Goal: Task Accomplishment & Management: Complete application form

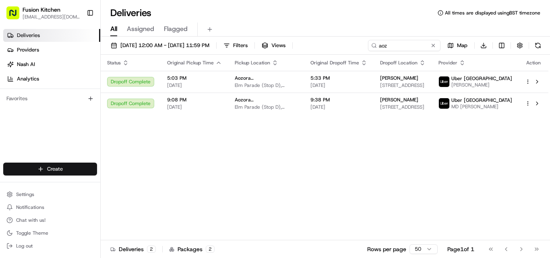
click at [64, 175] on html "Fusion Kitchen hari@fusionpos.uk Toggle Sidebar Deliveries Providers Nash AI An…" at bounding box center [275, 129] width 550 height 258
click at [123, 184] on link "Delivery" at bounding box center [146, 184] width 90 height 14
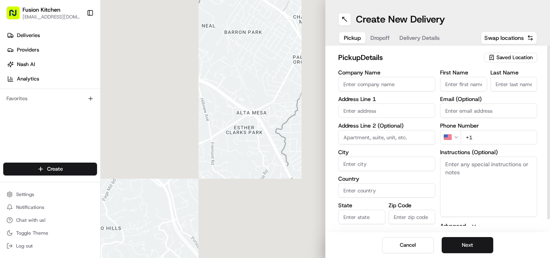
click at [275, 75] on label "Company Name" at bounding box center [386, 73] width 97 height 6
click at [275, 77] on input "Company Name" at bounding box center [386, 84] width 97 height 14
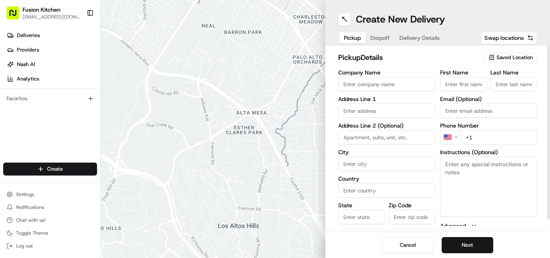
click at [275, 81] on input "Company Name" at bounding box center [386, 84] width 97 height 14
paste input "Chennai Dosa [GEOGRAPHIC_DATA]"
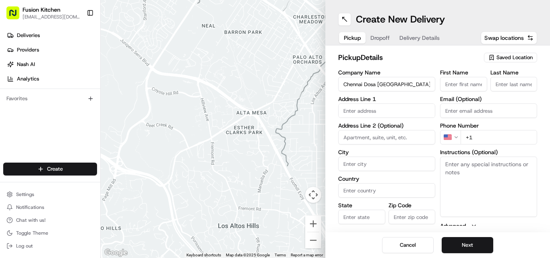
type input "Chennai Dosa [GEOGRAPHIC_DATA]"
click at [275, 134] on input "+1" at bounding box center [499, 137] width 76 height 14
paste input "44 1473 288599"
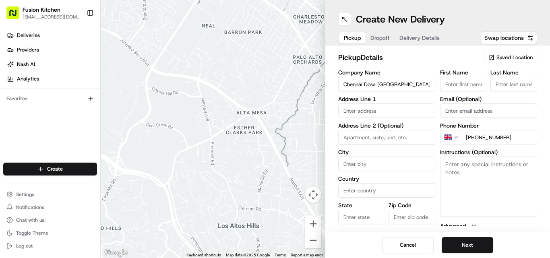
type input "[PHONE_NUMBER]"
click at [275, 184] on textarea "Instructions (Optional)" at bounding box center [488, 187] width 97 height 60
paste textarea "[PERSON_NAME]. [STREET_ADDRESS]"
click at [275, 164] on textarea "[PERSON_NAME]. [STREET_ADDRESS]" at bounding box center [488, 187] width 97 height 60
drag, startPoint x: 461, startPoint y: 164, endPoint x: 473, endPoint y: 164, distance: 12.1
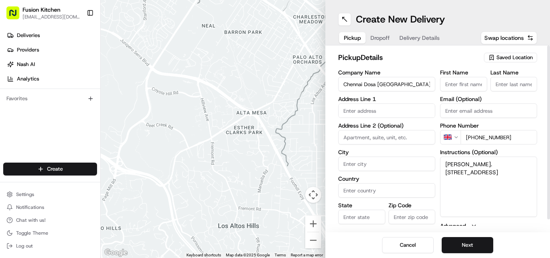
click at [275, 164] on textarea "[PERSON_NAME]. [STREET_ADDRESS]" at bounding box center [488, 187] width 97 height 60
type textarea ". [STREET_ADDRESS]"
click at [275, 92] on div "First Name Last Name Email (Optional) Phone Number GB +44 1473 288599 Instructi…" at bounding box center [488, 154] width 97 height 169
click at [275, 87] on input "First Name" at bounding box center [463, 84] width 47 height 14
paste input "[PERSON_NAME]"
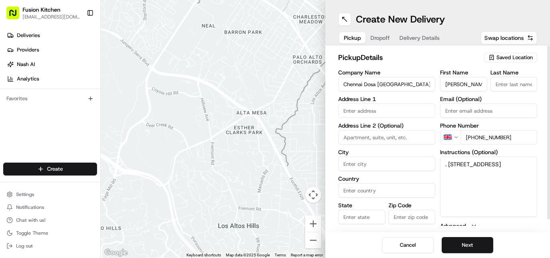
scroll to position [0, 14]
type input "[PERSON_NAME]"
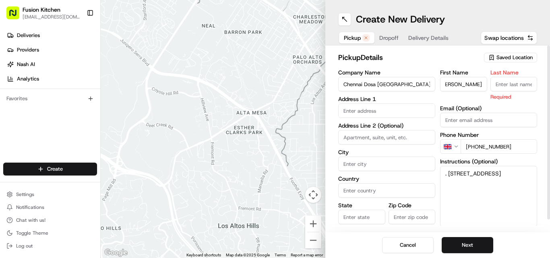
scroll to position [0, 0]
click at [275, 90] on input "Last Name" at bounding box center [513, 84] width 47 height 14
paste input "[PERSON_NAME]"
click at [275, 83] on input "[PERSON_NAME]" at bounding box center [513, 84] width 47 height 14
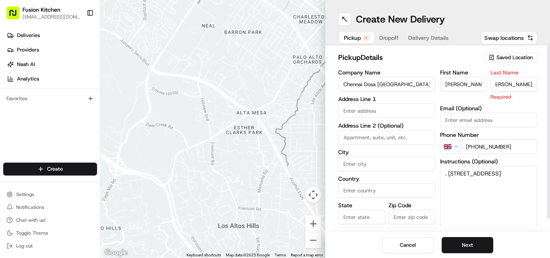
click at [275, 83] on input "[PERSON_NAME]" at bounding box center [513, 84] width 47 height 14
type input "[PERSON_NAME]"
click at [275, 83] on input "[PERSON_NAME]" at bounding box center [463, 84] width 47 height 14
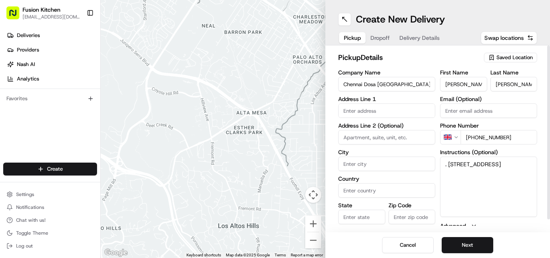
click at [275, 83] on input "[PERSON_NAME]" at bounding box center [463, 84] width 47 height 14
type input "Ganesan"
click at [275, 164] on textarea ". [STREET_ADDRESS]" at bounding box center [488, 187] width 97 height 60
drag, startPoint x: 451, startPoint y: 164, endPoint x: 499, endPoint y: 176, distance: 49.0
click at [275, 176] on textarea ". [STREET_ADDRESS]" at bounding box center [488, 187] width 97 height 60
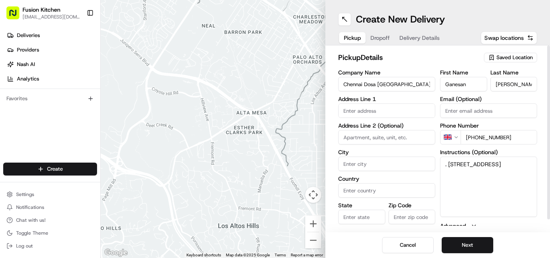
click at [275, 114] on input "text" at bounding box center [386, 110] width 97 height 14
paste input "[STREET_ADDRESS]"
click at [275, 126] on div "[STREET_ADDRESS]" at bounding box center [386, 128] width 93 height 12
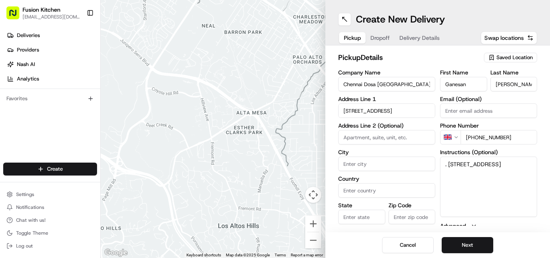
type input "[STREET_ADDRESS]"
type input "[GEOGRAPHIC_DATA]"
type input "IP4 1HJ"
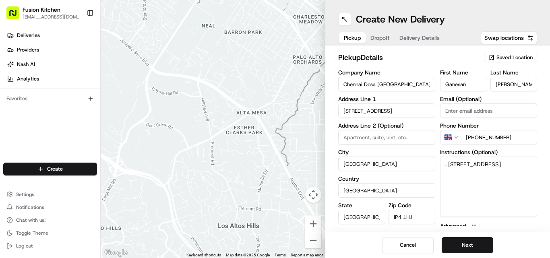
type input "[STREET_ADDRESS]"
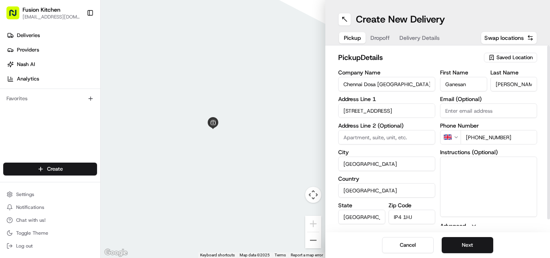
drag, startPoint x: 441, startPoint y: 163, endPoint x: 497, endPoint y: 174, distance: 57.3
click at [275, 248] on button "Next" at bounding box center [468, 245] width 52 height 16
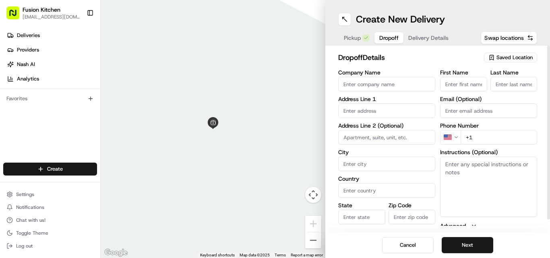
click at [275, 171] on textarea "Instructions (Optional)" at bounding box center [488, 187] width 97 height 60
paste textarea "Josey Joy | 7470014675 Falat5,, 15,Great Colman Street, Ipswich, IP4 2AA"
click at [275, 166] on textarea "Josey Joy | 7470014675 Falat5,, 15,Great Colman Street, Ipswich, IP4 2AA" at bounding box center [488, 187] width 97 height 60
drag, startPoint x: 451, startPoint y: 166, endPoint x: 464, endPoint y: 166, distance: 12.9
click at [275, 166] on textarea "Josey Joy | 7470014675 Falat5,, 15,Great Colman Street, Ipswich, IP4 2AA" at bounding box center [488, 187] width 97 height 60
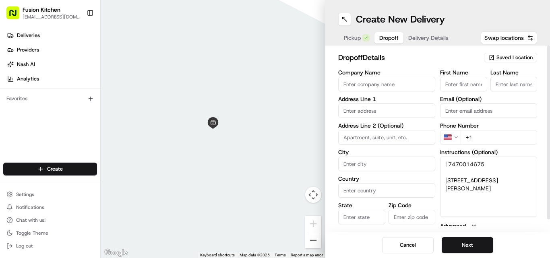
type textarea "| 7470014675 Falat5,, 15,Great Colman Street, Ipswich, IP4 2AA"
click at [275, 90] on input "First Name" at bounding box center [463, 84] width 47 height 14
paste input "[PERSON_NAME]"
type input "[PERSON_NAME]"
click at [275, 84] on input "Last Name" at bounding box center [513, 84] width 47 height 14
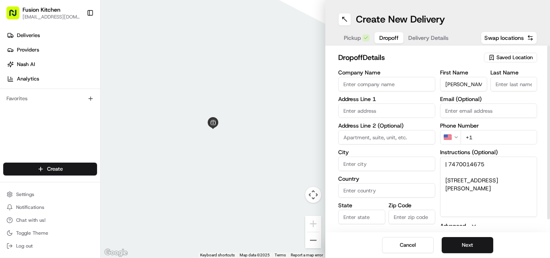
paste input "[PERSON_NAME]"
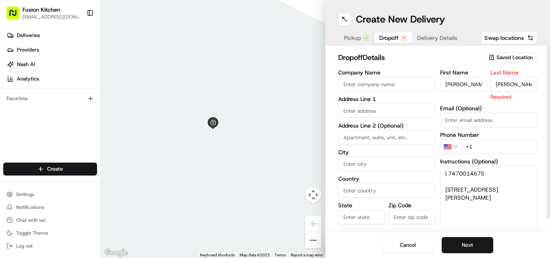
click at [275, 83] on input "[PERSON_NAME]" at bounding box center [513, 84] width 47 height 14
type input "Joy"
click at [275, 85] on input "[PERSON_NAME]" at bounding box center [463, 84] width 47 height 14
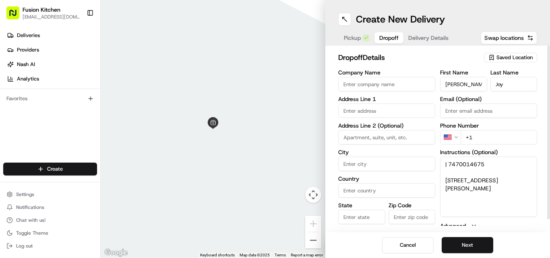
click at [275, 85] on input "[PERSON_NAME]" at bounding box center [463, 84] width 47 height 14
type input "Josey"
click at [275, 163] on textarea "| 7470014675 Falat5,, 15,Great Colman Street, Ipswich, IP4 2AA" at bounding box center [488, 187] width 97 height 60
click at [275, 139] on html "Fusion Kitchen hari@fusionpos.uk Toggle Sidebar Deliveries Providers Nash AI An…" at bounding box center [275, 129] width 550 height 258
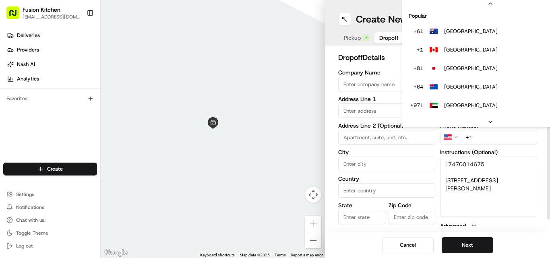
scroll to position [35, 0]
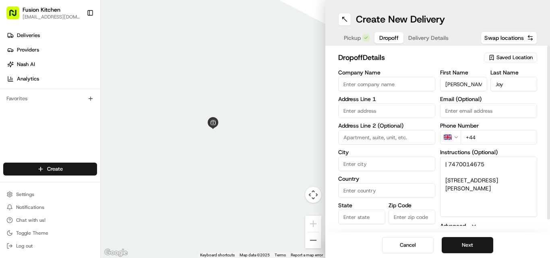
click at [275, 135] on input "+44" at bounding box center [499, 137] width 76 height 14
paste input "7470 014675"
type input "+44 7470 014675"
click at [275, 180] on textarea "| 7470014675 Falat5,, 15,Great Colman Street, Ipswich, IP4 2AA" at bounding box center [488, 187] width 97 height 60
click at [275, 178] on textarea "| 7470014675 Flat 5,, 15,Great Colman Street, Ipswich, IP4 2AA" at bounding box center [488, 187] width 97 height 60
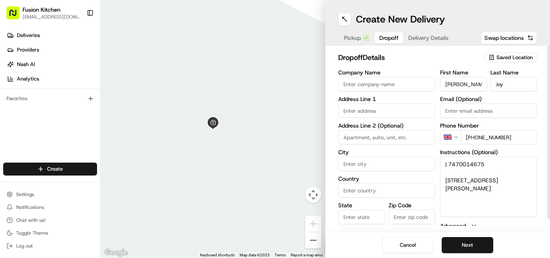
drag, startPoint x: 467, startPoint y: 178, endPoint x: 505, endPoint y: 200, distance: 44.0
click at [275, 200] on textarea "| 7470014675 Flat 5,, 15,Great Colman Street, Ipswich, IP4 2AA" at bounding box center [488, 187] width 97 height 60
type textarea "| 7470014675 Flat 5,, 15,Great Colman Street, Ipswich, IP4 2AA"
click at [275, 109] on input "text" at bounding box center [386, 110] width 97 height 14
paste input "15,Great Colman Street, Ipswich, IP4 2AA"
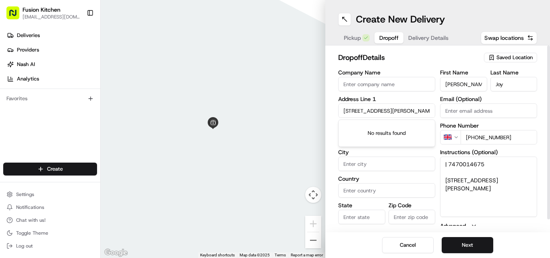
scroll to position [0, 13]
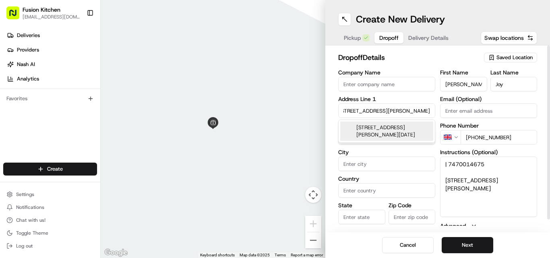
click at [275, 125] on div "15 Great Colman Street, Ipswich IP4 2AD, UK" at bounding box center [386, 131] width 93 height 19
type input "15 Great Colman St, Ipswich IP4 2AA, UK"
type input "[GEOGRAPHIC_DATA]"
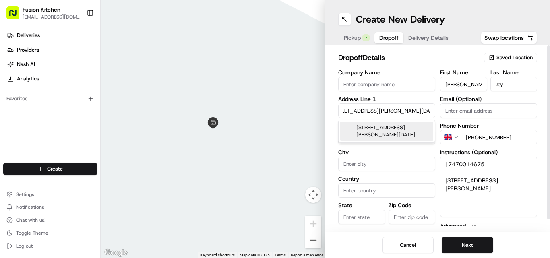
type input "IP4 2AA"
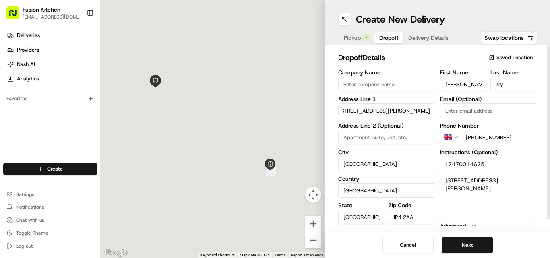
type input "15 Great Colman Street"
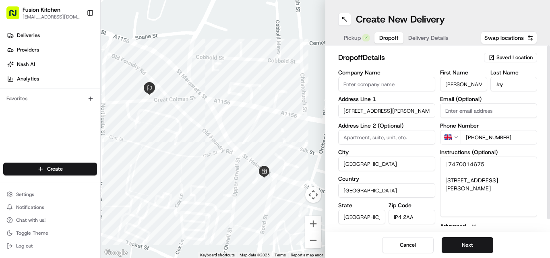
click at [275, 177] on textarea "| 7470014675 Flat 5,, 15,Great Colman Street, Ipswich, IP4 2AA" at bounding box center [488, 187] width 97 height 60
drag, startPoint x: 361, startPoint y: 144, endPoint x: 362, endPoint y: 140, distance: 4.5
click at [275, 143] on input at bounding box center [386, 137] width 97 height 14
paste input "5"
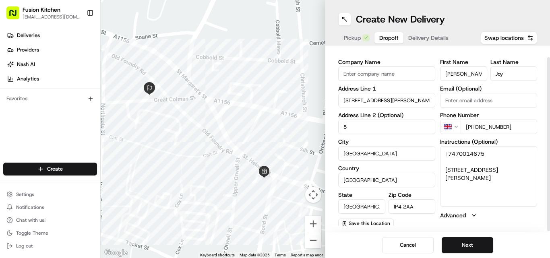
scroll to position [13, 0]
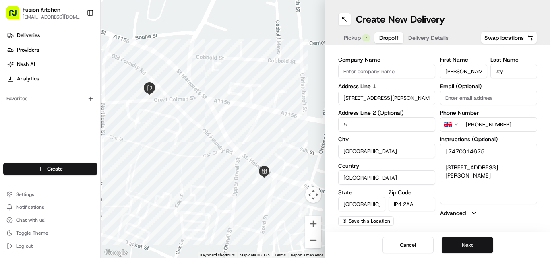
type input "5"
click at [275, 246] on button "Next" at bounding box center [468, 245] width 52 height 16
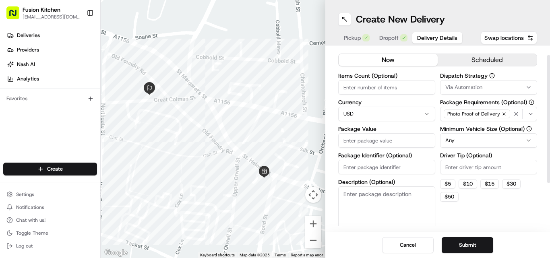
click at [275, 113] on html "Fusion Kitchen hari@fusionpos.uk Toggle Sidebar Deliveries Providers Nash AI An…" at bounding box center [275, 129] width 550 height 258
click at [275, 41] on span "Dropoff" at bounding box center [388, 38] width 19 height 8
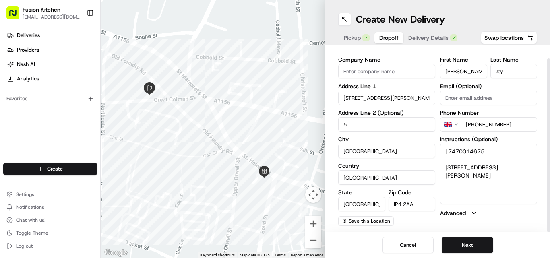
click at [275, 37] on button "Delivery Details" at bounding box center [432, 37] width 59 height 11
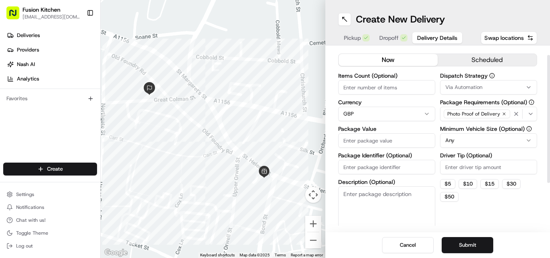
click at [275, 136] on input "Package Value" at bounding box center [386, 140] width 97 height 14
paste input "39.81"
type input "39.81"
click at [275, 242] on button "Submit" at bounding box center [468, 245] width 52 height 16
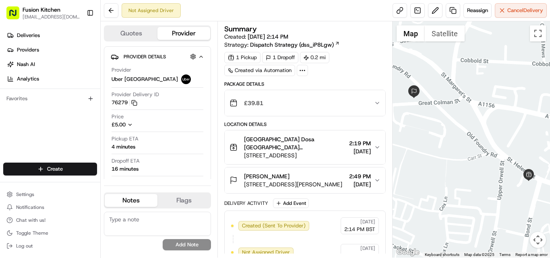
click at [275, 182] on span "[STREET_ADDRESS][PERSON_NAME]" at bounding box center [293, 184] width 98 height 8
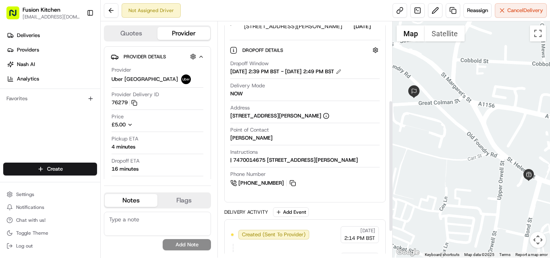
scroll to position [161, 0]
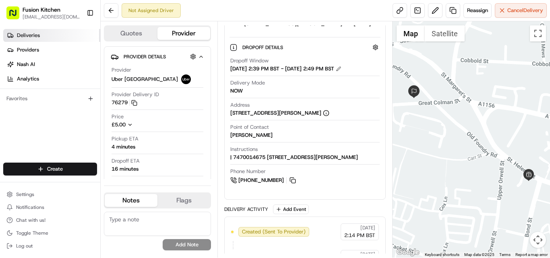
click at [44, 37] on link "Deliveries" at bounding box center [51, 35] width 97 height 13
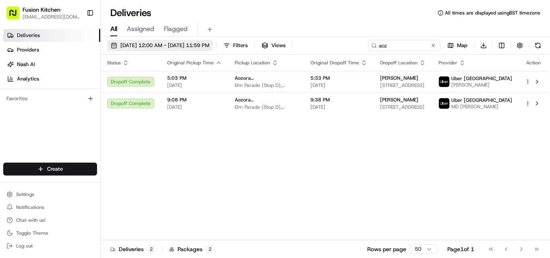
click at [209, 45] on span "08/23/2025 12:00 AM - 08/23/2025 11:59 PM" at bounding box center [164, 45] width 89 height 7
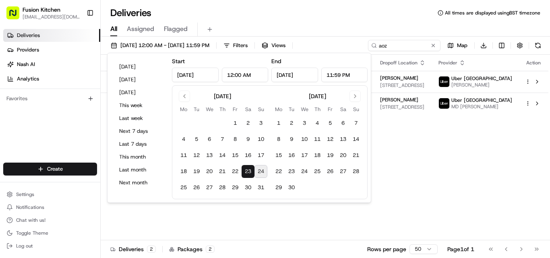
click at [263, 171] on button "24" at bounding box center [260, 171] width 13 height 13
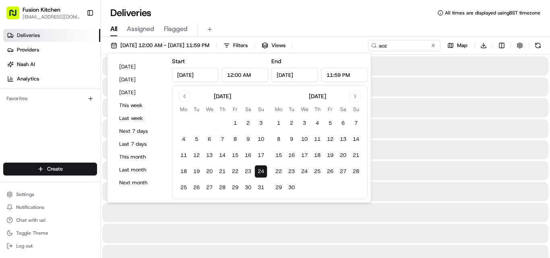
type input "Aug 24, 2025"
click at [385, 12] on div "Deliveries All times are displayed using BST timezone" at bounding box center [325, 12] width 449 height 13
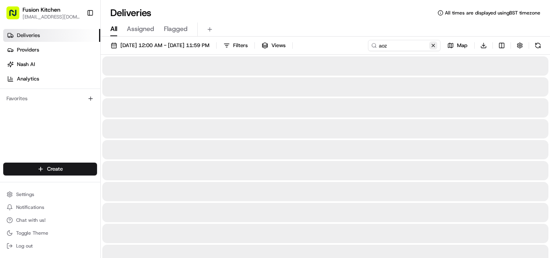
click at [434, 46] on button at bounding box center [433, 45] width 8 height 8
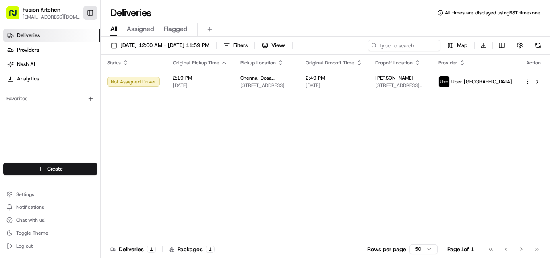
click at [90, 12] on button "Toggle Sidebar" at bounding box center [90, 13] width 14 height 14
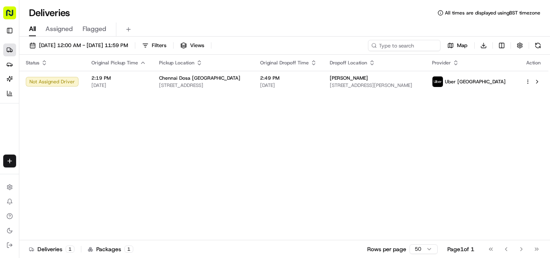
click at [0, 160] on div "Create" at bounding box center [9, 160] width 19 height 19
click at [4, 162] on html "Fusion Kitchen hari@fusionpos.uk Toggle Sidebar Deliveries Providers Nash AI An…" at bounding box center [275, 129] width 550 height 258
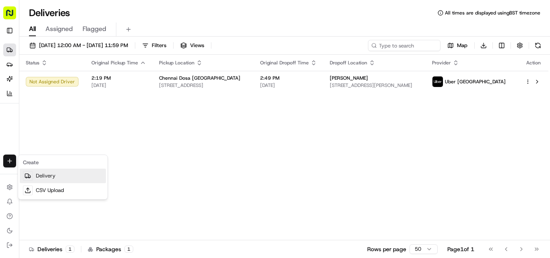
click at [48, 171] on link "Delivery" at bounding box center [63, 176] width 86 height 14
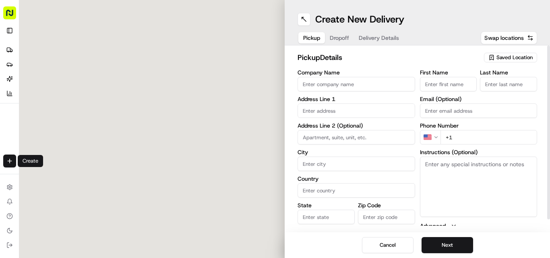
click at [359, 83] on input "Company Name" at bounding box center [356, 84] width 118 height 14
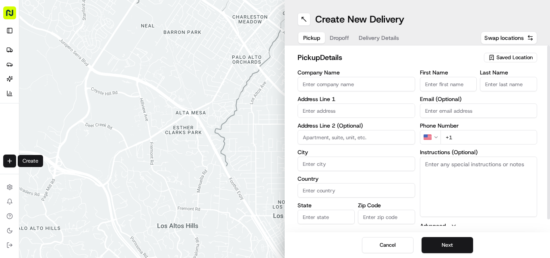
paste input "Chennai Dosa [GEOGRAPHIC_DATA]"
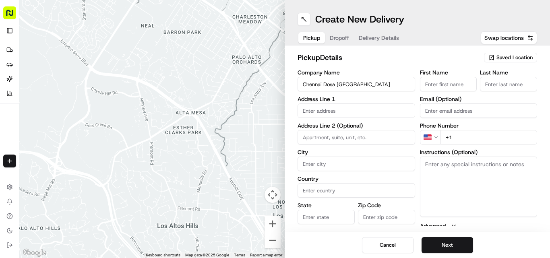
type input "Chennai Dosa [GEOGRAPHIC_DATA]"
click at [461, 132] on input "+1" at bounding box center [488, 137] width 97 height 14
paste input "44 1473 288599"
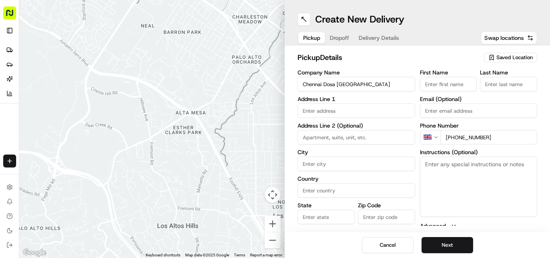
type input "[PHONE_NUMBER]"
click at [441, 176] on textarea "Instructions (Optional)" at bounding box center [479, 187] width 118 height 60
paste textarea "Ganesan Selvakumar. 24 St Helens St, Ipswich, United Kingdom, IP4 1HJ"
click at [438, 161] on textarea "Ganesan Selvakumar. 24 St Helens St, Ipswich, United Kingdom, IP4 1HJ" at bounding box center [479, 187] width 118 height 60
drag, startPoint x: 438, startPoint y: 161, endPoint x: 451, endPoint y: 165, distance: 14.4
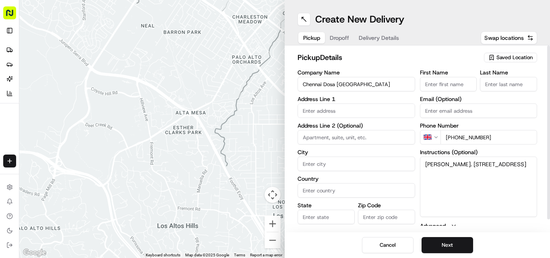
click at [451, 165] on textarea "Ganesan Selvakumar. 24 St Helens St, Ipswich, United Kingdom, IP4 1HJ" at bounding box center [479, 187] width 118 height 60
type textarea ". 24 St Helens St, Ipswich, United Kingdom, IP4 1HJ"
click at [444, 89] on input "First Name" at bounding box center [448, 84] width 57 height 14
paste input "Ganesan Selvakumar"
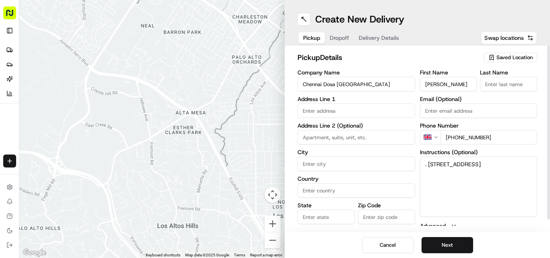
type input "[PERSON_NAME]"
click at [501, 83] on input "Last Name" at bounding box center [508, 84] width 57 height 14
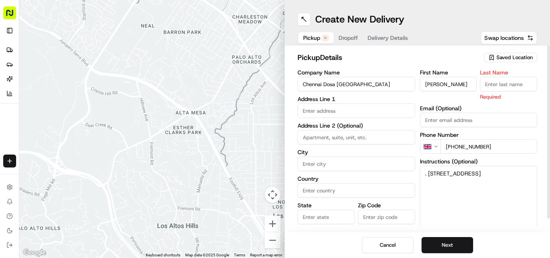
paste input "[PERSON_NAME]"
click at [491, 83] on input "[PERSON_NAME]" at bounding box center [508, 84] width 57 height 14
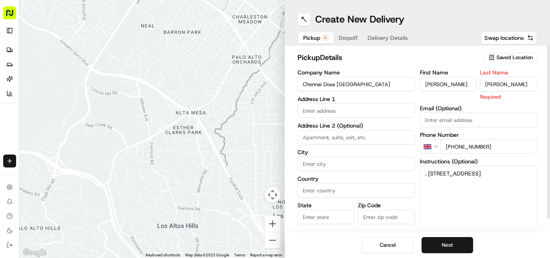
type input "Selvakumar"
click at [467, 85] on input "[PERSON_NAME]" at bounding box center [448, 84] width 57 height 14
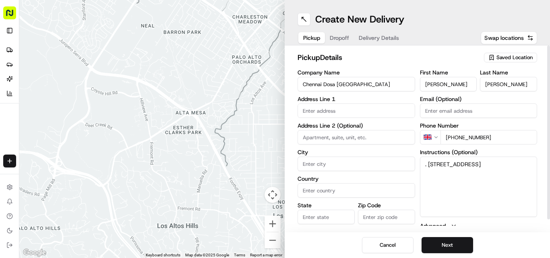
click at [467, 85] on input "[PERSON_NAME]" at bounding box center [448, 84] width 57 height 14
type input "Ganesan"
click at [432, 160] on textarea ". 24 St Helens St, Ipswich, United Kingdom, IP4 1HJ" at bounding box center [479, 187] width 118 height 60
drag, startPoint x: 432, startPoint y: 160, endPoint x: 477, endPoint y: 177, distance: 48.0
click at [477, 177] on textarea ". 24 St Helens St, Ipswich, United Kingdom, IP4 1HJ" at bounding box center [479, 187] width 118 height 60
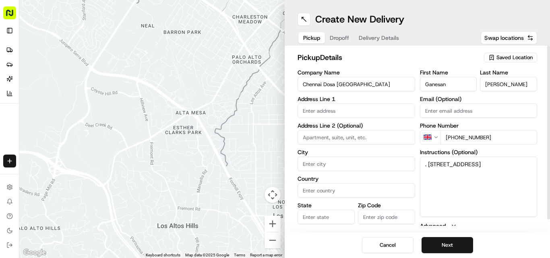
click at [406, 115] on input "text" at bounding box center [356, 110] width 118 height 14
paste input "24 St Helens St, Ipswich, United Kingdom, IP4 1HJ"
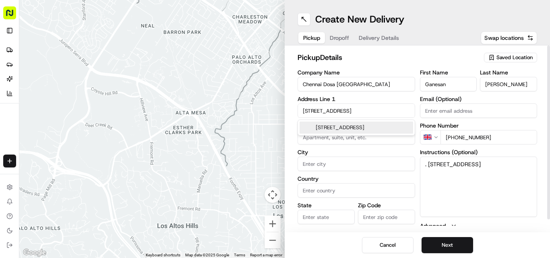
click at [345, 131] on div "24 Saint Helen's Street, Ipswich, UK" at bounding box center [357, 128] width 114 height 12
type input "[STREET_ADDRESS]"
type input "Ipswich"
type input "United Kingdom"
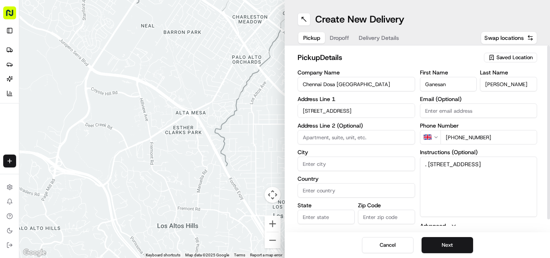
type input "England"
type input "IP4 1HJ"
type input "24 Saint Helen's Street"
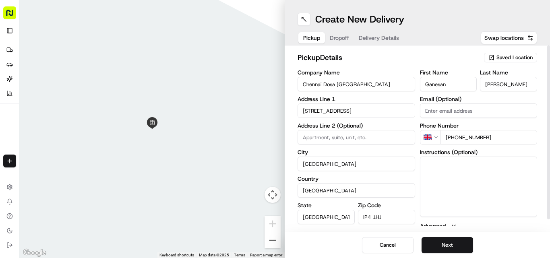
drag, startPoint x: 424, startPoint y: 163, endPoint x: 477, endPoint y: 173, distance: 53.4
click at [456, 242] on button "Next" at bounding box center [447, 245] width 52 height 16
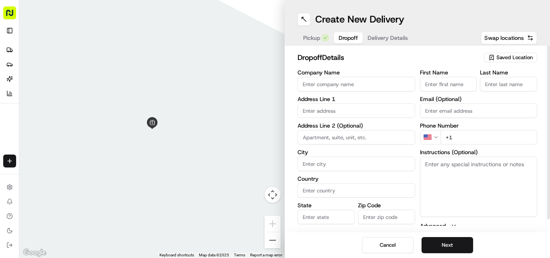
click at [465, 170] on textarea "Instructions (Optional)" at bounding box center [479, 187] width 118 height 60
paste textarea "George | 07767551236 6c, Freehold Road, Ipswich, IP4 5HN"
click at [434, 161] on textarea "George | 07767551236 6c, Freehold Road, Ipswich, IP4 5HN" at bounding box center [479, 187] width 118 height 60
click at [442, 197] on textarea "George | 07767551236 6c, Freehold Road, Ipswich, IP4 5HN" at bounding box center [479, 187] width 118 height 60
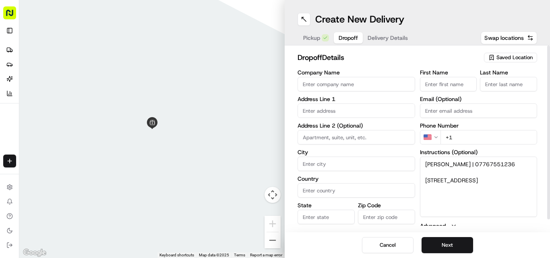
click at [442, 197] on textarea "George | 07767551236 6c, Freehold Road, Ipswich, IP4 5HN" at bounding box center [479, 187] width 118 height 60
paste textarea "Joel"
click at [427, 161] on textarea "Joel George | 07767551236 6c, Freehold Road, Ipswich, IP4 5HN" at bounding box center [479, 187] width 118 height 60
drag, startPoint x: 427, startPoint y: 161, endPoint x: 440, endPoint y: 165, distance: 13.6
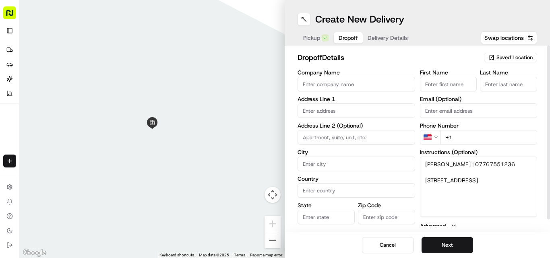
click at [440, 165] on textarea "Joel George | 07767551236 6c, Freehold Road, Ipswich, IP4 5HN" at bounding box center [479, 187] width 118 height 60
type textarea "Joel George | 07767551236 6c, Freehold Road, Ipswich, IP4 5HN"
click at [439, 89] on input "First Name" at bounding box center [448, 84] width 57 height 14
paste input "[PERSON_NAME]"
type input "[PERSON_NAME]"
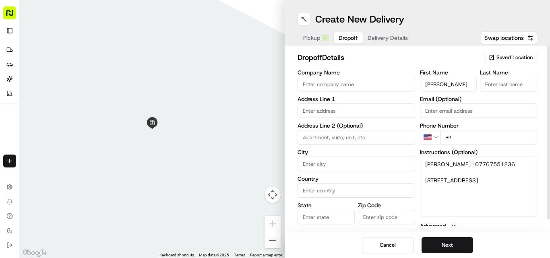
click at [494, 83] on input "Last Name" at bounding box center [508, 84] width 57 height 14
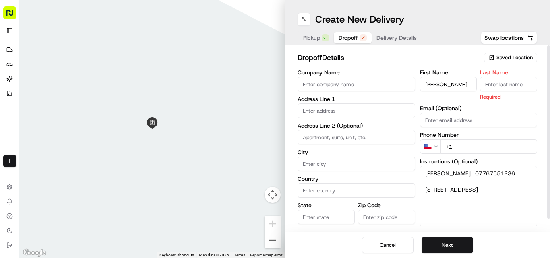
paste input "[PERSON_NAME]"
click at [490, 83] on input "[PERSON_NAME]" at bounding box center [508, 84] width 57 height 14
type input "George"
click at [451, 83] on input "[PERSON_NAME]" at bounding box center [448, 84] width 57 height 14
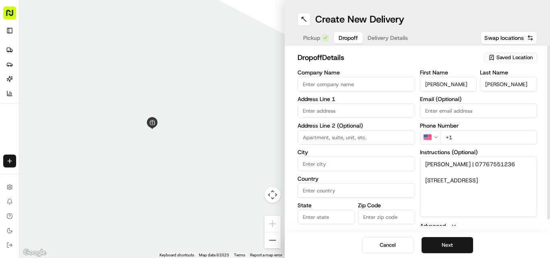
click at [451, 83] on input "[PERSON_NAME]" at bounding box center [448, 84] width 57 height 14
type input "Joel"
click at [469, 161] on textarea "Joel George | 07767551236 6c, Freehold Road, Ipswich, IP4 5HN" at bounding box center [479, 187] width 118 height 60
click at [423, 136] on html "Fusion Kitchen hari@fusionpos.uk Toggle Sidebar Deliveries Providers Nash AI An…" at bounding box center [275, 129] width 550 height 258
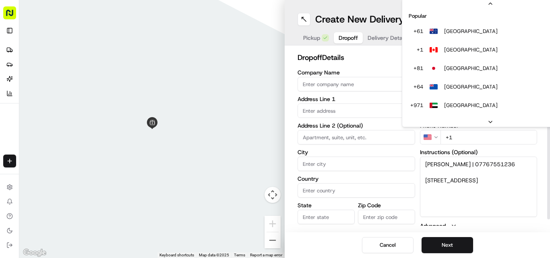
scroll to position [35, 0]
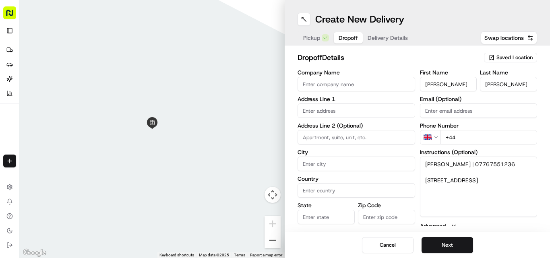
click at [463, 131] on input "+44" at bounding box center [488, 137] width 97 height 14
paste input "07767 551236"
type input "+44 07767 551236"
click at [427, 178] on textarea "Joel George | 07767551236 6c, Freehold Road, Ipswich, IP4 5HN" at bounding box center [479, 187] width 118 height 60
drag, startPoint x: 427, startPoint y: 178, endPoint x: 486, endPoint y: 195, distance: 61.7
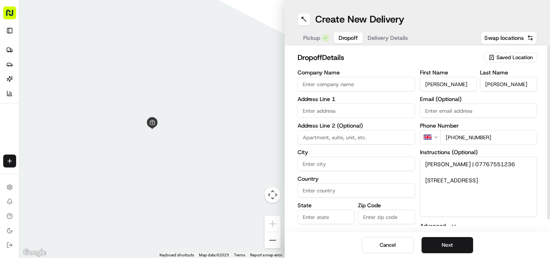
click at [486, 195] on textarea "Joel George | 07767551236 6c, Freehold Road, Ipswich, IP4 5HN" at bounding box center [479, 187] width 118 height 60
click at [366, 107] on input "text" at bounding box center [356, 110] width 118 height 14
paste input "6c, Freehold Road, Ipswich, IP4 5HN"
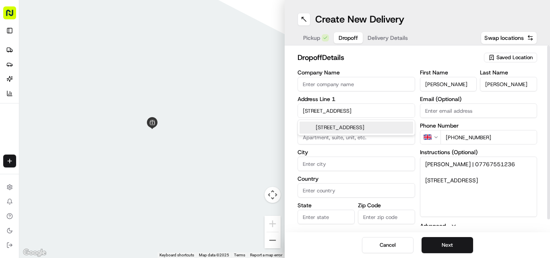
click at [339, 130] on div "6c Freehold Road, Ipswich IP4 5HN, UK" at bounding box center [357, 128] width 114 height 12
type input "6A Freehold Rd, Ipswich IP4 5HN, UK"
type input "Ipswich"
type input "United Kingdom"
type input "England"
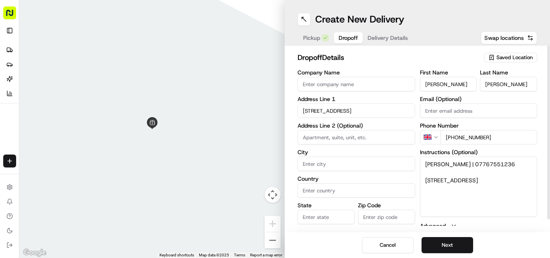
type input "IP4 5HN"
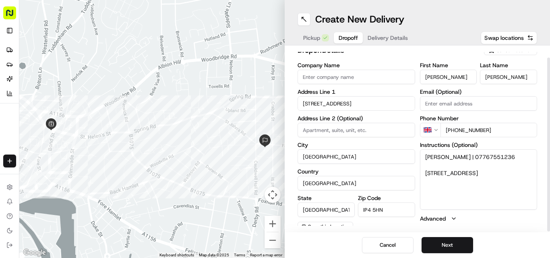
scroll to position [13, 0]
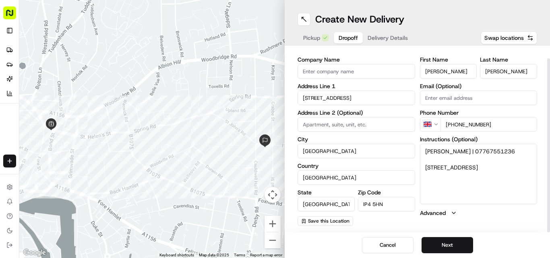
click at [309, 96] on input "6A Freehold Road" at bounding box center [356, 98] width 118 height 14
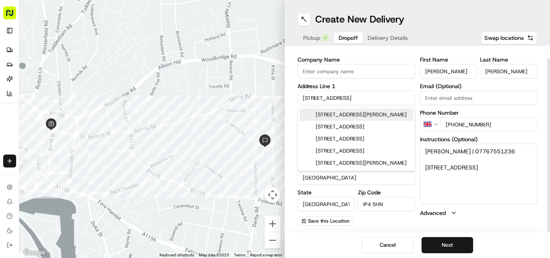
type input "6c Freehold Road"
click at [492, 174] on textarea "Joel George | 07767551236 6c, Freehold Road, Ipswich, IP4 5HN" at bounding box center [479, 174] width 118 height 60
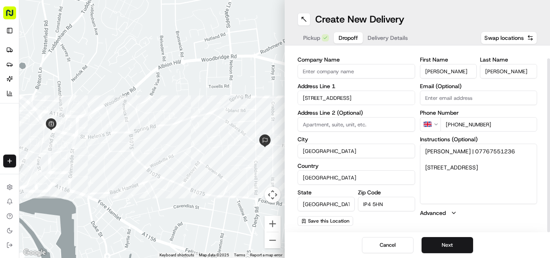
drag, startPoint x: 431, startPoint y: 166, endPoint x: 419, endPoint y: 165, distance: 12.5
click at [419, 165] on div "Company Name Address Line 1 6c Freehold Road Address Line 2 (Optional) City Ips…" at bounding box center [417, 141] width 240 height 169
click at [340, 125] on input at bounding box center [356, 124] width 118 height 14
paste input "6c"
type input "6c"
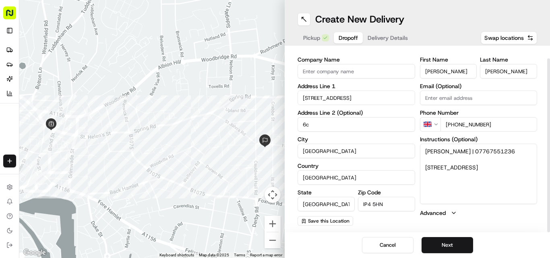
click at [481, 219] on div "First Name Joel Last Name George Email (Optional) Phone Number GB +44 07767 551…" at bounding box center [479, 141] width 118 height 169
click at [443, 240] on button "Next" at bounding box center [447, 245] width 52 height 16
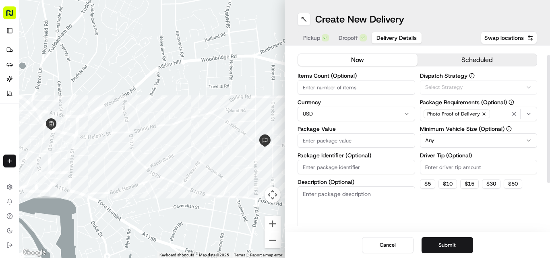
click at [319, 116] on html "Fusion Kitchen hari@fusionpos.uk Toggle Sidebar Deliveries Providers Nash AI An…" at bounding box center [275, 129] width 550 height 258
click at [364, 143] on input "Package Value" at bounding box center [356, 140] width 118 height 14
paste input "31.56"
type input "31.56"
click at [436, 244] on button "Submit" at bounding box center [447, 245] width 52 height 16
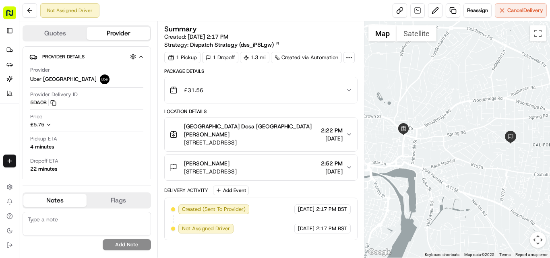
click at [237, 159] on div "[PERSON_NAME]" at bounding box center [210, 163] width 53 height 8
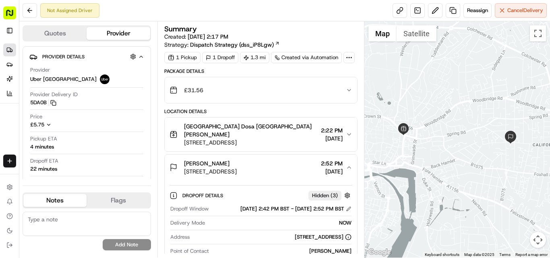
click at [11, 53] on link "Deliveries" at bounding box center [9, 49] width 13 height 13
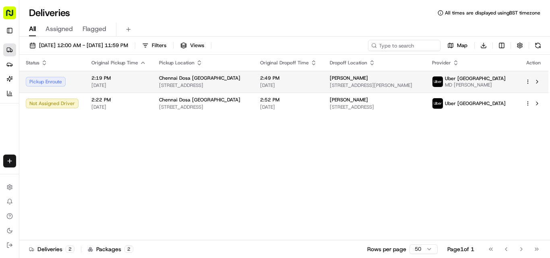
click at [217, 86] on span "[STREET_ADDRESS]" at bounding box center [203, 85] width 88 height 6
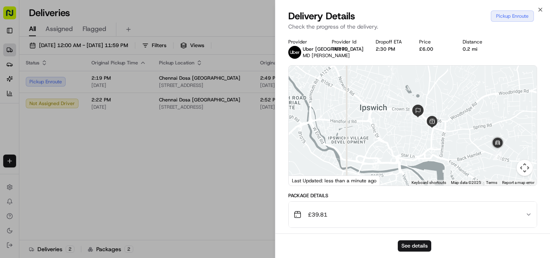
drag, startPoint x: 424, startPoint y: 164, endPoint x: 419, endPoint y: 154, distance: 11.4
click at [419, 154] on div at bounding box center [413, 126] width 248 height 120
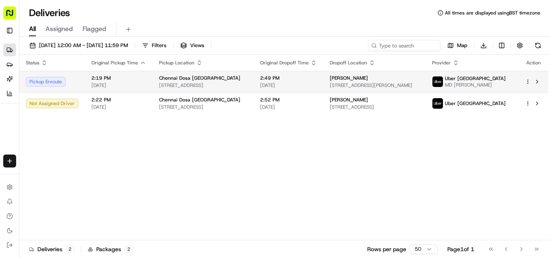
click at [181, 87] on span "[STREET_ADDRESS]" at bounding box center [203, 85] width 88 height 6
click at [189, 76] on span "Chennai Dosa [GEOGRAPHIC_DATA]" at bounding box center [199, 78] width 81 height 6
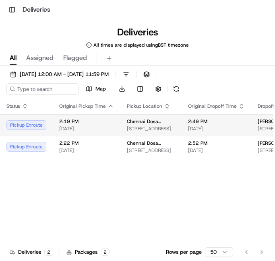
click at [147, 131] on span "[STREET_ADDRESS]" at bounding box center [151, 129] width 48 height 6
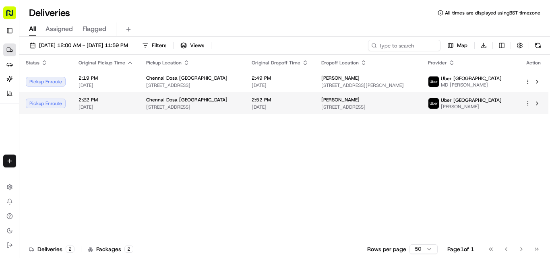
click at [134, 108] on td "2:22 PM 08/24/2025" at bounding box center [106, 104] width 68 height 22
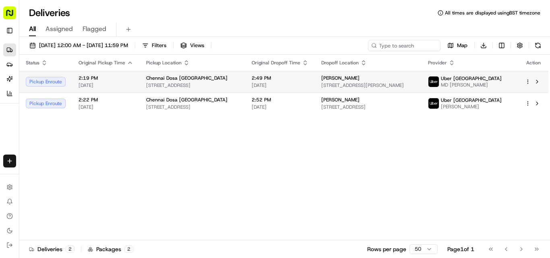
click at [159, 74] on td "Chennai Dosa [GEOGRAPHIC_DATA] [STREET_ADDRESS]" at bounding box center [192, 82] width 105 height 22
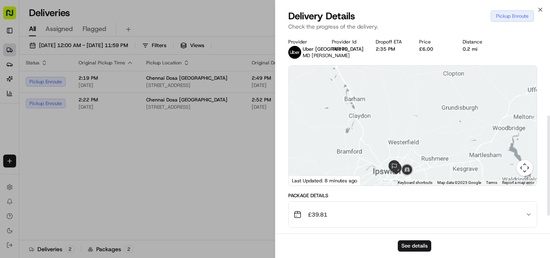
scroll to position [199, 0]
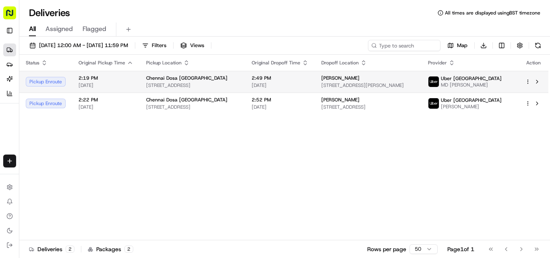
click at [166, 81] on span "Chennai Dosa [GEOGRAPHIC_DATA]" at bounding box center [186, 78] width 81 height 6
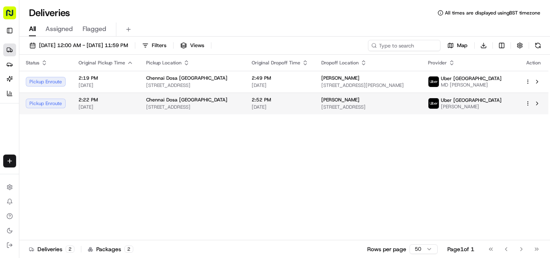
click at [178, 100] on span "Chennai Dosa [GEOGRAPHIC_DATA]" at bounding box center [186, 100] width 81 height 6
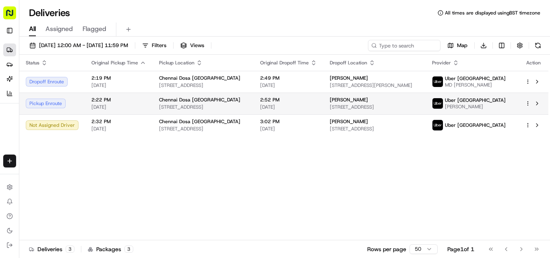
click at [202, 102] on span "Chennai Dosa [GEOGRAPHIC_DATA]" at bounding box center [199, 100] width 81 height 6
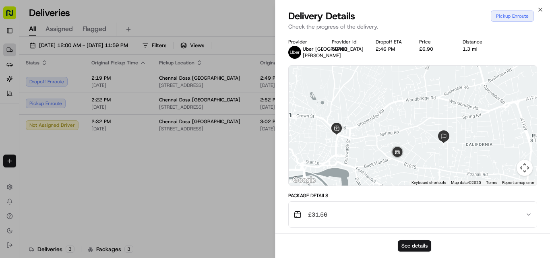
scroll to position [173, 0]
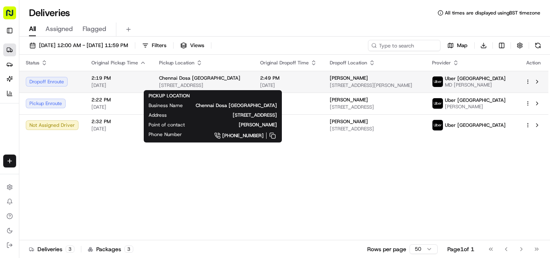
click at [180, 86] on span "[STREET_ADDRESS]" at bounding box center [203, 85] width 88 height 6
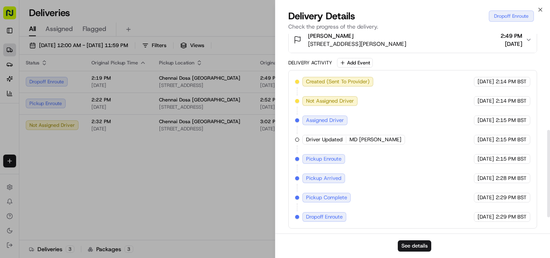
scroll to position [257, 0]
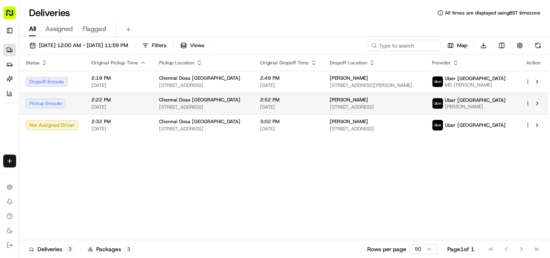
click at [177, 103] on div "Chennai Dosa [GEOGRAPHIC_DATA] [STREET_ADDRESS]" at bounding box center [203, 104] width 88 height 14
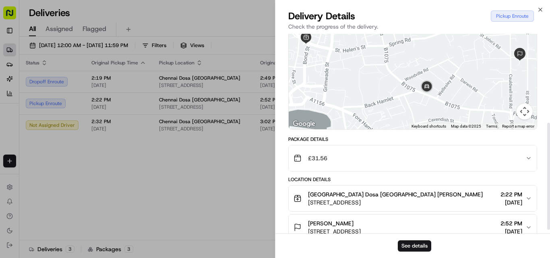
scroll to position [173, 0]
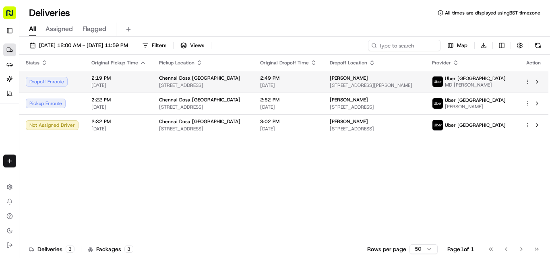
click at [169, 87] on span "[STREET_ADDRESS]" at bounding box center [203, 85] width 88 height 6
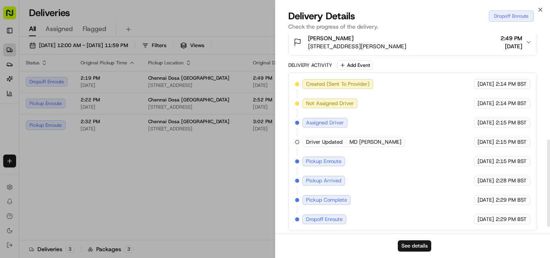
scroll to position [257, 0]
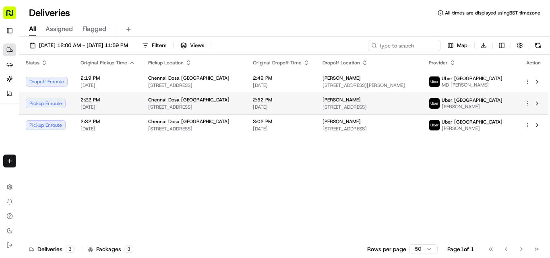
click at [191, 100] on span "Chennai Dosa [GEOGRAPHIC_DATA]" at bounding box center [188, 100] width 81 height 6
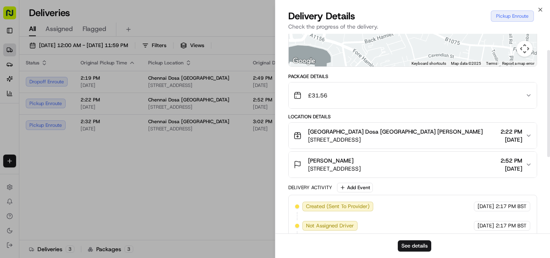
scroll to position [173, 0]
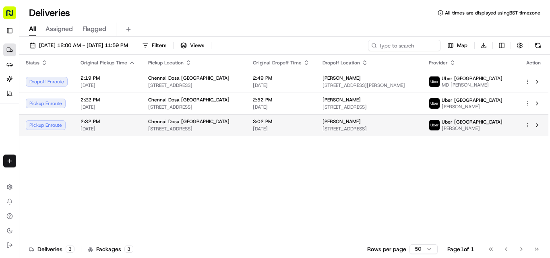
click at [159, 124] on span "Chennai Dosa [GEOGRAPHIC_DATA]" at bounding box center [188, 121] width 81 height 6
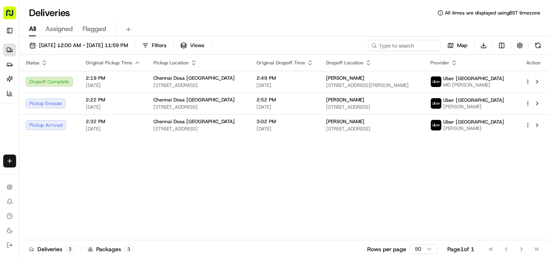
scroll to position [0, 0]
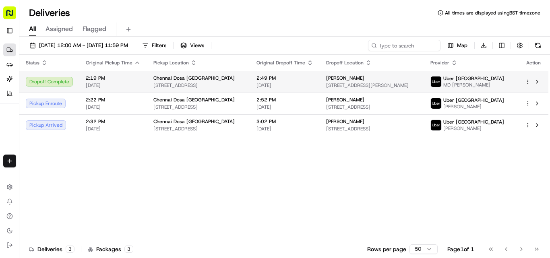
click at [193, 76] on span "Chennai Dosa [GEOGRAPHIC_DATA]" at bounding box center [193, 78] width 81 height 6
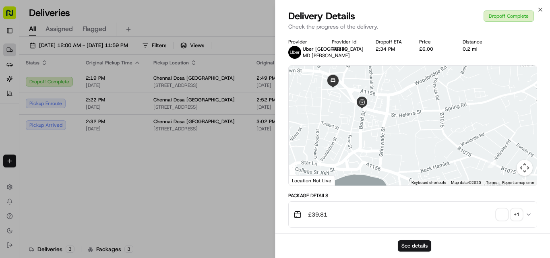
click at [500, 220] on span "button" at bounding box center [501, 214] width 11 height 11
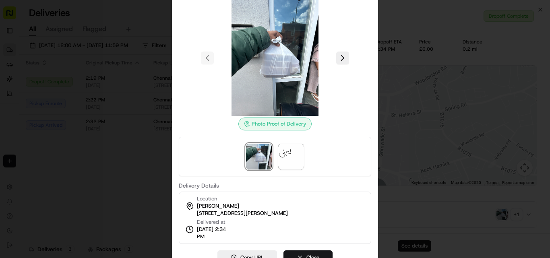
click at [296, 67] on img at bounding box center [275, 58] width 116 height 116
click at [149, 167] on div at bounding box center [275, 129] width 550 height 258
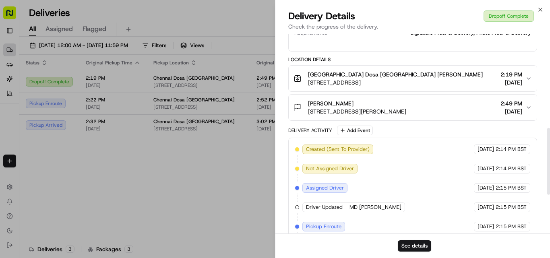
scroll to position [282, 0]
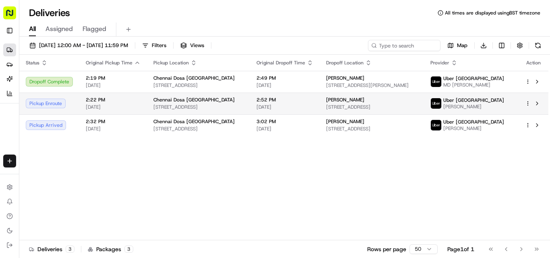
click at [197, 107] on span "[STREET_ADDRESS]" at bounding box center [198, 107] width 90 height 6
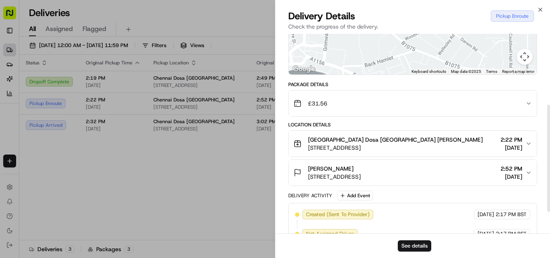
scroll to position [133, 0]
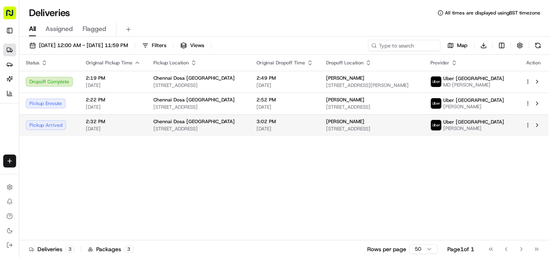
click at [196, 117] on td "Chennai Dosa [GEOGRAPHIC_DATA] [STREET_ADDRESS]" at bounding box center [198, 125] width 103 height 22
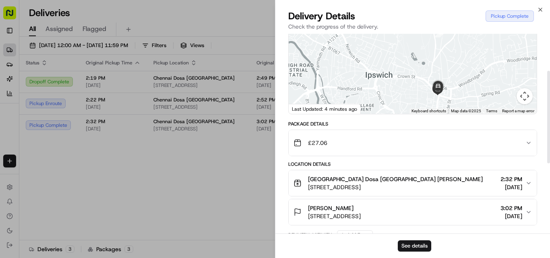
scroll to position [70, 0]
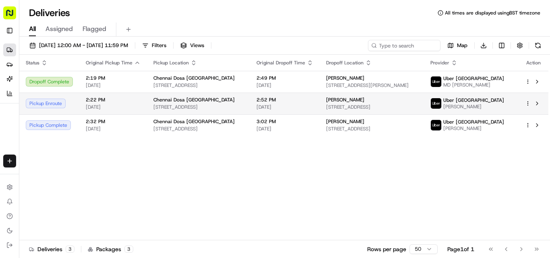
click at [175, 106] on span "[STREET_ADDRESS]" at bounding box center [198, 107] width 90 height 6
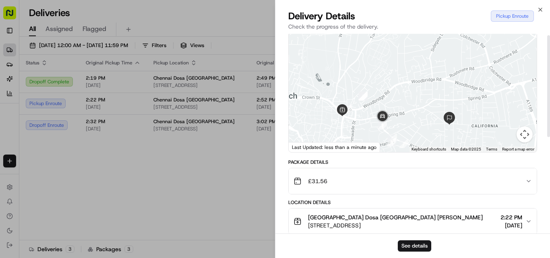
scroll to position [0, 0]
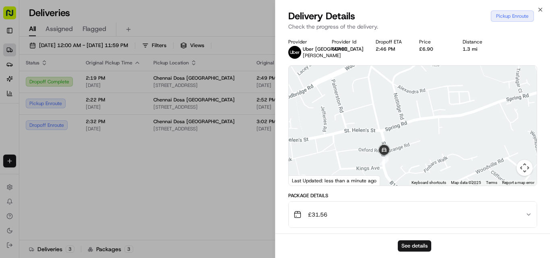
drag, startPoint x: 388, startPoint y: 160, endPoint x: 400, endPoint y: 155, distance: 13.4
click at [400, 155] on div at bounding box center [413, 126] width 248 height 120
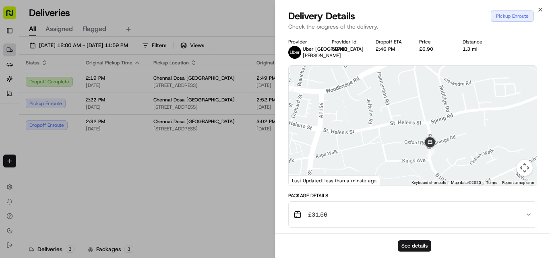
drag, startPoint x: 362, startPoint y: 153, endPoint x: 417, endPoint y: 147, distance: 54.8
click at [417, 147] on div at bounding box center [413, 126] width 248 height 120
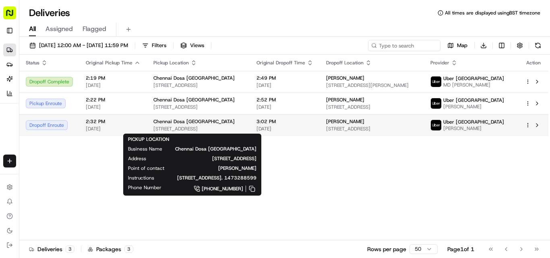
click at [195, 123] on span "Chennai Dosa [GEOGRAPHIC_DATA]" at bounding box center [193, 121] width 81 height 6
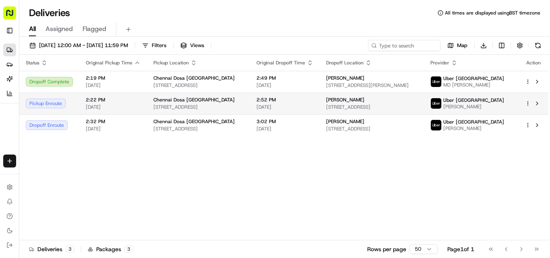
click at [180, 105] on span "[STREET_ADDRESS]" at bounding box center [198, 107] width 90 height 6
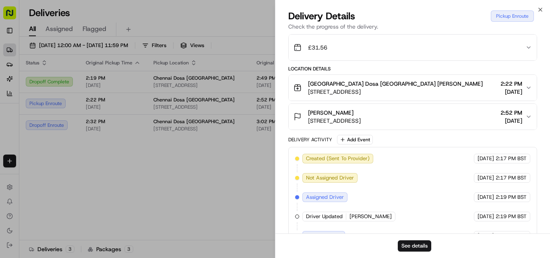
scroll to position [192, 0]
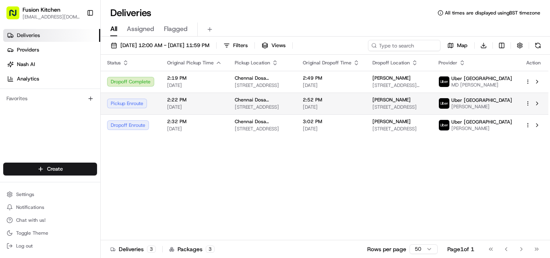
click at [271, 103] on span "Chennai Dosa [GEOGRAPHIC_DATA]" at bounding box center [262, 100] width 55 height 6
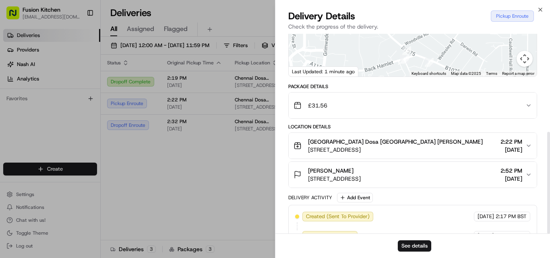
scroll to position [192, 0]
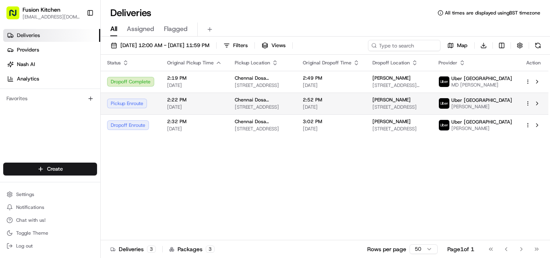
click at [177, 109] on span "[DATE]" at bounding box center [194, 107] width 55 height 6
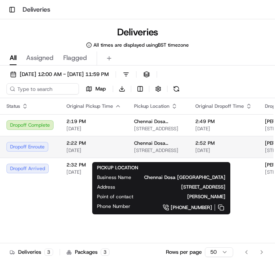
click at [154, 154] on span "[STREET_ADDRESS]" at bounding box center [158, 150] width 48 height 6
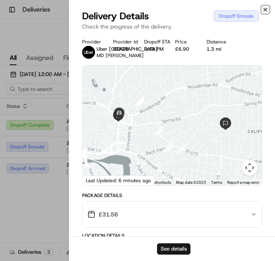
click at [266, 8] on icon "button" at bounding box center [265, 9] width 6 height 6
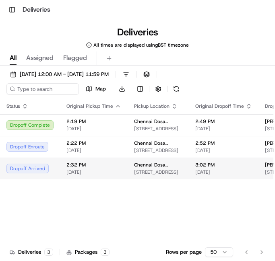
click at [144, 176] on span "[STREET_ADDRESS]" at bounding box center [158, 172] width 48 height 6
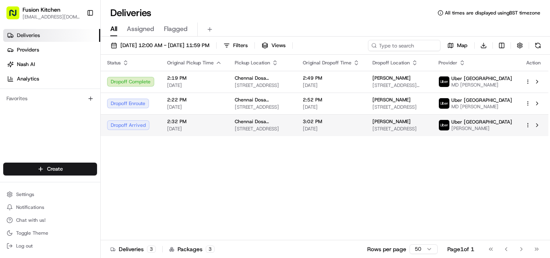
scroll to position [0, 0]
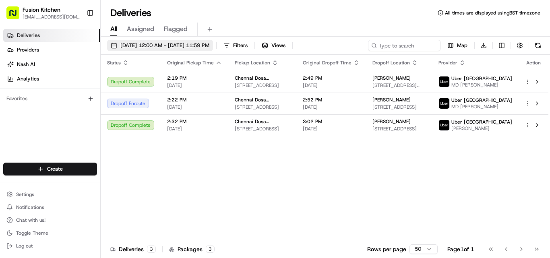
click at [203, 50] on button "[DATE] 12:00 AM - [DATE] 11:59 PM" at bounding box center [160, 45] width 106 height 11
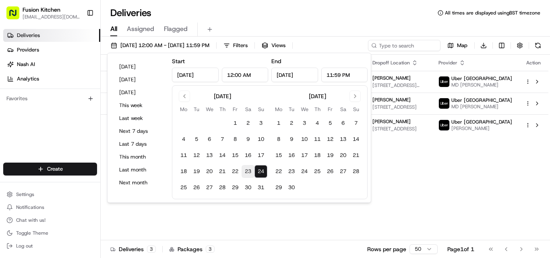
click at [251, 171] on button "23" at bounding box center [248, 171] width 13 height 13
type input "Aug 23, 2025"
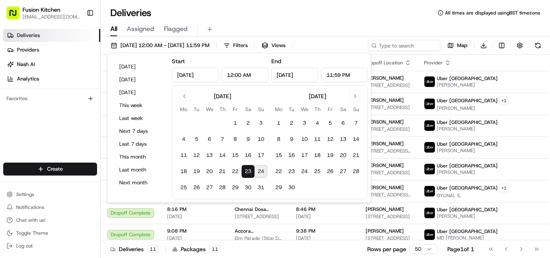
click at [290, 13] on div "Deliveries All times are displayed using BST timezone" at bounding box center [325, 12] width 449 height 13
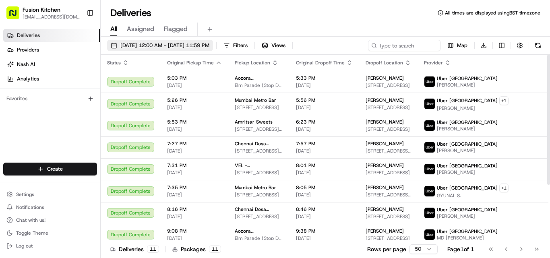
click at [200, 46] on span "08/23/2025 12:00 AM - 08/23/2025 11:59 PM" at bounding box center [164, 45] width 89 height 7
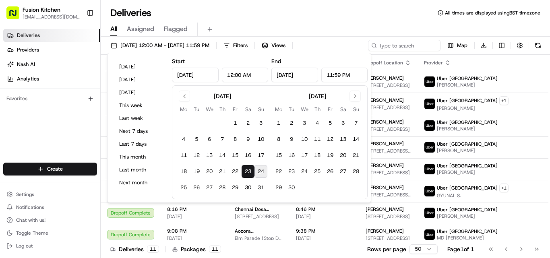
click at [262, 171] on button "24" at bounding box center [260, 171] width 13 height 13
type input "Aug 24, 2025"
click at [264, 172] on button "24" at bounding box center [260, 171] width 13 height 13
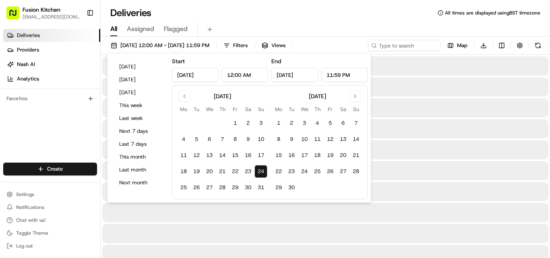
type input "Aug 24, 2025"
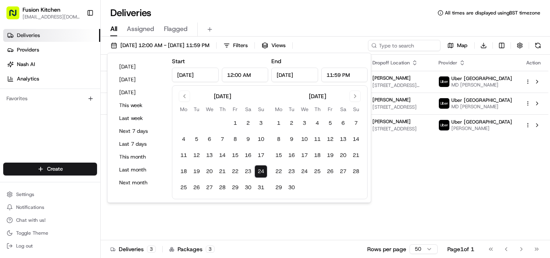
click at [314, 26] on div "All Assigned Flagged" at bounding box center [325, 30] width 449 height 14
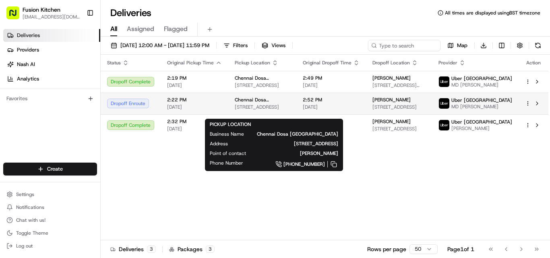
click at [285, 110] on span "[STREET_ADDRESS]" at bounding box center [262, 107] width 55 height 6
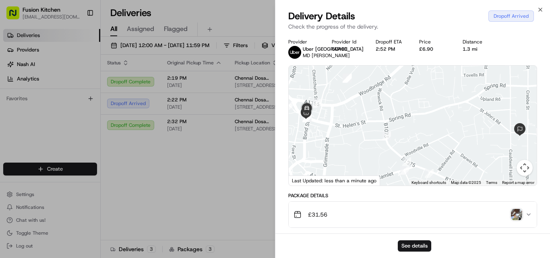
click at [518, 220] on img "button" at bounding box center [516, 214] width 11 height 11
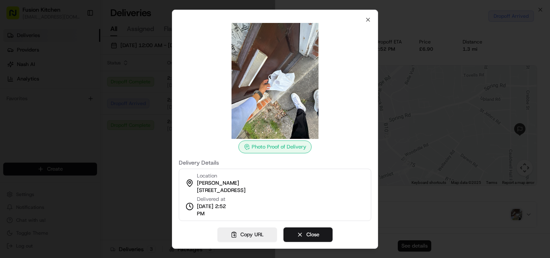
click at [390, 202] on div at bounding box center [275, 129] width 550 height 258
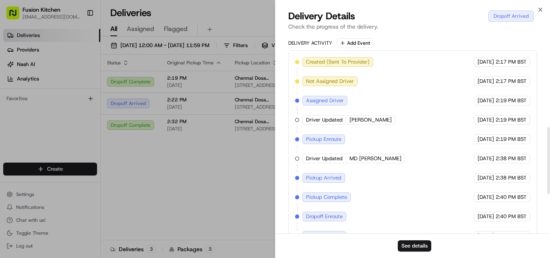
scroll to position [399, 0]
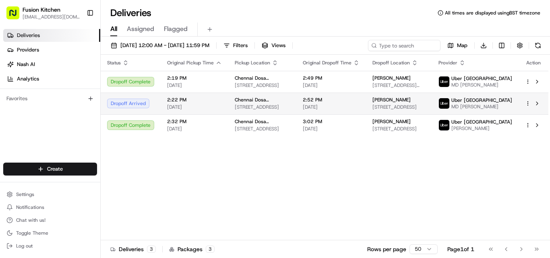
click at [235, 110] on span "[STREET_ADDRESS]" at bounding box center [262, 107] width 55 height 6
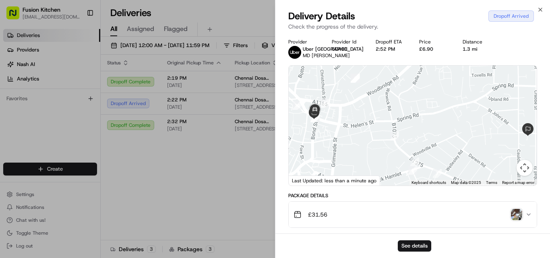
click at [514, 220] on img "button" at bounding box center [516, 214] width 11 height 11
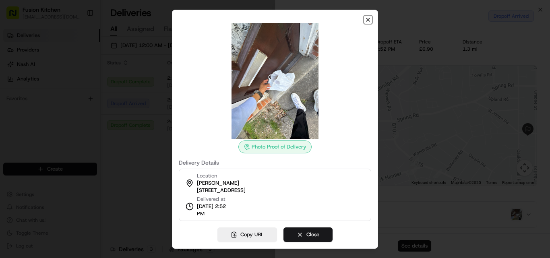
click at [366, 22] on icon "button" at bounding box center [368, 20] width 6 height 6
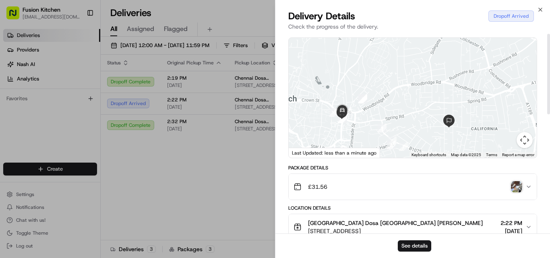
scroll to position [0, 0]
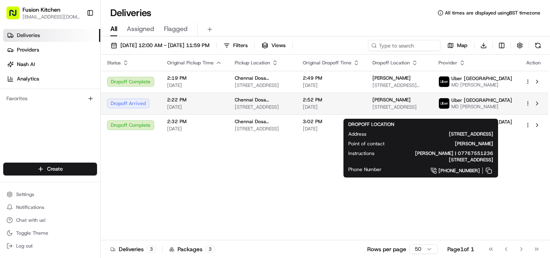
click at [405, 110] on span "[STREET_ADDRESS]" at bounding box center [398, 107] width 53 height 6
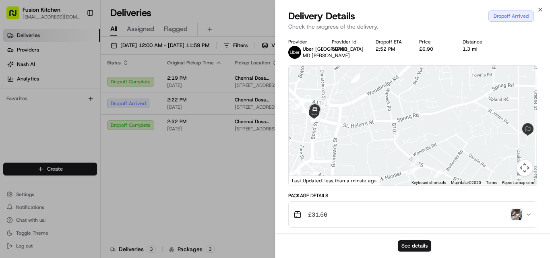
click at [513, 220] on img "button" at bounding box center [516, 214] width 11 height 11
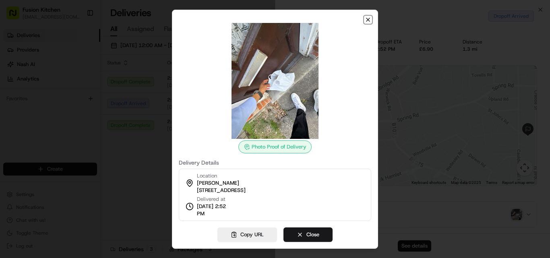
click at [368, 19] on icon "button" at bounding box center [367, 19] width 3 height 3
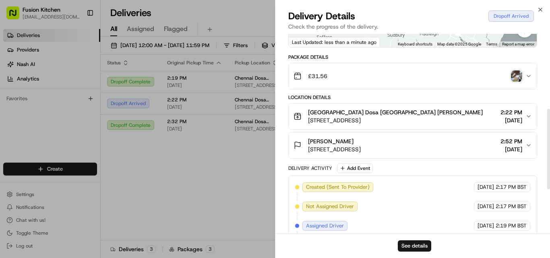
scroll to position [134, 0]
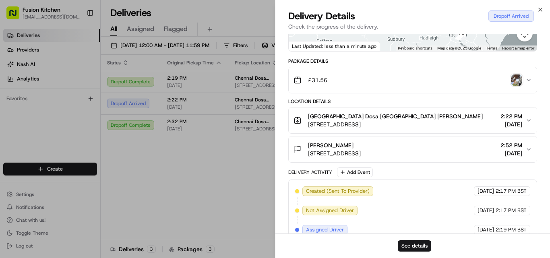
click at [510, 88] on div "£31.56" at bounding box center [409, 80] width 232 height 16
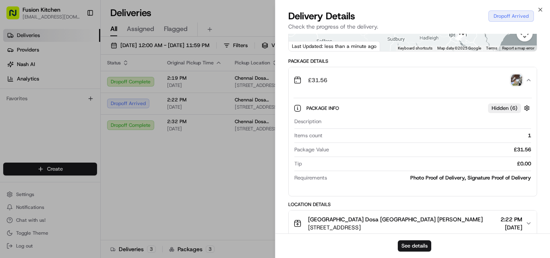
click at [517, 86] on img "button" at bounding box center [516, 79] width 11 height 11
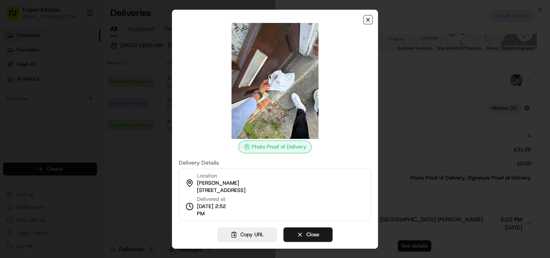
click at [368, 21] on icon "button" at bounding box center [368, 20] width 6 height 6
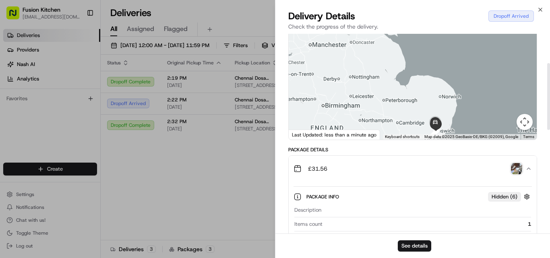
scroll to position [40, 0]
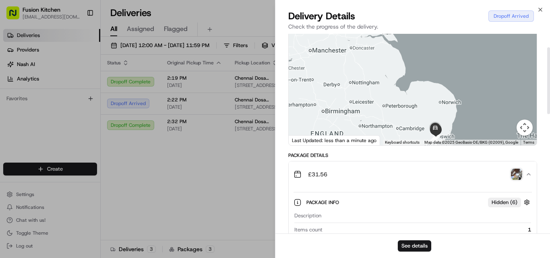
click at [512, 180] on img "button" at bounding box center [516, 174] width 11 height 11
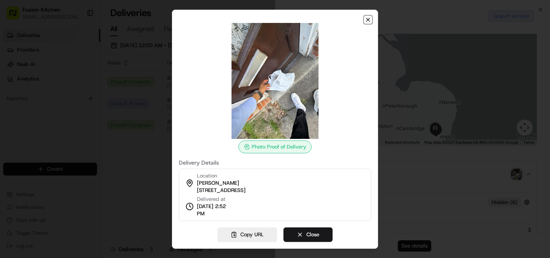
click at [367, 19] on icon "button" at bounding box center [367, 19] width 3 height 3
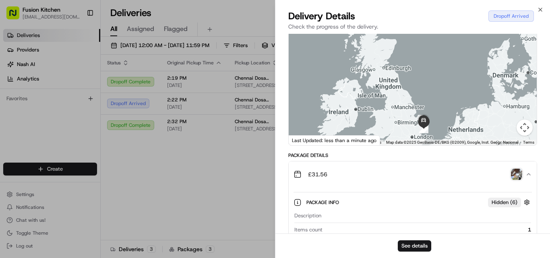
click at [516, 180] on img "button" at bounding box center [516, 174] width 11 height 11
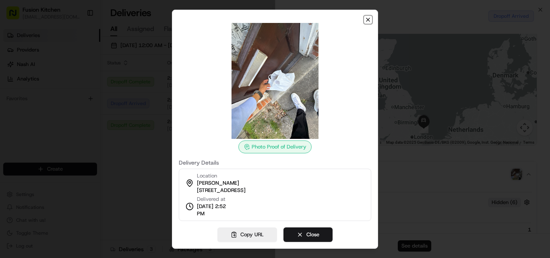
click at [367, 19] on icon "button" at bounding box center [368, 20] width 6 height 6
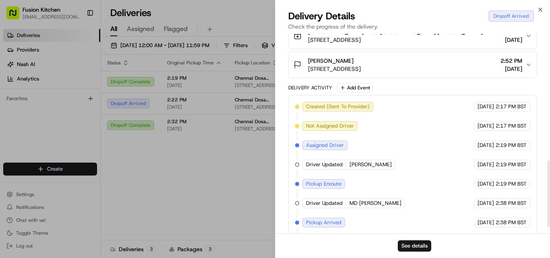
scroll to position [399, 0]
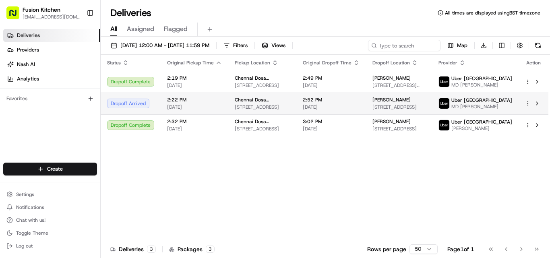
click at [244, 110] on span "[STREET_ADDRESS]" at bounding box center [262, 107] width 55 height 6
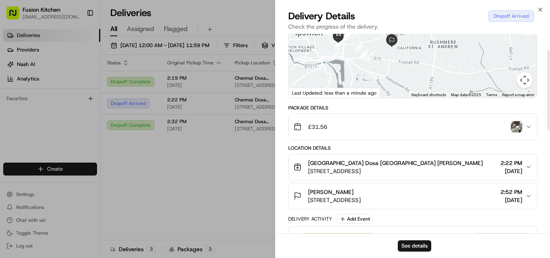
scroll to position [40, 0]
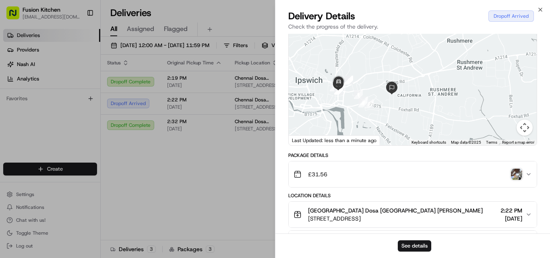
click at [518, 180] on img "button" at bounding box center [516, 174] width 11 height 11
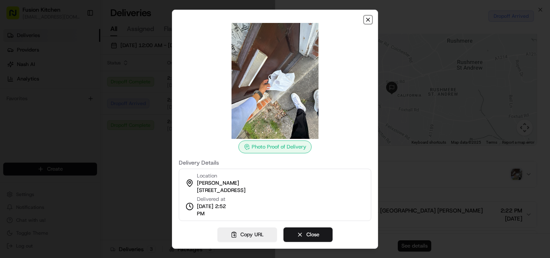
click at [367, 20] on icon "button" at bounding box center [368, 20] width 6 height 6
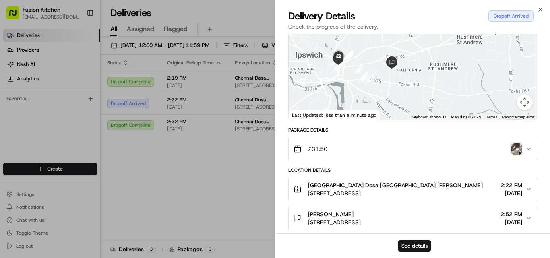
scroll to position [121, 0]
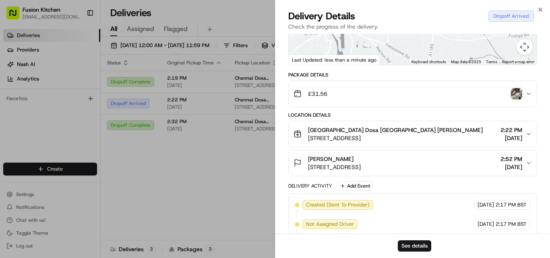
click at [303, 78] on div "Package Details" at bounding box center [412, 75] width 249 height 6
click at [302, 78] on div "Package Details" at bounding box center [412, 75] width 249 height 6
drag, startPoint x: 302, startPoint y: 87, endPoint x: 322, endPoint y: 87, distance: 19.7
click at [322, 78] on div "Package Details" at bounding box center [412, 75] width 249 height 6
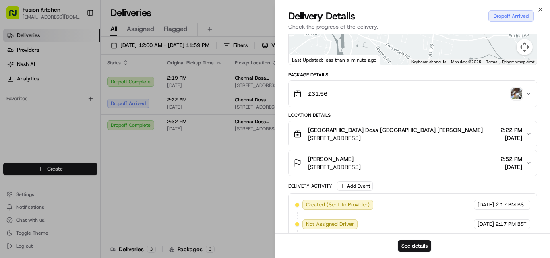
click at [511, 99] on div "button" at bounding box center [516, 93] width 11 height 11
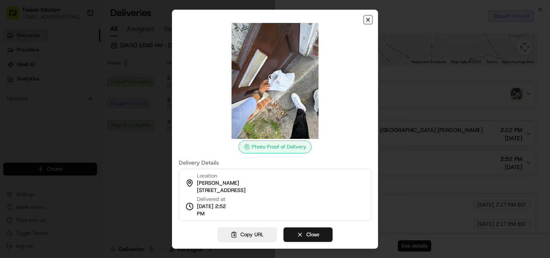
click at [369, 19] on icon "button" at bounding box center [368, 20] width 6 height 6
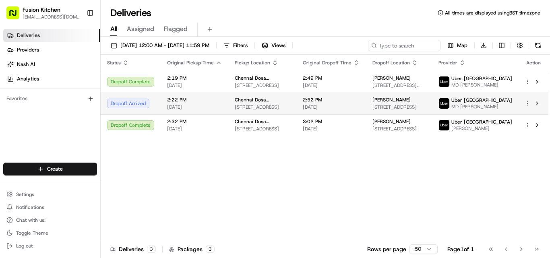
click at [249, 103] on span "Chennai Dosa [GEOGRAPHIC_DATA]" at bounding box center [262, 100] width 55 height 6
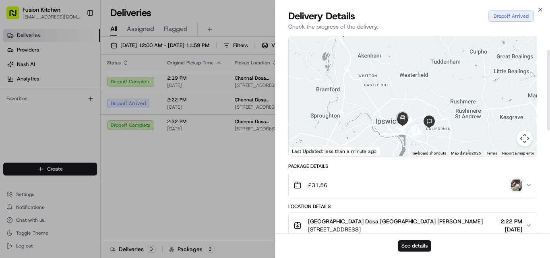
scroll to position [40, 0]
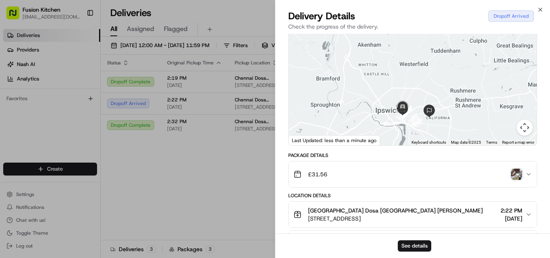
click at [513, 180] on img "button" at bounding box center [516, 174] width 11 height 11
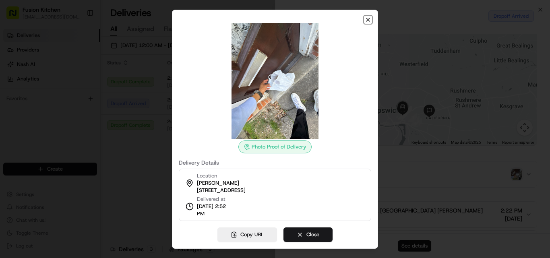
click at [368, 20] on icon "button" at bounding box center [368, 20] width 6 height 6
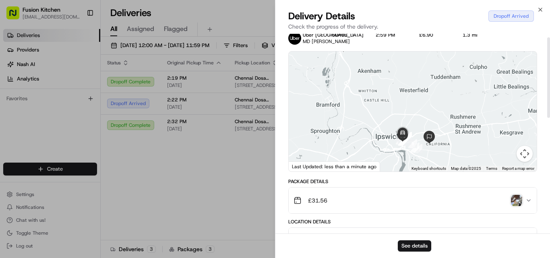
scroll to position [0, 0]
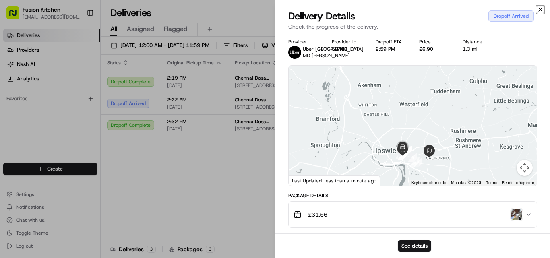
click at [541, 10] on icon "button" at bounding box center [540, 9] width 6 height 6
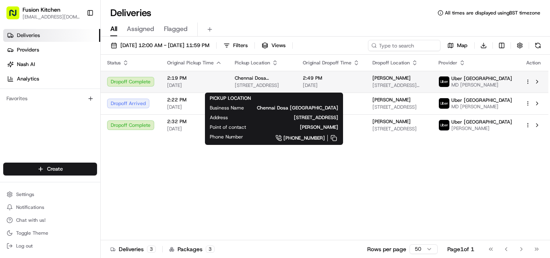
click at [273, 87] on span "[STREET_ADDRESS]" at bounding box center [262, 85] width 55 height 6
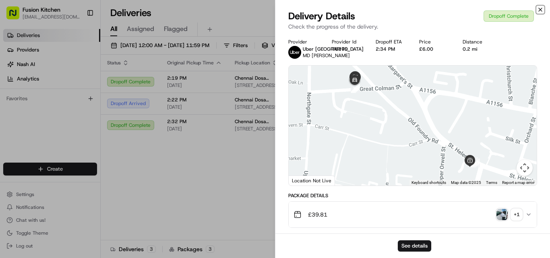
click at [539, 10] on icon "button" at bounding box center [540, 9] width 6 height 6
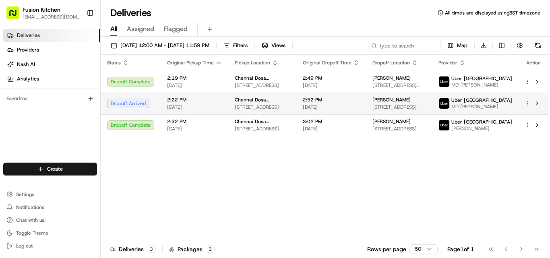
click at [275, 110] on div "Chennai Dosa [GEOGRAPHIC_DATA] [STREET_ADDRESS]" at bounding box center [262, 104] width 55 height 14
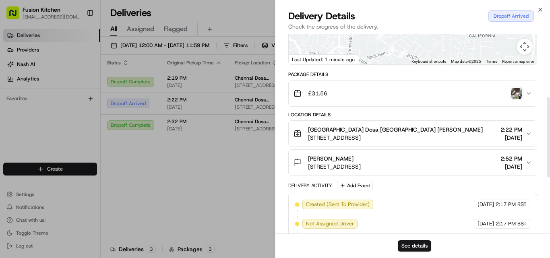
scroll to position [161, 0]
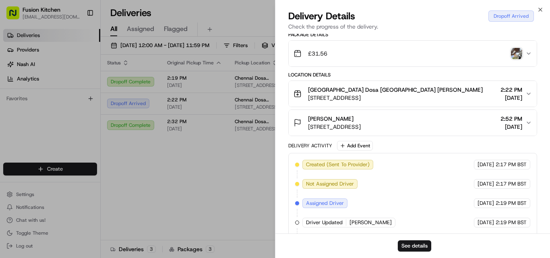
click at [518, 59] on img "button" at bounding box center [516, 53] width 11 height 11
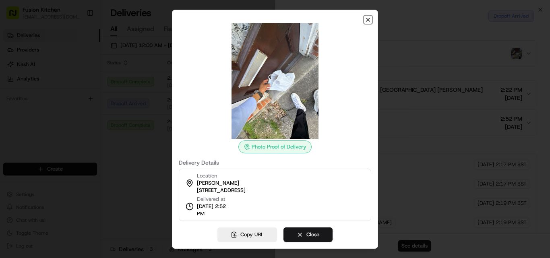
click at [366, 20] on icon "button" at bounding box center [368, 20] width 6 height 6
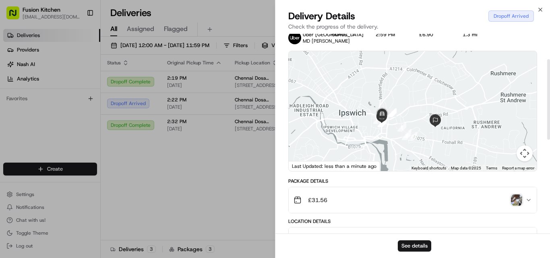
scroll to position [14, 0]
click at [512, 207] on img "button" at bounding box center [516, 200] width 11 height 11
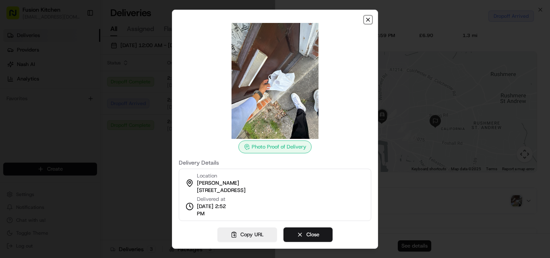
click at [370, 20] on icon "button" at bounding box center [368, 20] width 6 height 6
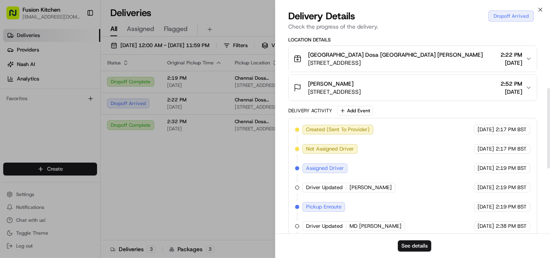
scroll to position [134, 0]
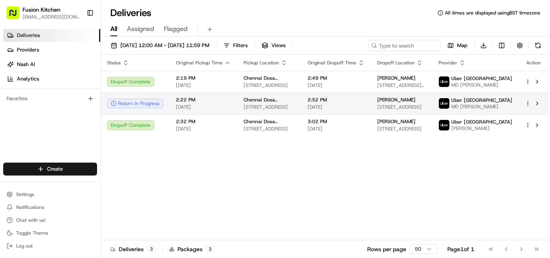
click at [198, 110] on span "[DATE]" at bounding box center [203, 107] width 55 height 6
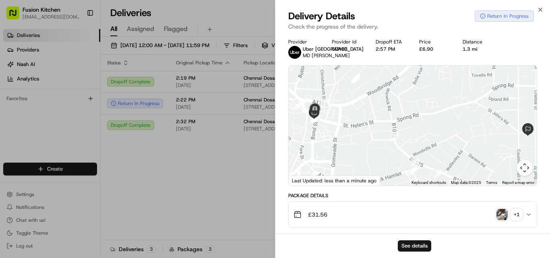
click at [504, 220] on img "button" at bounding box center [501, 214] width 11 height 11
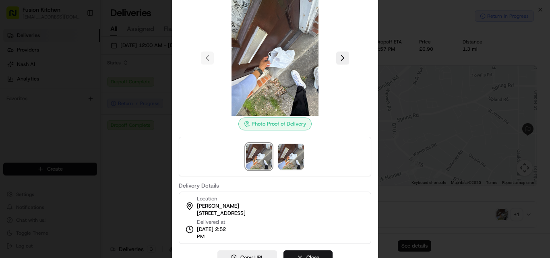
click at [432, 211] on div at bounding box center [275, 129] width 550 height 258
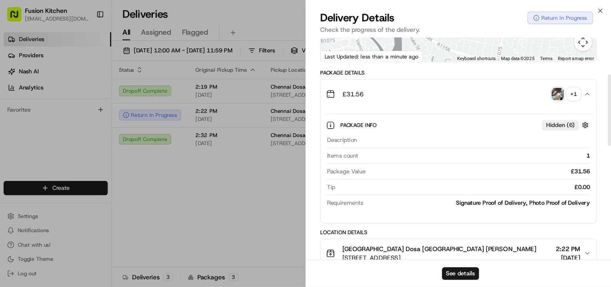
scroll to position [96, 0]
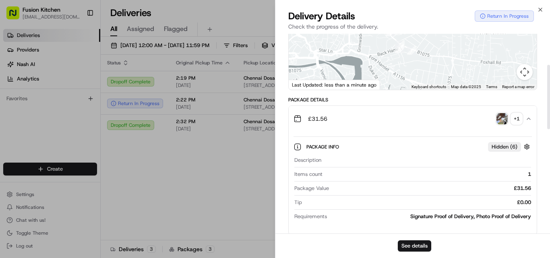
click at [502, 124] on img "button" at bounding box center [501, 118] width 11 height 11
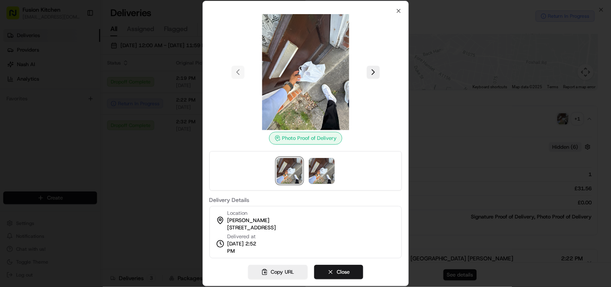
scroll to position [95, 0]
click at [401, 9] on icon "button" at bounding box center [398, 11] width 6 height 6
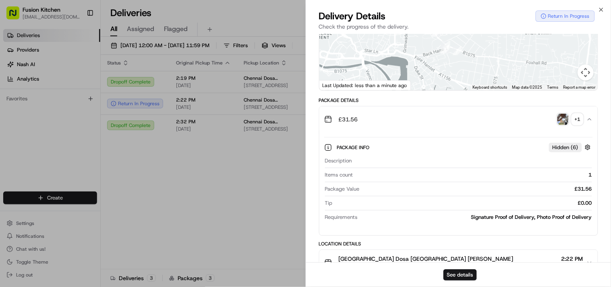
scroll to position [0, 0]
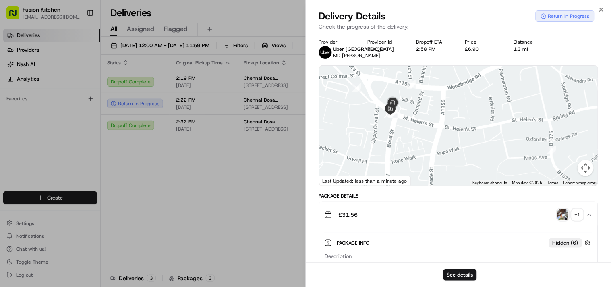
drag, startPoint x: 416, startPoint y: 109, endPoint x: 407, endPoint y: 148, distance: 40.2
click at [407, 148] on div at bounding box center [458, 126] width 279 height 120
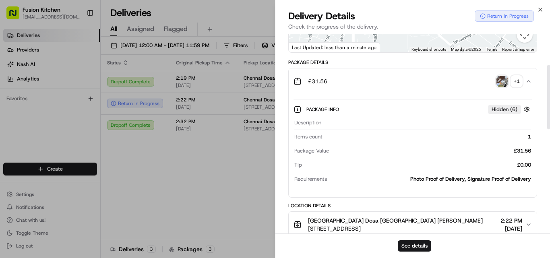
scroll to position [96, 0]
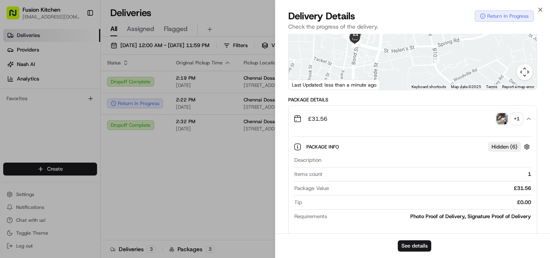
click at [504, 124] on img "button" at bounding box center [501, 118] width 11 height 11
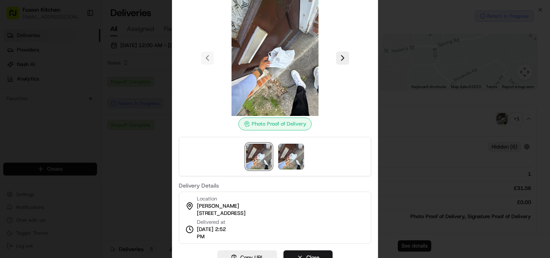
click at [392, 122] on div at bounding box center [275, 129] width 550 height 258
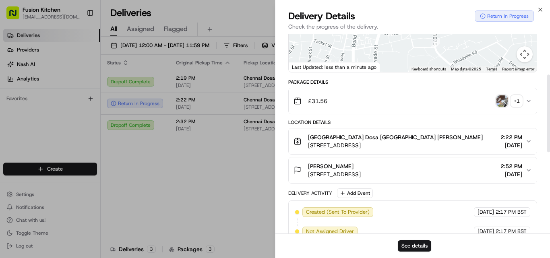
scroll to position [0, 0]
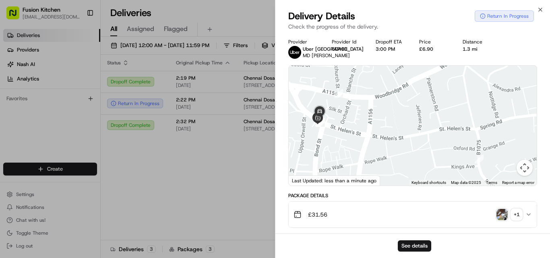
drag, startPoint x: 316, startPoint y: 149, endPoint x: 305, endPoint y: 149, distance: 11.3
click at [305, 149] on div at bounding box center [413, 126] width 248 height 120
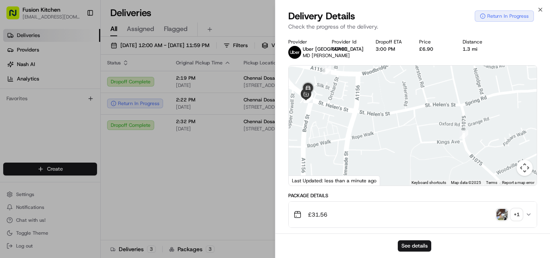
drag, startPoint x: 330, startPoint y: 147, endPoint x: 376, endPoint y: 155, distance: 46.1
click at [403, 158] on div at bounding box center [413, 126] width 248 height 120
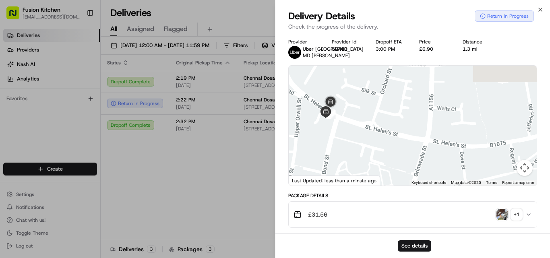
drag, startPoint x: 345, startPoint y: 148, endPoint x: 353, endPoint y: 179, distance: 31.9
click at [353, 179] on div at bounding box center [413, 126] width 248 height 120
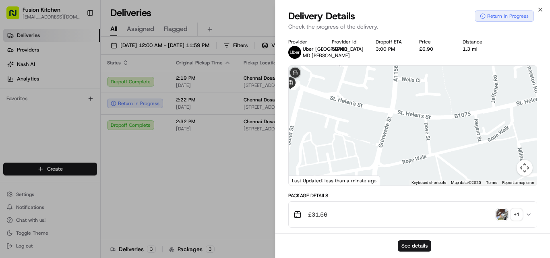
drag, startPoint x: 391, startPoint y: 170, endPoint x: 343, endPoint y: 117, distance: 71.8
click at [343, 117] on div at bounding box center [413, 126] width 248 height 120
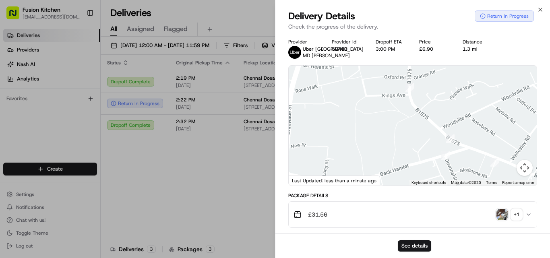
drag, startPoint x: 345, startPoint y: 125, endPoint x: 337, endPoint y: 118, distance: 10.6
click at [337, 118] on div at bounding box center [413, 126] width 248 height 120
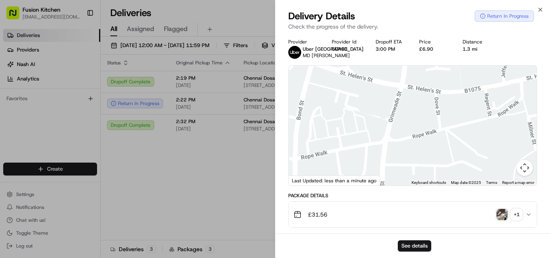
drag, startPoint x: 328, startPoint y: 98, endPoint x: 346, endPoint y: 161, distance: 65.0
click at [346, 161] on div at bounding box center [413, 126] width 248 height 120
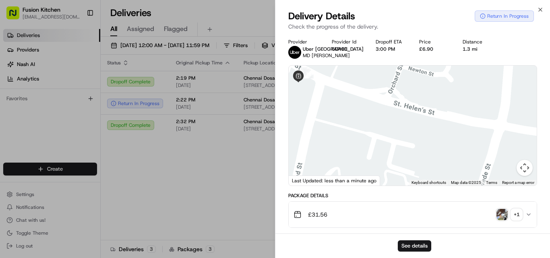
drag, startPoint x: 329, startPoint y: 101, endPoint x: 369, endPoint y: 176, distance: 85.5
click at [369, 176] on div at bounding box center [413, 126] width 248 height 120
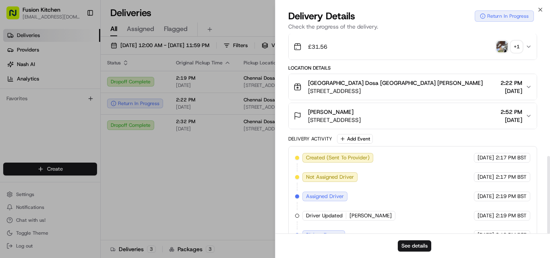
scroll to position [315, 0]
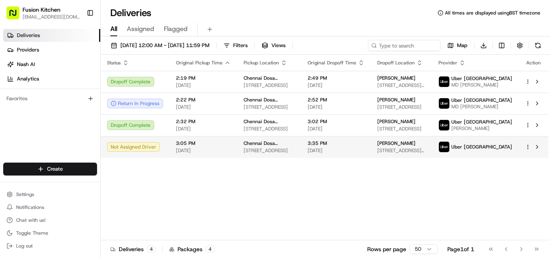
click at [254, 158] on td "Chennai Dosa Croydon 3 Brighton Rd, South Croydon CR2 6EA, UK" at bounding box center [269, 147] width 64 height 22
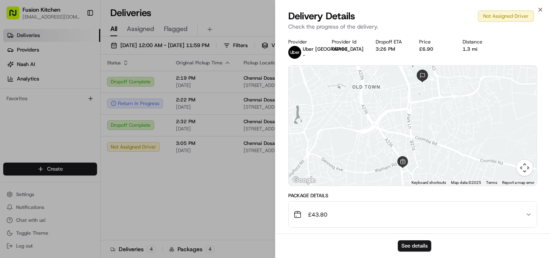
scroll to position [128, 0]
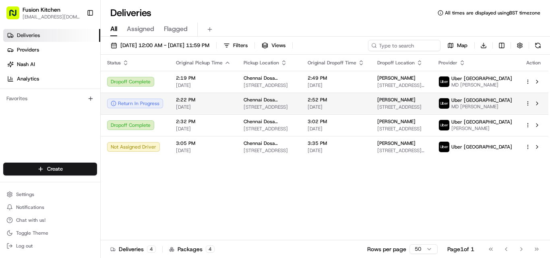
click at [247, 110] on span "[STREET_ADDRESS]" at bounding box center [269, 107] width 51 height 6
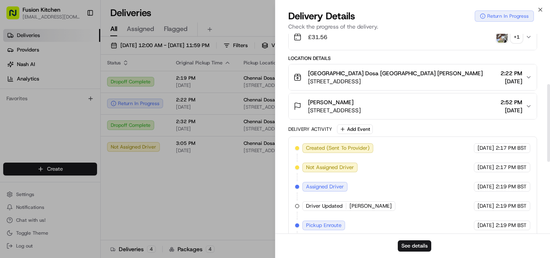
scroll to position [121, 0]
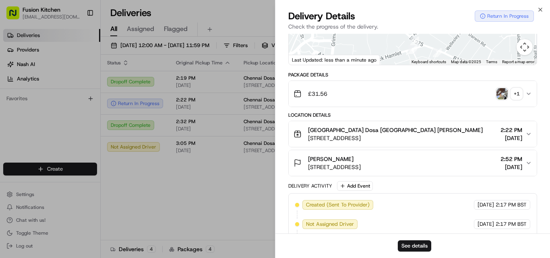
click at [497, 99] on img "button" at bounding box center [501, 93] width 11 height 11
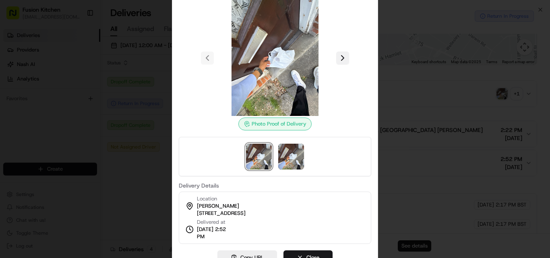
click at [344, 58] on button at bounding box center [342, 58] width 13 height 13
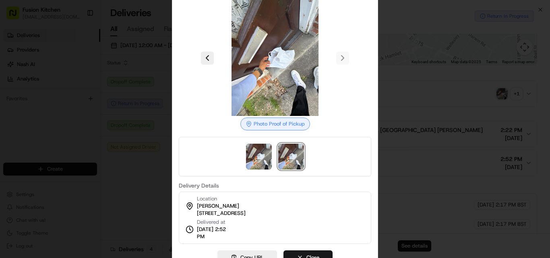
click at [344, 58] on div at bounding box center [275, 58] width 192 height 116
click at [435, 107] on div at bounding box center [275, 129] width 550 height 258
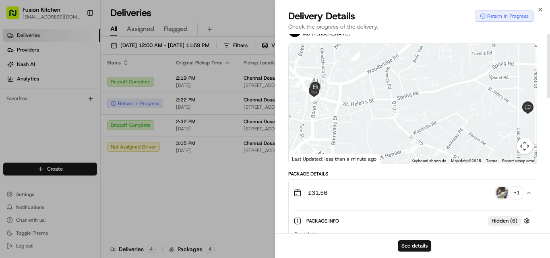
scroll to position [0, 0]
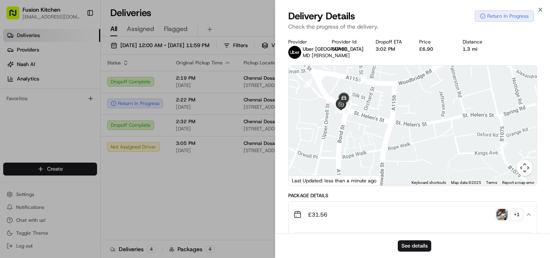
drag, startPoint x: 367, startPoint y: 134, endPoint x: 364, endPoint y: 148, distance: 14.8
click at [368, 140] on div at bounding box center [413, 126] width 248 height 120
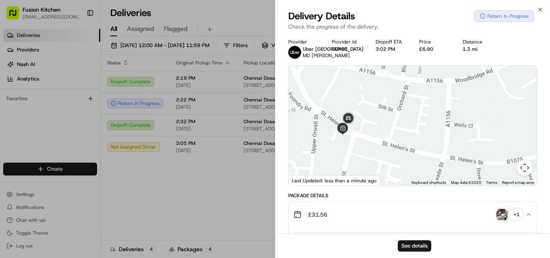
drag, startPoint x: 353, startPoint y: 130, endPoint x: 353, endPoint y: 150, distance: 19.3
click at [353, 150] on div at bounding box center [413, 126] width 248 height 120
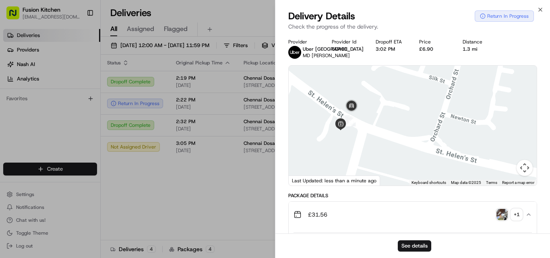
drag, startPoint x: 355, startPoint y: 165, endPoint x: 364, endPoint y: 164, distance: 8.1
click at [364, 164] on div at bounding box center [413, 126] width 248 height 120
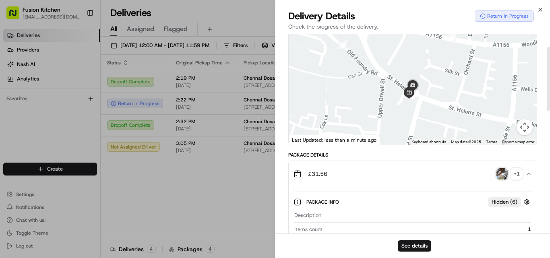
scroll to position [40, 0]
click at [502, 180] on img "button" at bounding box center [501, 174] width 11 height 11
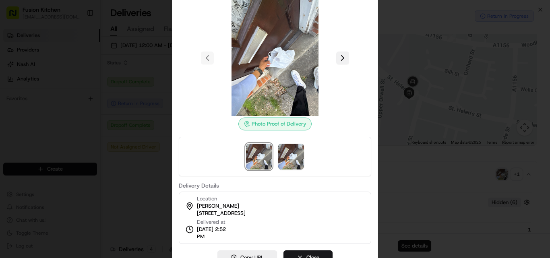
click at [345, 58] on button at bounding box center [342, 58] width 13 height 13
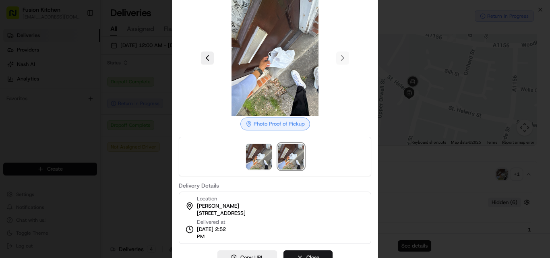
click at [345, 58] on div at bounding box center [275, 58] width 192 height 116
click at [202, 63] on button at bounding box center [207, 58] width 13 height 13
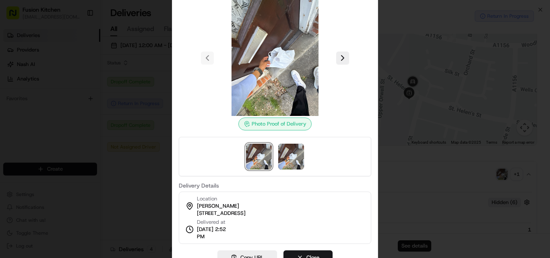
click at [126, 189] on div at bounding box center [275, 129] width 550 height 258
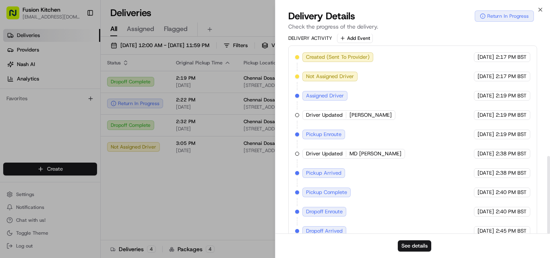
scroll to position [315, 0]
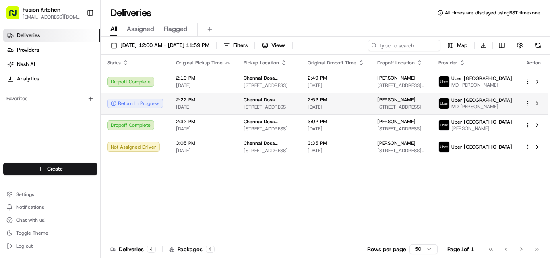
click at [285, 103] on span "Chennai Dosa [GEOGRAPHIC_DATA]" at bounding box center [269, 100] width 51 height 6
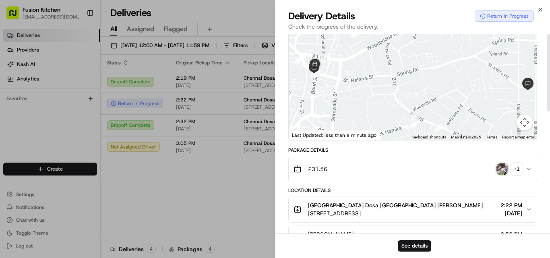
scroll to position [0, 0]
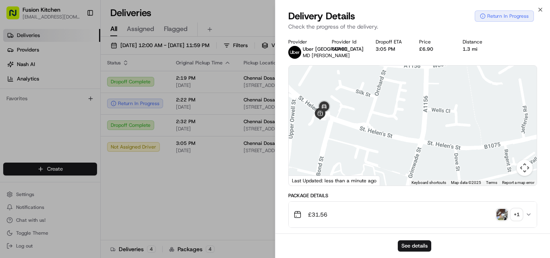
drag, startPoint x: 321, startPoint y: 118, endPoint x: 345, endPoint y: 163, distance: 51.1
click at [345, 163] on div at bounding box center [413, 126] width 248 height 120
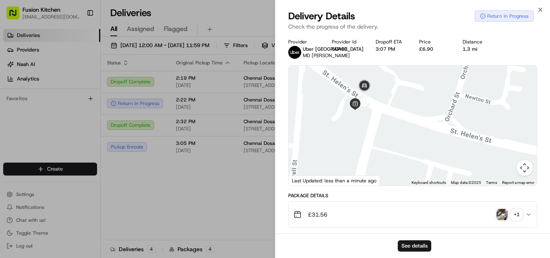
drag, startPoint x: 368, startPoint y: 174, endPoint x: 361, endPoint y: 126, distance: 48.7
click at [361, 124] on div at bounding box center [413, 126] width 248 height 120
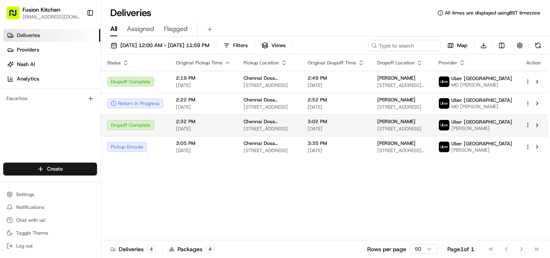
click at [264, 125] on span "Chennai Dosa [GEOGRAPHIC_DATA]" at bounding box center [269, 121] width 51 height 6
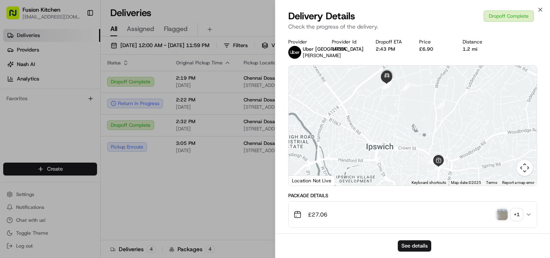
click at [504, 220] on img "button" at bounding box center [501, 214] width 11 height 11
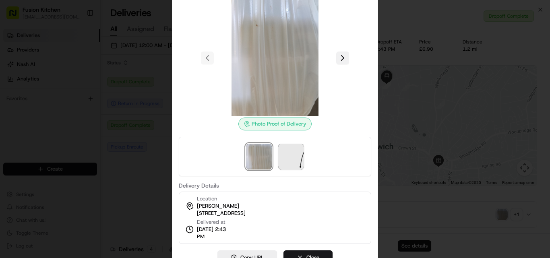
click at [341, 56] on button at bounding box center [342, 58] width 13 height 13
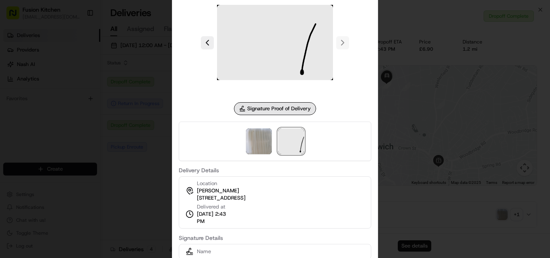
click at [414, 167] on div at bounding box center [275, 129] width 550 height 258
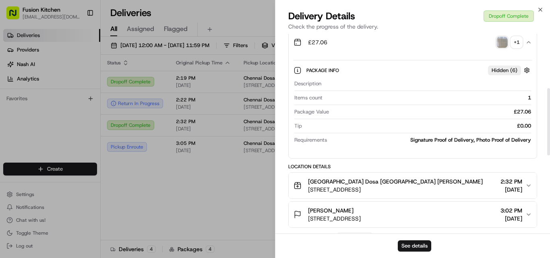
scroll to position [161, 0]
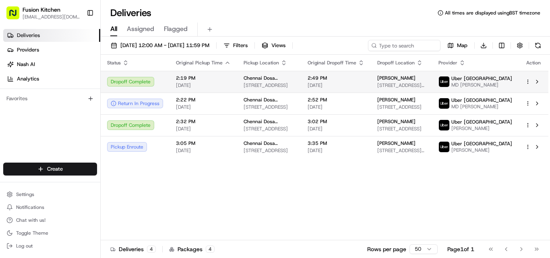
click at [270, 86] on span "[STREET_ADDRESS]" at bounding box center [269, 85] width 51 height 6
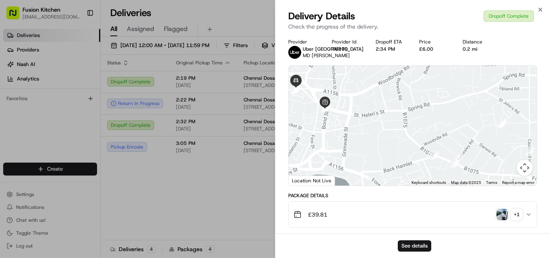
click at [498, 220] on img "button" at bounding box center [501, 214] width 11 height 11
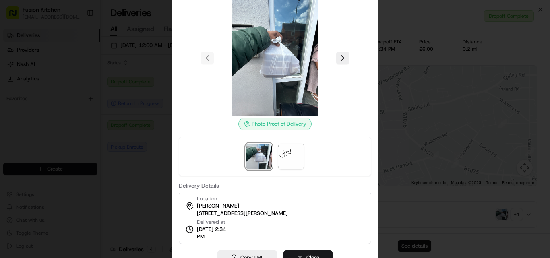
click at [158, 213] on div at bounding box center [275, 129] width 550 height 258
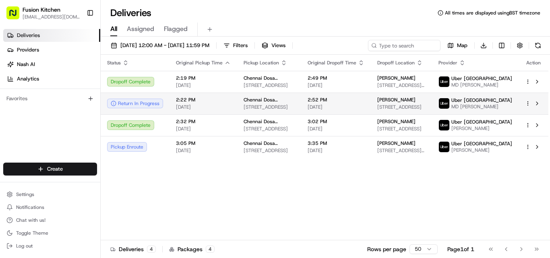
click at [262, 99] on td "Chennai Dosa [GEOGRAPHIC_DATA] [STREET_ADDRESS]" at bounding box center [269, 104] width 64 height 22
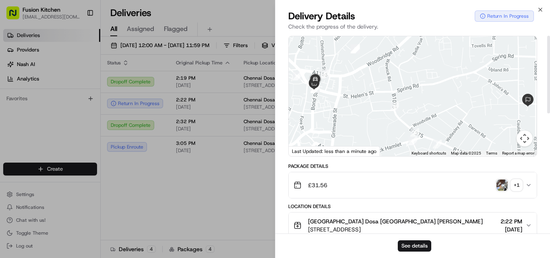
scroll to position [0, 0]
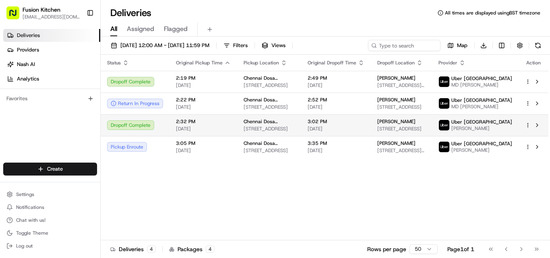
click at [222, 125] on span "2:32 PM" at bounding box center [203, 121] width 55 height 6
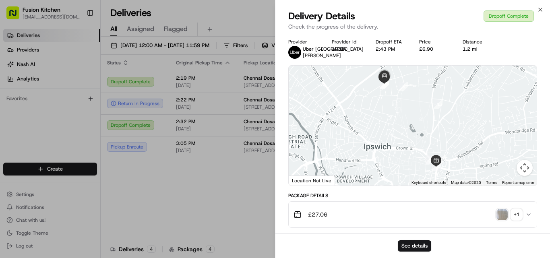
click at [498, 220] on img "button" at bounding box center [501, 214] width 11 height 11
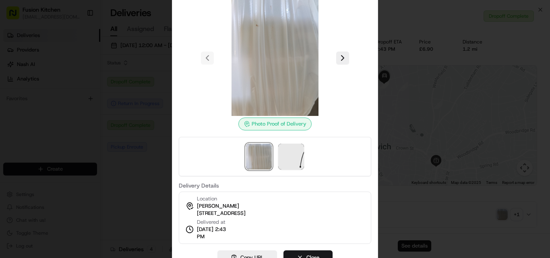
click at [147, 180] on div at bounding box center [275, 129] width 550 height 258
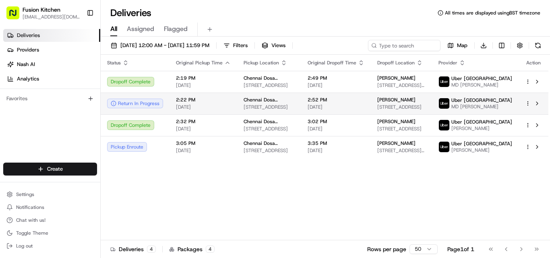
click at [279, 114] on td "Chennai Dosa [GEOGRAPHIC_DATA] [STREET_ADDRESS]" at bounding box center [269, 104] width 64 height 22
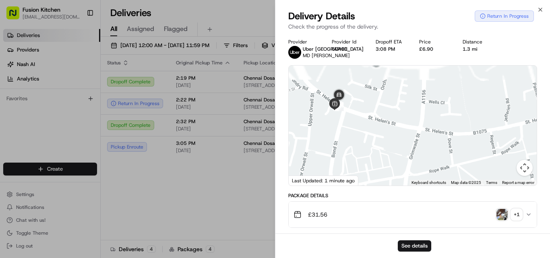
drag, startPoint x: 402, startPoint y: 155, endPoint x: 410, endPoint y: 176, distance: 22.4
click at [410, 176] on div at bounding box center [413, 126] width 248 height 120
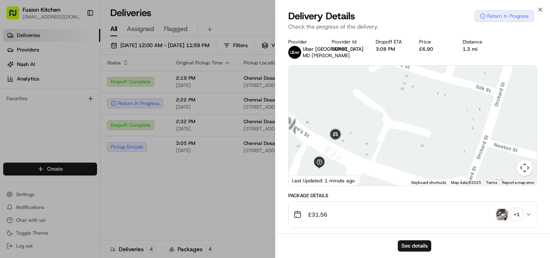
drag, startPoint x: 368, startPoint y: 163, endPoint x: 423, endPoint y: 163, distance: 55.6
click at [423, 163] on div at bounding box center [413, 126] width 248 height 120
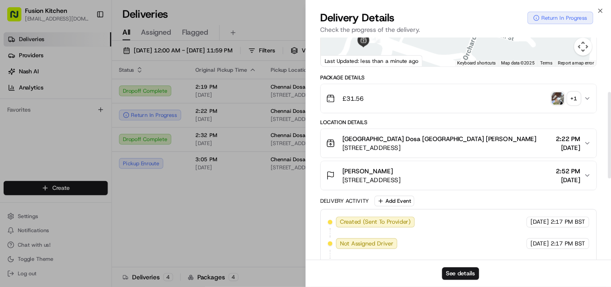
scroll to position [114, 0]
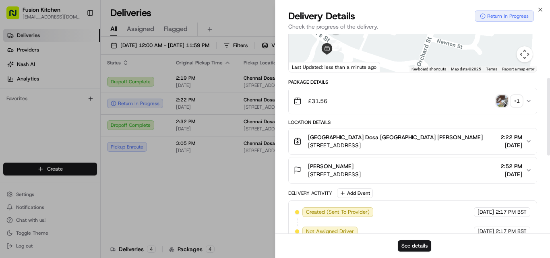
click at [499, 107] on img "button" at bounding box center [501, 100] width 11 height 11
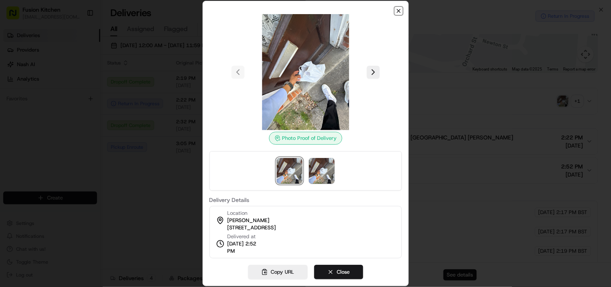
click at [397, 10] on icon "button" at bounding box center [398, 10] width 3 height 3
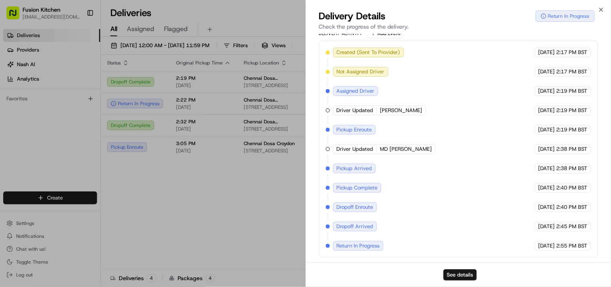
scroll to position [0, 0]
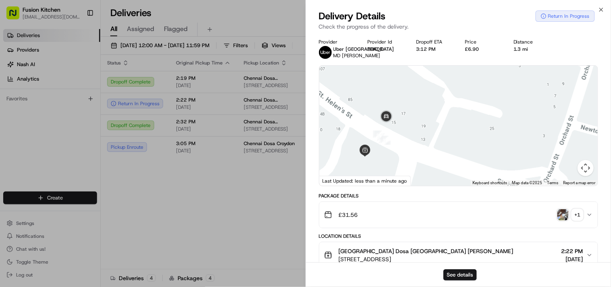
drag, startPoint x: 460, startPoint y: 122, endPoint x: 471, endPoint y: 119, distance: 11.5
click at [471, 119] on div at bounding box center [458, 126] width 279 height 120
click at [549, 220] on img "button" at bounding box center [562, 214] width 11 height 11
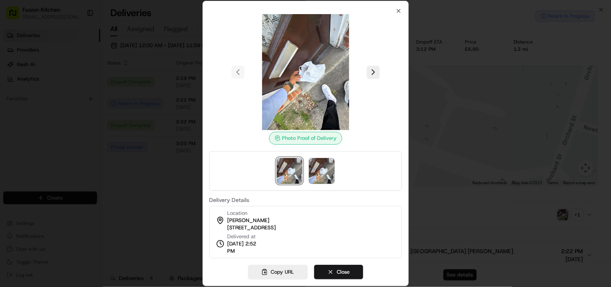
click at [370, 62] on div at bounding box center [305, 72] width 192 height 116
click at [372, 77] on button at bounding box center [373, 72] width 13 height 13
click at [372, 77] on div at bounding box center [305, 72] width 192 height 116
click at [396, 8] on icon "button" at bounding box center [398, 11] width 6 height 6
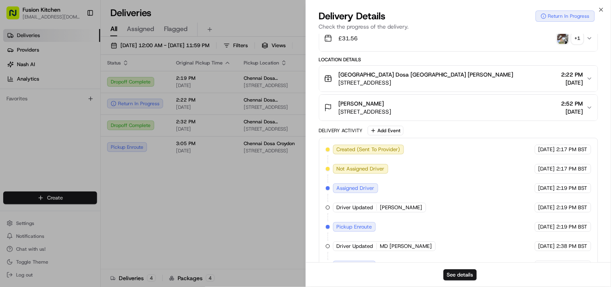
scroll to position [281, 0]
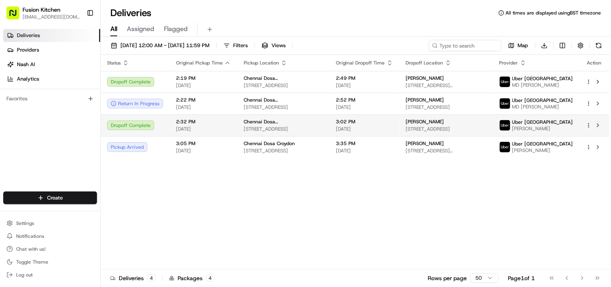
click at [274, 125] on span "Chennai Dosa [GEOGRAPHIC_DATA]" at bounding box center [284, 121] width 80 height 6
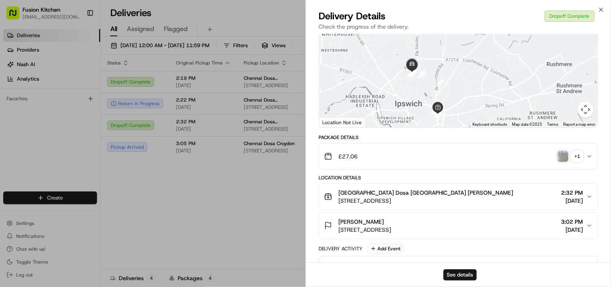
scroll to position [134, 0]
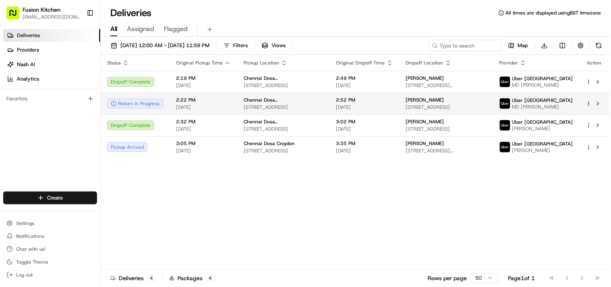
click at [237, 108] on td "Chennai Dosa [GEOGRAPHIC_DATA] [STREET_ADDRESS]" at bounding box center [283, 104] width 93 height 22
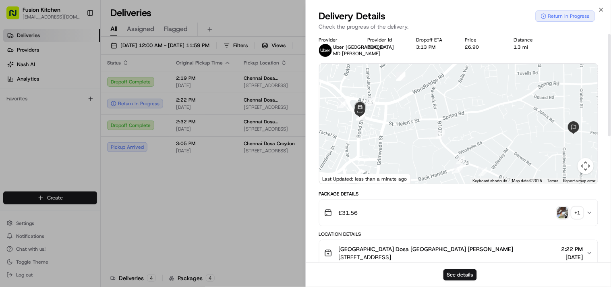
scroll to position [0, 0]
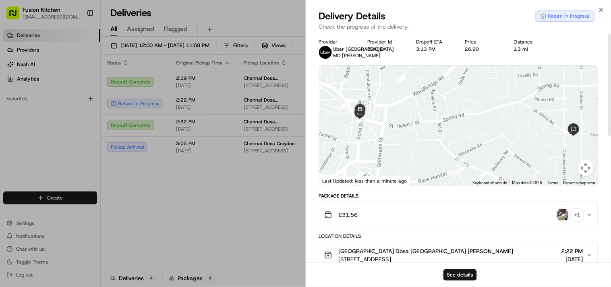
click at [549, 220] on img "button" at bounding box center [562, 214] width 11 height 11
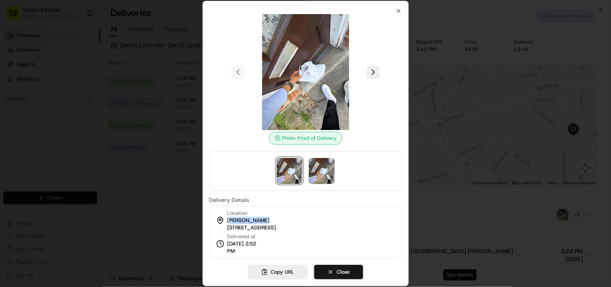
drag, startPoint x: 227, startPoint y: 220, endPoint x: 256, endPoint y: 219, distance: 28.6
click at [256, 219] on span "[PERSON_NAME]" at bounding box center [248, 220] width 42 height 7
click at [395, 6] on div "Photo Proof of Delivery Delivery Details Location Joel George 6c, 6A Freehold R…" at bounding box center [305, 143] width 206 height 285
click at [400, 12] on icon "button" at bounding box center [398, 10] width 3 height 3
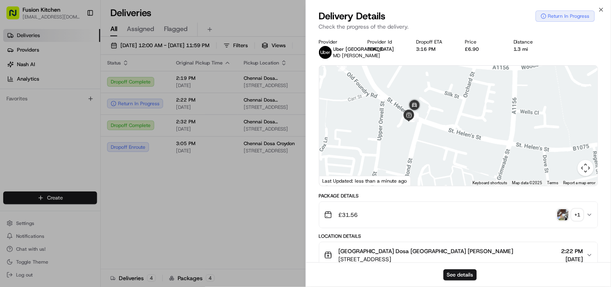
drag, startPoint x: 448, startPoint y: 111, endPoint x: 420, endPoint y: 159, distance: 56.1
click at [420, 159] on div at bounding box center [458, 126] width 279 height 120
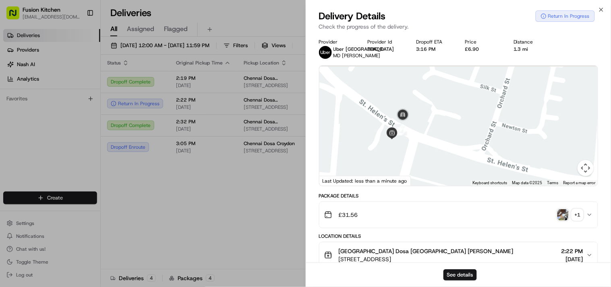
drag, startPoint x: 417, startPoint y: 124, endPoint x: 417, endPoint y: 163, distance: 39.0
click at [417, 163] on div at bounding box center [458, 126] width 279 height 120
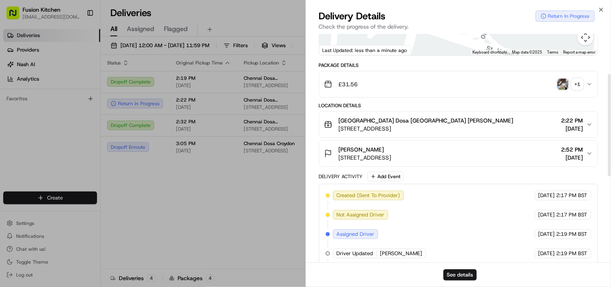
scroll to position [147, 0]
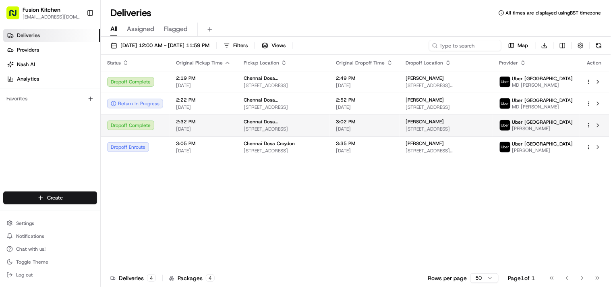
click at [302, 129] on span "[STREET_ADDRESS]" at bounding box center [284, 129] width 80 height 6
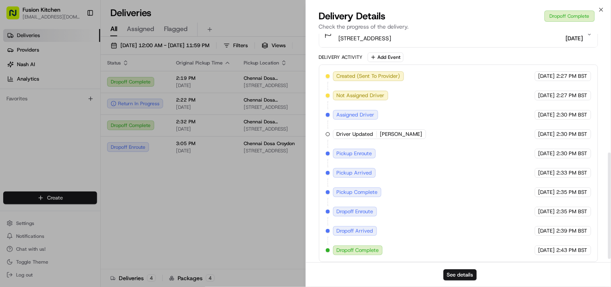
scroll to position [262, 0]
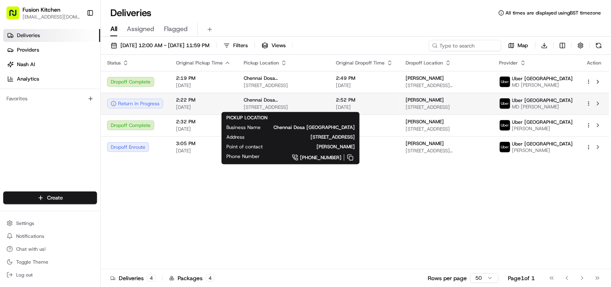
click at [262, 107] on span "[STREET_ADDRESS]" at bounding box center [284, 107] width 80 height 6
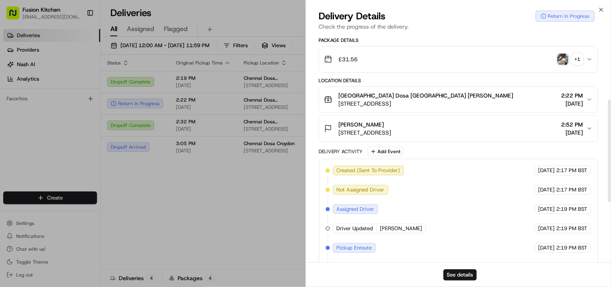
scroll to position [147, 0]
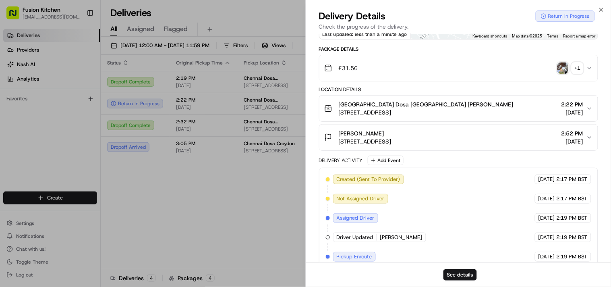
click at [549, 74] on img "button" at bounding box center [562, 67] width 11 height 11
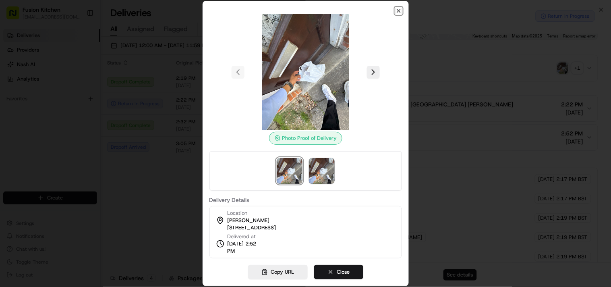
click at [399, 11] on icon "button" at bounding box center [398, 11] width 6 height 6
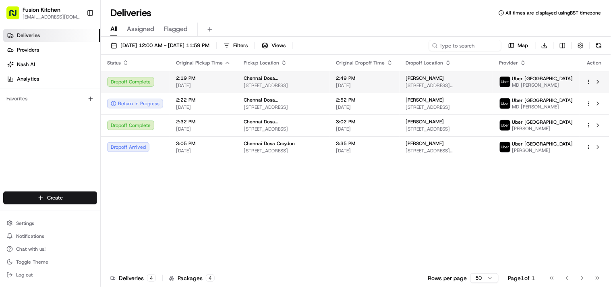
click at [263, 81] on span "Chennai Dosa [GEOGRAPHIC_DATA]" at bounding box center [284, 78] width 80 height 6
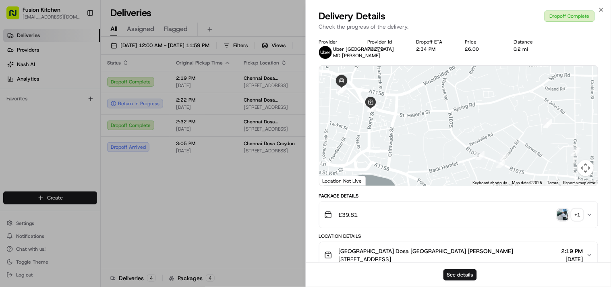
click at [549, 220] on img "button" at bounding box center [562, 214] width 11 height 11
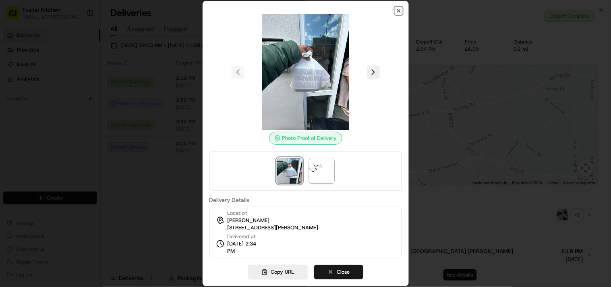
click at [399, 9] on icon "button" at bounding box center [398, 11] width 6 height 6
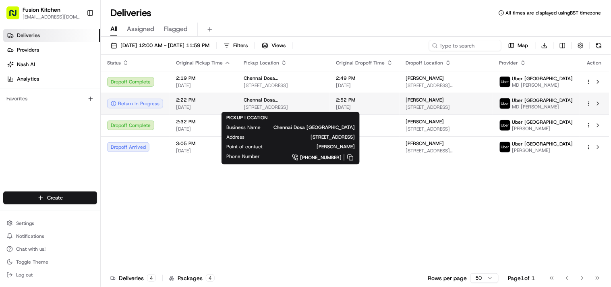
click at [300, 101] on div "Chennai Dosa [GEOGRAPHIC_DATA]" at bounding box center [284, 100] width 80 height 6
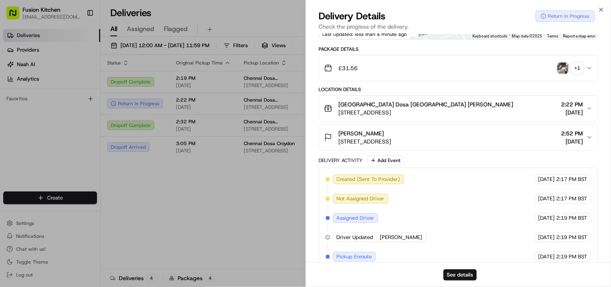
click at [315, 137] on div "Provider Uber UK MD SELIM A. Provider Id 5DA0B Dropoff ETA 3:22 PM Price £6.90 …" at bounding box center [458, 138] width 305 height 502
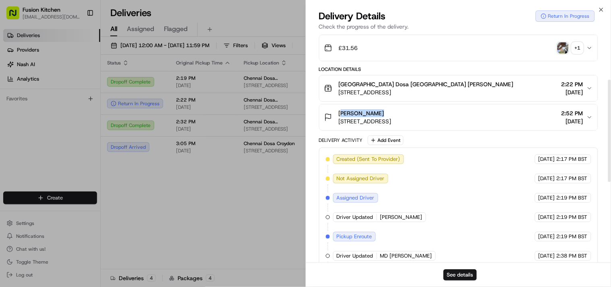
scroll to position [102, 0]
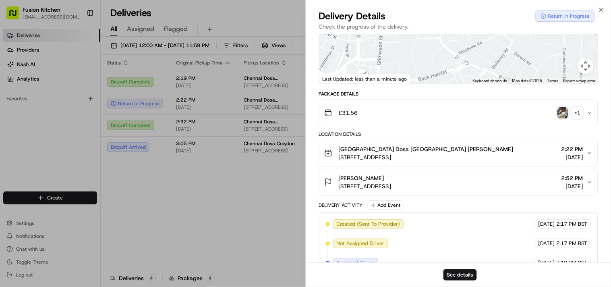
click at [313, 182] on div "Provider Uber UK MD SELIM A. Provider Id 5DA0B Dropoff ETA 3:22 PM Price £6.90 …" at bounding box center [458, 183] width 305 height 502
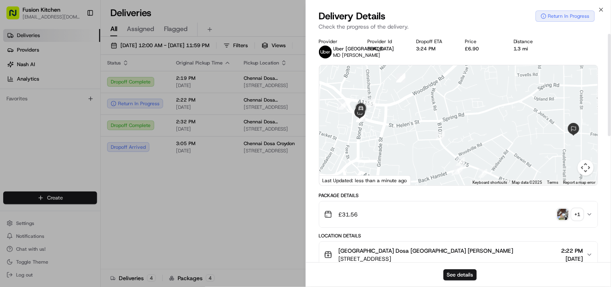
scroll to position [0, 0]
click at [549, 220] on img "button" at bounding box center [562, 214] width 11 height 11
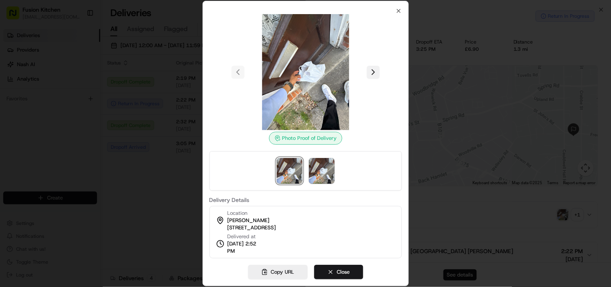
click at [369, 73] on button at bounding box center [373, 72] width 13 height 13
click at [240, 73] on button at bounding box center [237, 72] width 13 height 13
click at [399, 11] on icon "button" at bounding box center [398, 10] width 3 height 3
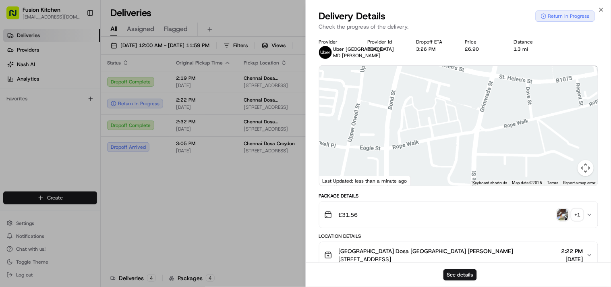
drag, startPoint x: 384, startPoint y: 101, endPoint x: 373, endPoint y: 158, distance: 58.1
click at [373, 158] on div at bounding box center [458, 126] width 279 height 120
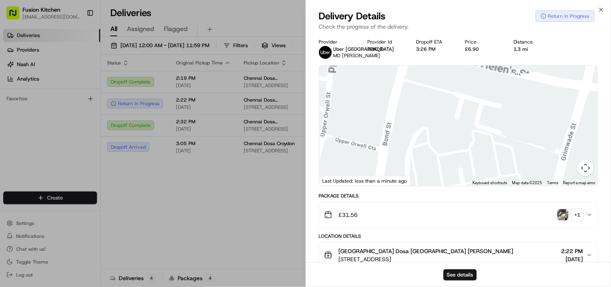
drag, startPoint x: 391, startPoint y: 109, endPoint x: 391, endPoint y: 158, distance: 49.1
click at [386, 178] on div at bounding box center [458, 126] width 279 height 120
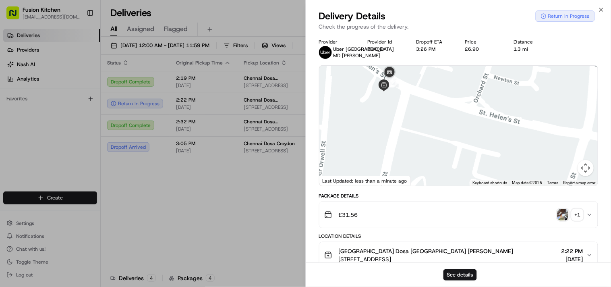
drag, startPoint x: 391, startPoint y: 123, endPoint x: 391, endPoint y: 160, distance: 37.0
click at [391, 160] on div at bounding box center [458, 126] width 279 height 120
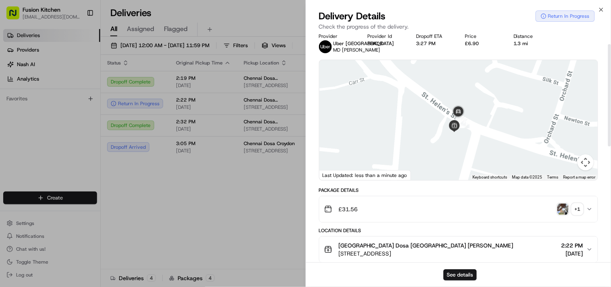
scroll to position [45, 0]
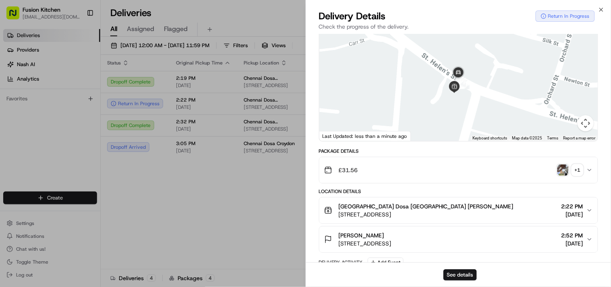
click at [352, 154] on div "Package Details" at bounding box center [458, 151] width 279 height 6
click at [403, 154] on div "Package Details" at bounding box center [458, 151] width 279 height 6
click at [355, 154] on div "Package Details" at bounding box center [458, 151] width 279 height 6
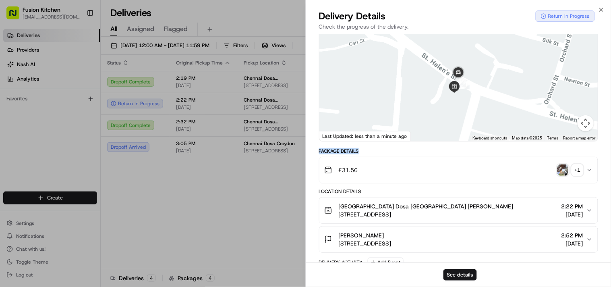
drag, startPoint x: 355, startPoint y: 158, endPoint x: 327, endPoint y: 158, distance: 28.2
click at [327, 154] on div "Package Details" at bounding box center [458, 151] width 279 height 6
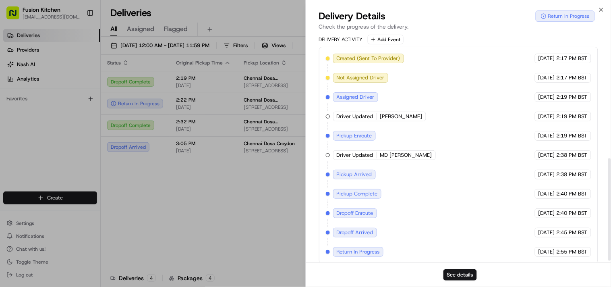
scroll to position [281, 0]
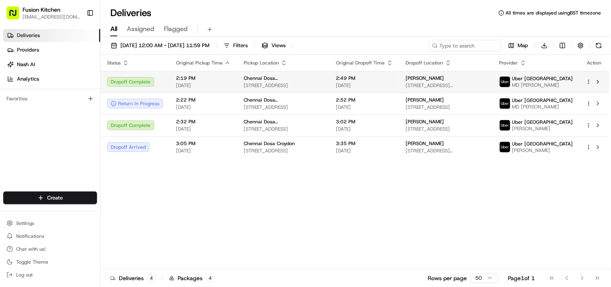
click at [287, 84] on span "[STREET_ADDRESS]" at bounding box center [284, 85] width 80 height 6
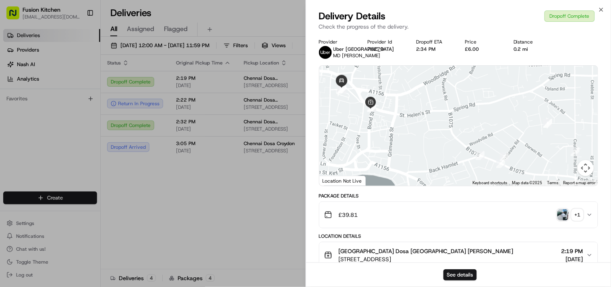
click at [549, 220] on img "button" at bounding box center [562, 214] width 11 height 11
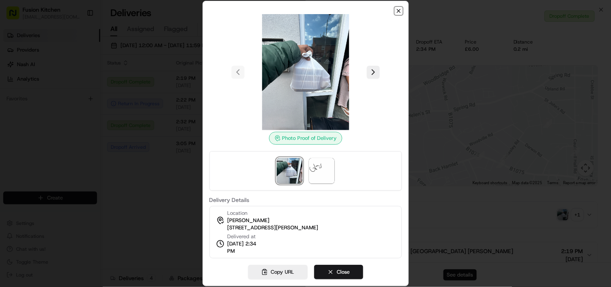
click at [399, 12] on icon "button" at bounding box center [398, 11] width 6 height 6
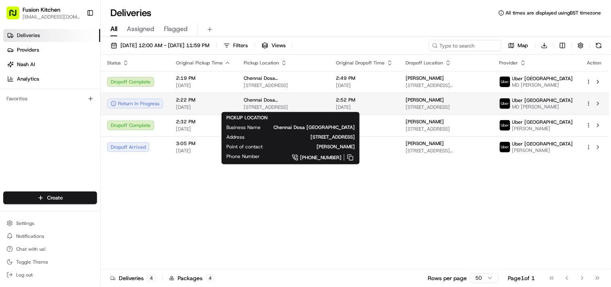
click at [294, 109] on span "[STREET_ADDRESS]" at bounding box center [284, 107] width 80 height 6
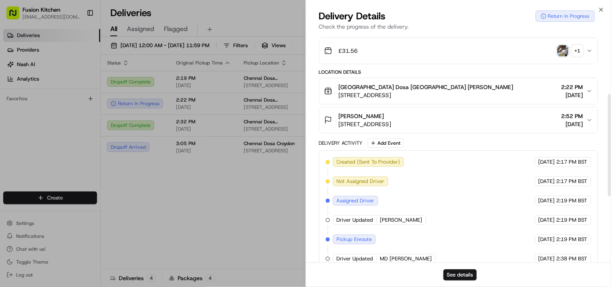
scroll to position [102, 0]
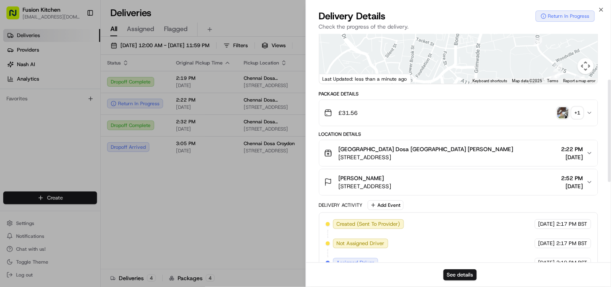
click at [549, 118] on img "button" at bounding box center [562, 112] width 11 height 11
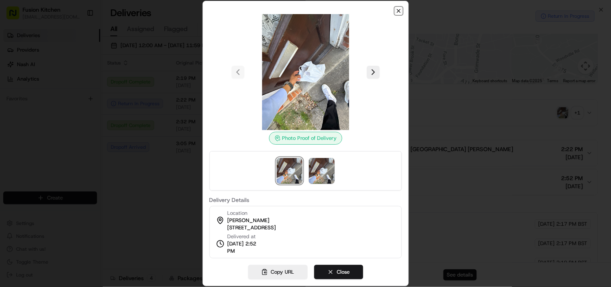
click at [397, 12] on icon "button" at bounding box center [398, 11] width 6 height 6
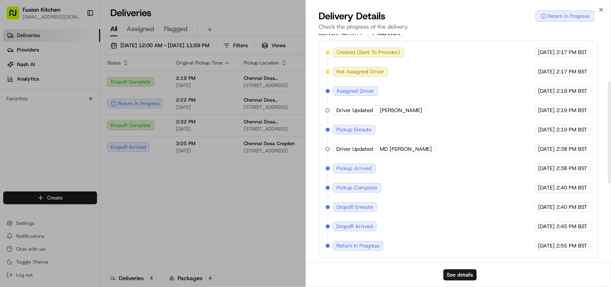
scroll to position [12, 0]
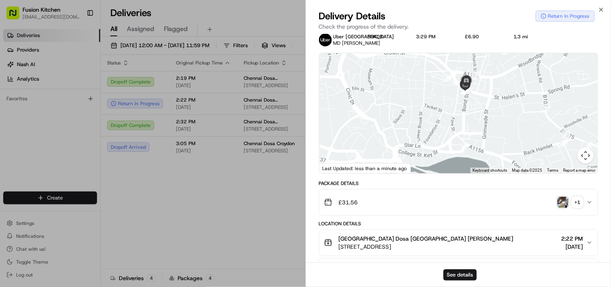
click at [474, 35] on div "£6.90" at bounding box center [483, 36] width 36 height 6
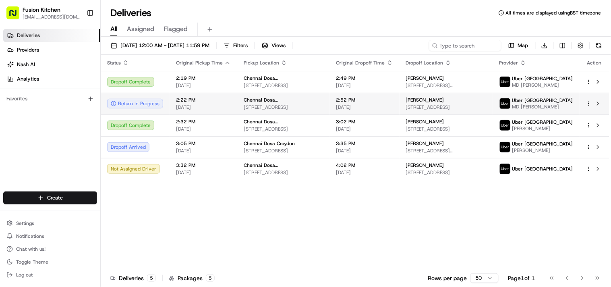
click at [286, 104] on span "[STREET_ADDRESS]" at bounding box center [284, 107] width 80 height 6
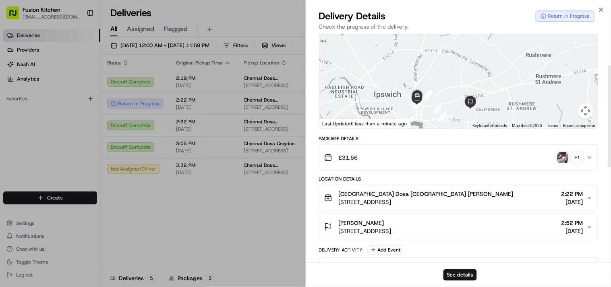
scroll to position [102, 0]
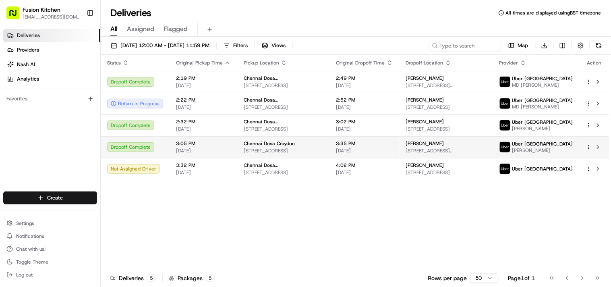
click at [277, 147] on span "Chennai Dosa Croydon" at bounding box center [269, 143] width 51 height 6
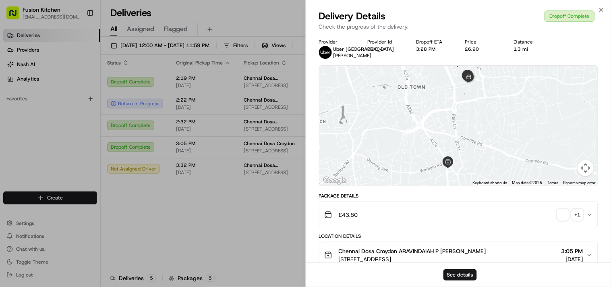
click at [549, 218] on span "button" at bounding box center [562, 214] width 11 height 11
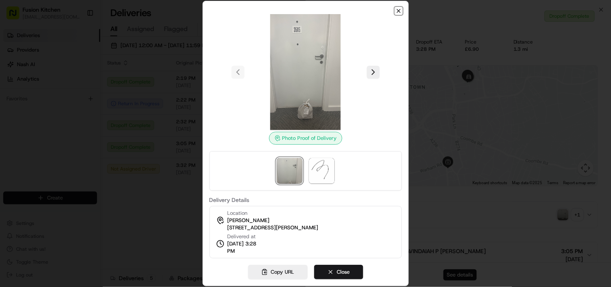
click at [400, 10] on icon "button" at bounding box center [398, 11] width 6 height 6
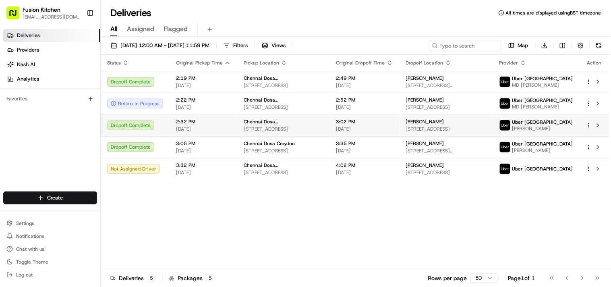
click at [240, 126] on td "Chennai Dosa [GEOGRAPHIC_DATA] [STREET_ADDRESS]" at bounding box center [283, 125] width 93 height 22
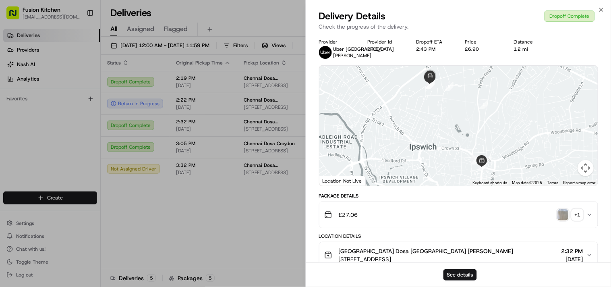
click at [549, 220] on img "button" at bounding box center [562, 214] width 11 height 11
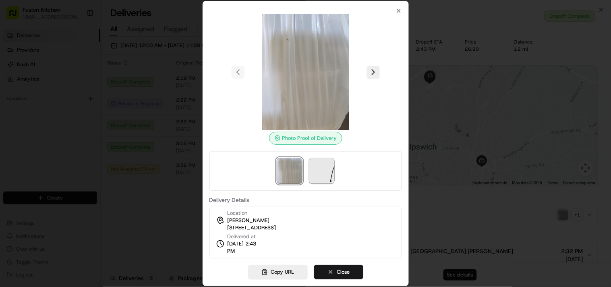
click at [395, 12] on div "Photo Proof of Delivery Delivery Details Location Arpit Pillai 1, 21 Constituti…" at bounding box center [305, 133] width 192 height 250
click at [396, 11] on icon "button" at bounding box center [398, 11] width 6 height 6
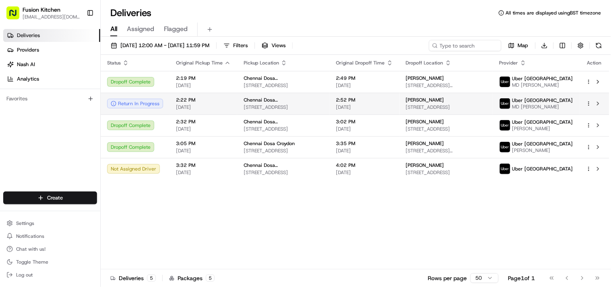
click at [264, 101] on span "Chennai Dosa [GEOGRAPHIC_DATA]" at bounding box center [284, 100] width 80 height 6
click at [271, 105] on span "[STREET_ADDRESS]" at bounding box center [284, 107] width 80 height 6
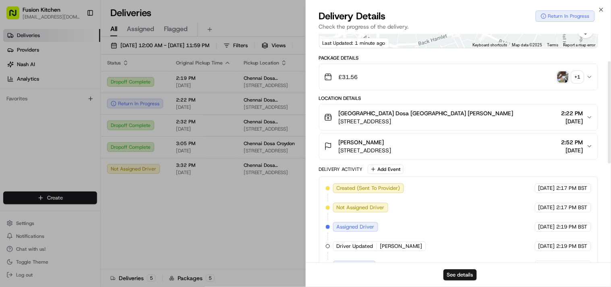
scroll to position [57, 0]
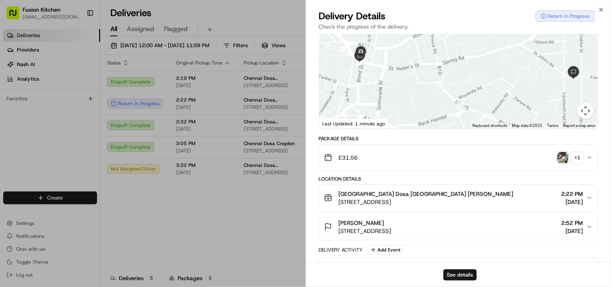
click at [316, 224] on div "Provider Uber UK MD SELIM A. Provider Id 5DA0B Dropoff ETA 3:31 PM Price £6.90 …" at bounding box center [458, 228] width 305 height 502
click at [357, 182] on div "Location Details" at bounding box center [458, 179] width 279 height 6
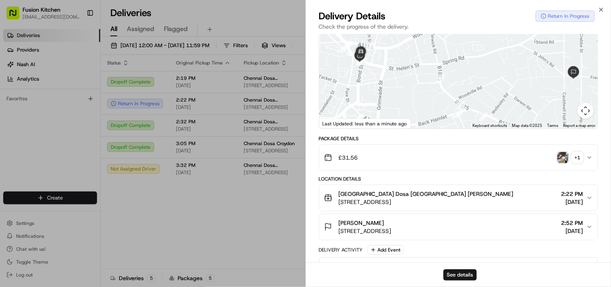
click at [357, 182] on div "Location Details" at bounding box center [458, 179] width 279 height 6
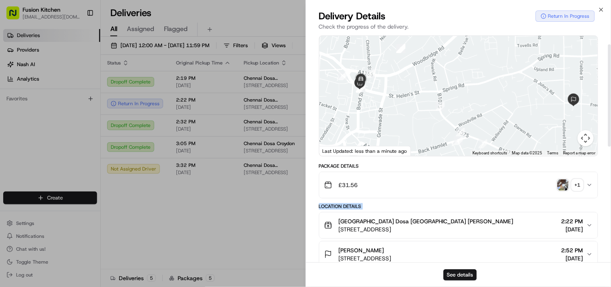
scroll to position [0, 0]
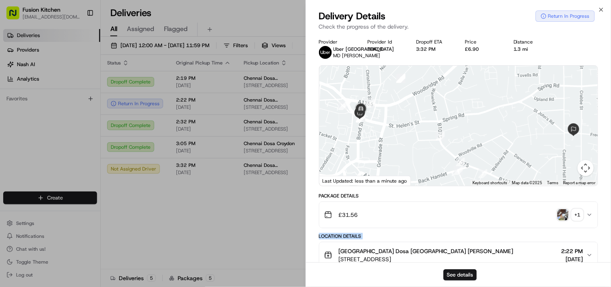
click at [357, 239] on div "Location Details" at bounding box center [458, 236] width 279 height 6
drag, startPoint x: 357, startPoint y: 240, endPoint x: 331, endPoint y: 243, distance: 25.6
click at [331, 239] on div "Location Details" at bounding box center [458, 236] width 279 height 6
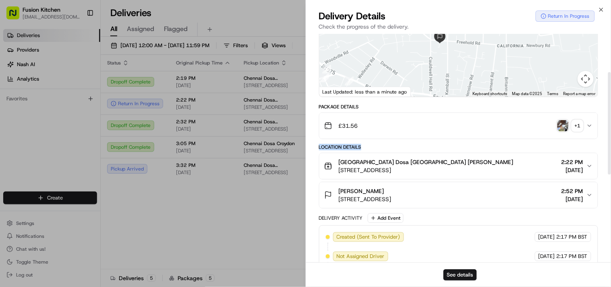
scroll to position [89, 0]
click at [348, 109] on div "Package Details" at bounding box center [458, 106] width 279 height 6
click at [326, 109] on div "Package Details" at bounding box center [458, 106] width 279 height 6
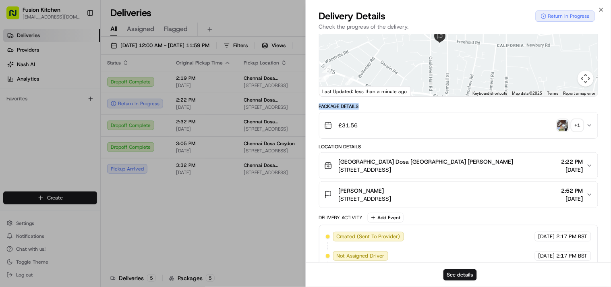
drag, startPoint x: 326, startPoint y: 114, endPoint x: 349, endPoint y: 114, distance: 22.1
click at [349, 109] on div "Package Details" at bounding box center [458, 106] width 279 height 6
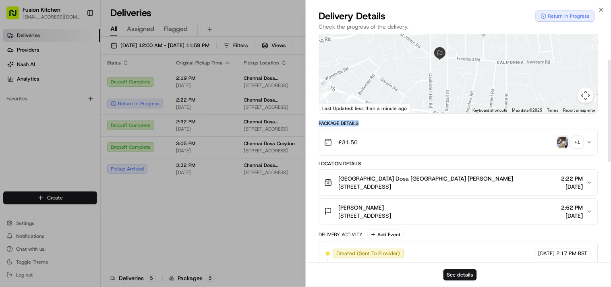
scroll to position [57, 0]
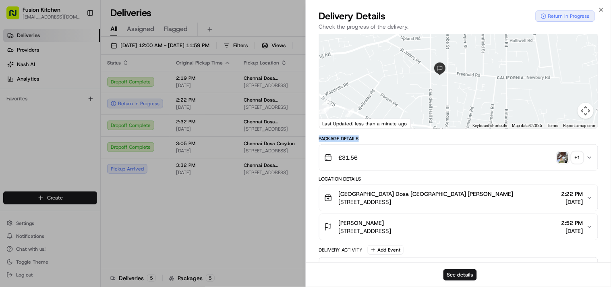
click at [354, 142] on div "Package Details" at bounding box center [458, 138] width 279 height 6
drag, startPoint x: 354, startPoint y: 143, endPoint x: 324, endPoint y: 145, distance: 30.7
click at [324, 142] on div "Package Details" at bounding box center [458, 138] width 279 height 6
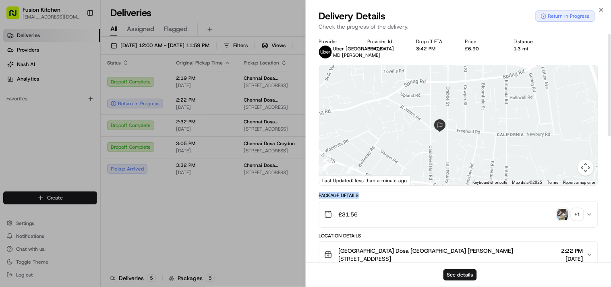
scroll to position [0, 0]
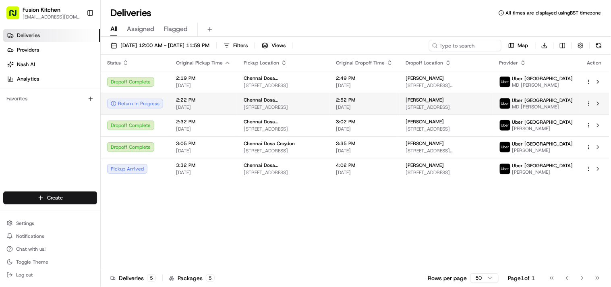
click at [281, 101] on span "Chennai Dosa [GEOGRAPHIC_DATA]" at bounding box center [284, 100] width 80 height 6
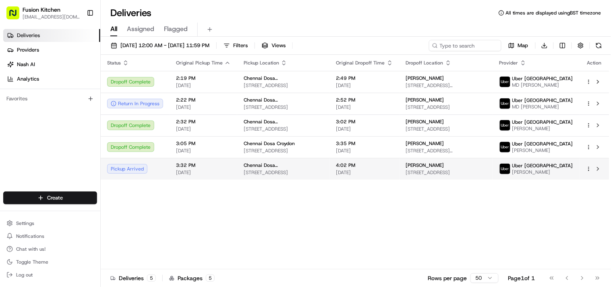
click at [295, 176] on span "[STREET_ADDRESS]" at bounding box center [284, 172] width 80 height 6
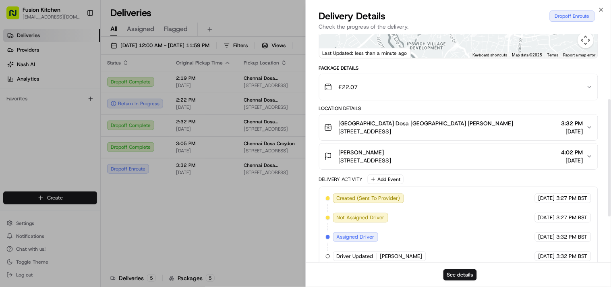
scroll to position [127, 0]
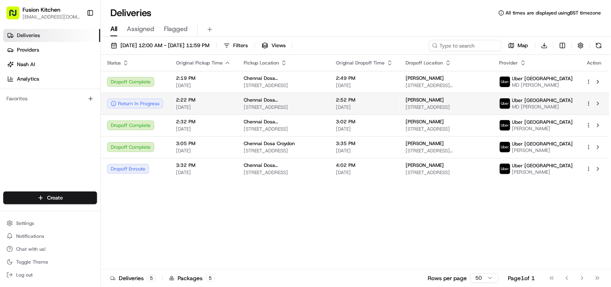
click at [266, 107] on span "[STREET_ADDRESS]" at bounding box center [284, 107] width 80 height 6
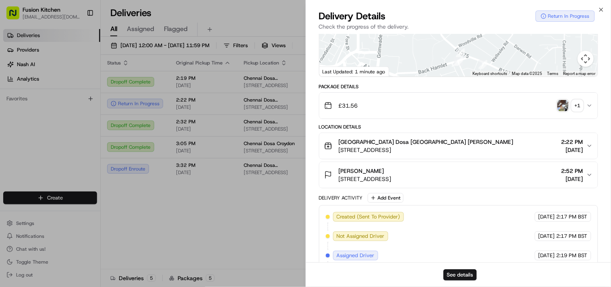
scroll to position [281, 0]
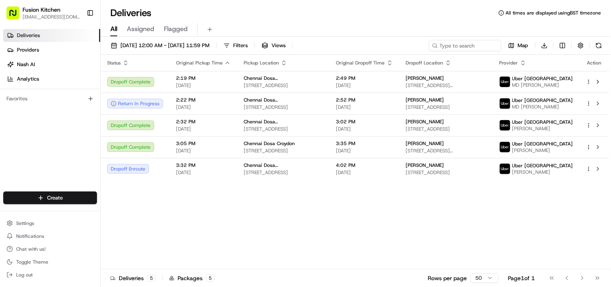
click at [70, 194] on html "Fusion Kitchen hari@fusionpos.uk Toggle Sidebar Deliveries Providers Nash AI An…" at bounding box center [305, 143] width 611 height 287
click at [131, 213] on link "Delivery" at bounding box center [145, 213] width 90 height 14
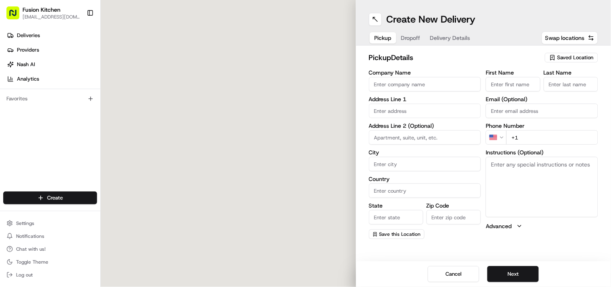
click at [413, 79] on input "Company Name" at bounding box center [425, 84] width 112 height 14
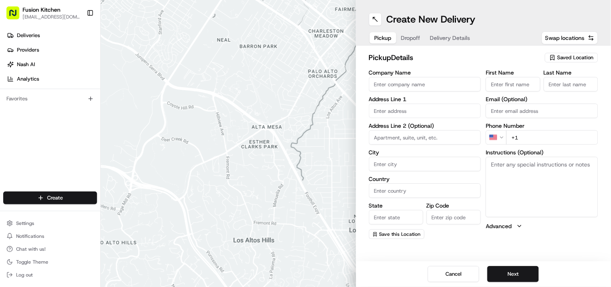
paste input "Chennai Dosa [GEOGRAPHIC_DATA]"
type input "Chennai Dosa [GEOGRAPHIC_DATA]"
click at [526, 139] on input "+1" at bounding box center [552, 137] width 92 height 14
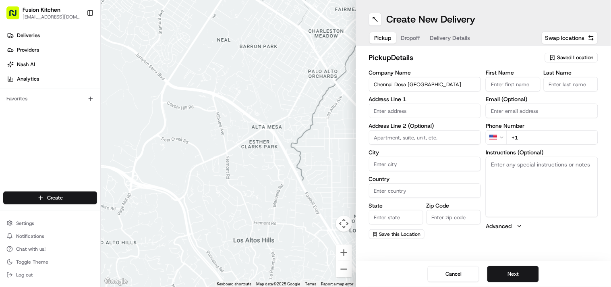
paste input "44 1473 288599"
type input "[PHONE_NUMBER]"
click at [549, 184] on textarea "Instructions (Optional)" at bounding box center [541, 187] width 112 height 60
paste textarea "Ganesan Selvakumar. 24 St Helens St, Ipswich, United Kingdom, IP4 1HJ"
click at [504, 163] on textarea "Ganesan Selvakumar. 24 St Helens St, Ipswich, United Kingdom, IP4 1HJ" at bounding box center [541, 187] width 112 height 60
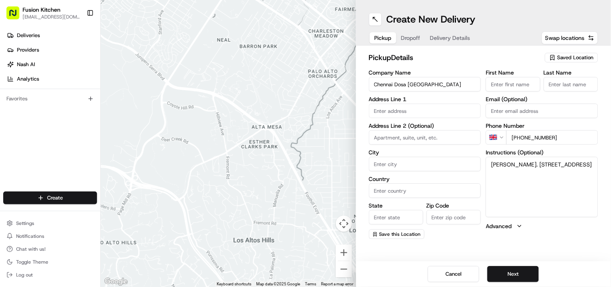
drag, startPoint x: 504, startPoint y: 163, endPoint x: 524, endPoint y: 164, distance: 20.2
click at [524, 164] on textarea "Ganesan Selvakumar. 24 St Helens St, Ipswich, United Kingdom, IP4 1HJ" at bounding box center [541, 187] width 112 height 60
type textarea ". 24 St Helens St, Ipswich, United Kingdom, IP4 1HJ"
click at [528, 80] on input "First Name" at bounding box center [512, 84] width 54 height 14
paste input "[PERSON_NAME]"
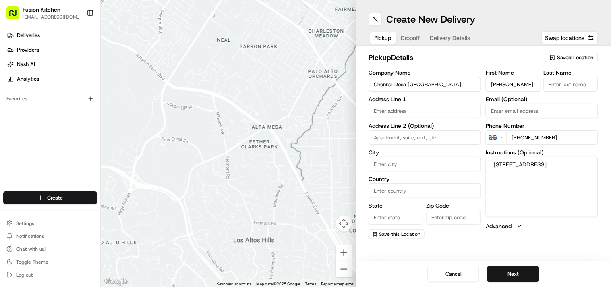
scroll to position [0, 6]
type input "[PERSON_NAME]"
click at [549, 83] on input "Last Name" at bounding box center [570, 84] width 54 height 14
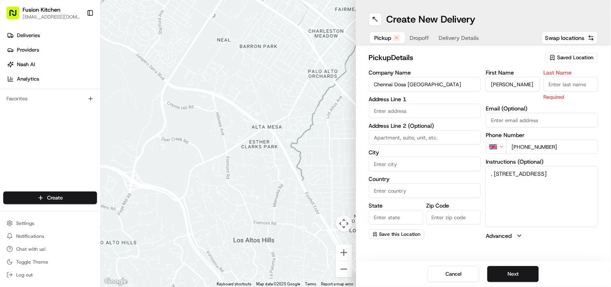
scroll to position [0, 0]
paste input "[PERSON_NAME]"
click at [549, 81] on input "[PERSON_NAME]" at bounding box center [570, 84] width 54 height 14
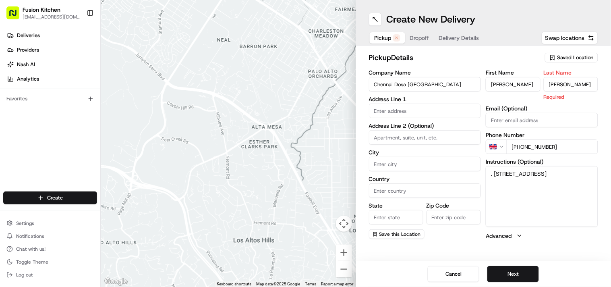
scroll to position [0, 0]
type input "[PERSON_NAME]"
click at [524, 85] on input "[PERSON_NAME]" at bounding box center [512, 84] width 54 height 14
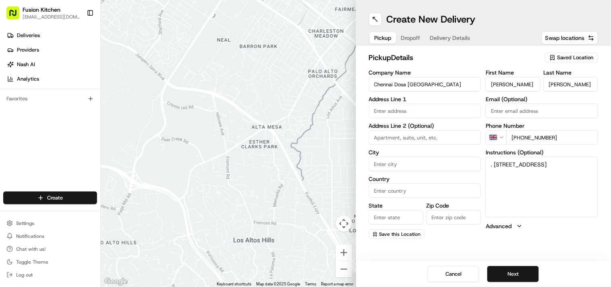
click at [524, 85] on input "[PERSON_NAME]" at bounding box center [512, 84] width 54 height 14
type input "Ganesan"
click at [496, 165] on textarea ". 24 St Helens St, Ipswich, United Kingdom, IP4 1HJ" at bounding box center [541, 187] width 112 height 60
drag, startPoint x: 496, startPoint y: 165, endPoint x: 541, endPoint y: 171, distance: 44.7
click at [541, 171] on textarea ". 24 St Helens St, Ipswich, United Kingdom, IP4 1HJ" at bounding box center [541, 187] width 112 height 60
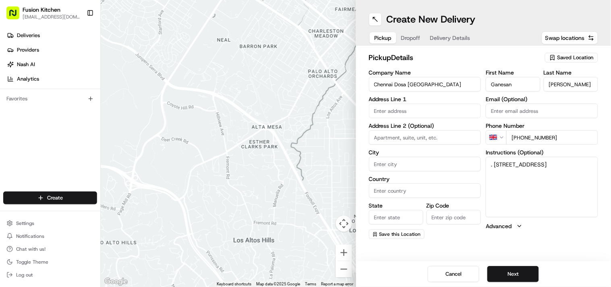
click at [450, 110] on input "text" at bounding box center [425, 110] width 112 height 14
paste input "24 St Helens St, Ipswich, United Kingdom, IP4 1HJ"
click at [417, 122] on div "24 Saint Helen's Street, Ipswich, UK" at bounding box center [425, 128] width 108 height 12
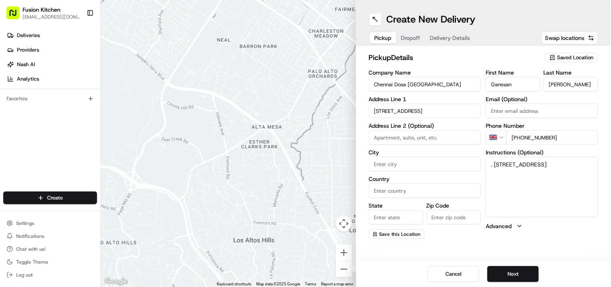
type input "[STREET_ADDRESS]"
type input "Ipswich"
type input "United Kingdom"
type input "England"
type input "IP4 1HJ"
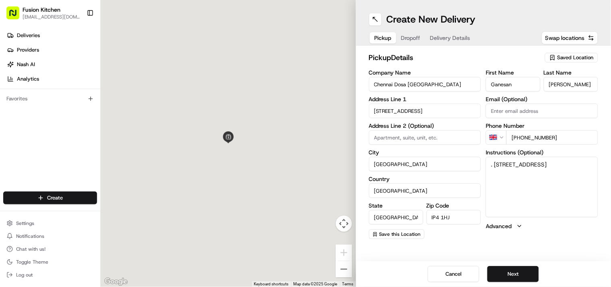
type input "24 Saint Helen's Street"
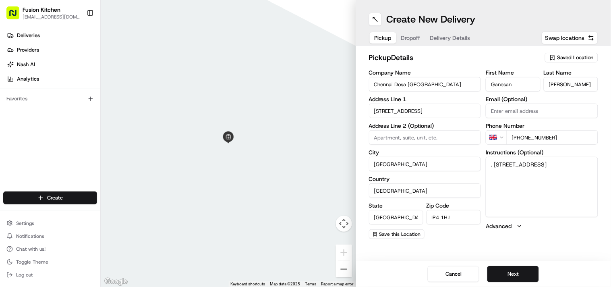
drag, startPoint x: 492, startPoint y: 161, endPoint x: 538, endPoint y: 175, distance: 47.5
click at [538, 175] on textarea ". 24 St Helens St, Ipswich, United Kingdom, IP4 1HJ" at bounding box center [541, 187] width 112 height 60
click at [516, 258] on button "Next" at bounding box center [513, 274] width 52 height 16
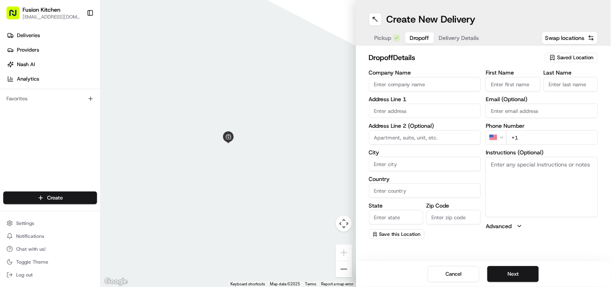
click at [530, 196] on textarea "Instructions (Optional)" at bounding box center [541, 187] width 112 height 60
paste textarea "Joel George | 07767551236 6c, Freehold Road, Ipswich, IP4 5HN"
click at [495, 163] on textarea "Joel George | 07767551236 6c, Freehold Road, Ipswich, IP4 5HN" at bounding box center [541, 187] width 112 height 60
drag, startPoint x: 495, startPoint y: 163, endPoint x: 508, endPoint y: 165, distance: 12.8
click at [508, 165] on textarea "Joel George | 07767551236 6c, Freehold Road, Ipswich, IP4 5HN" at bounding box center [541, 187] width 112 height 60
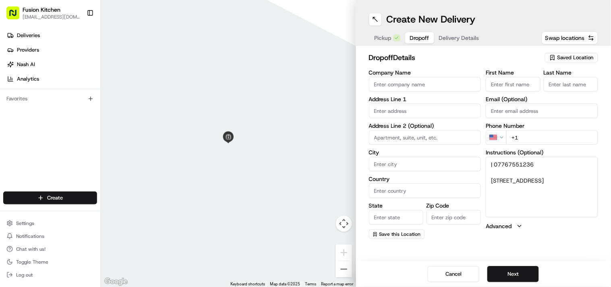
type textarea "| 07767551236 6c, Freehold Road, Ipswich, IP4 5HN"
click at [521, 70] on label "First Name" at bounding box center [512, 73] width 54 height 6
click at [521, 77] on input "First Name" at bounding box center [512, 84] width 54 height 14
click at [517, 83] on input "First Name" at bounding box center [512, 84] width 54 height 14
paste input "[PERSON_NAME]"
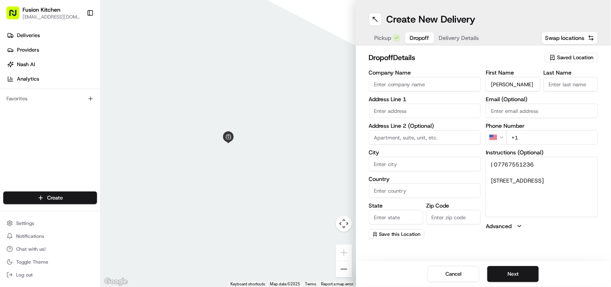
type input "[PERSON_NAME]"
click at [549, 90] on input "Last Name" at bounding box center [570, 84] width 54 height 14
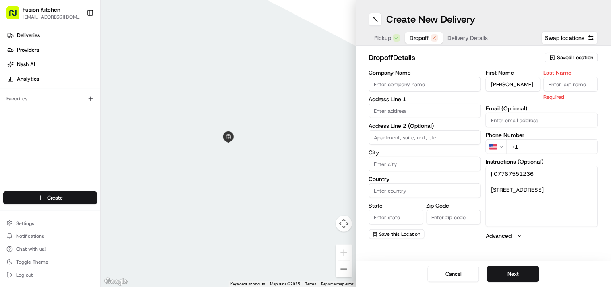
paste input "[PERSON_NAME]"
click at [549, 81] on input "[PERSON_NAME]" at bounding box center [570, 84] width 54 height 14
type input "George"
click at [518, 87] on input "[PERSON_NAME]" at bounding box center [512, 84] width 54 height 14
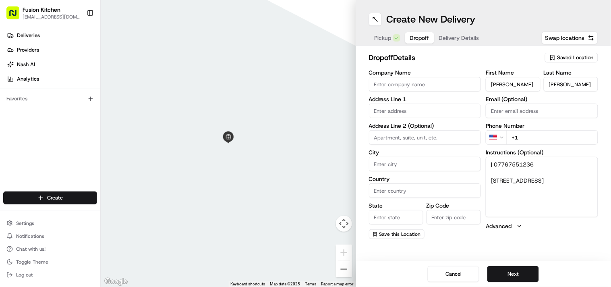
click at [518, 87] on input "[PERSON_NAME]" at bounding box center [512, 84] width 54 height 14
type input "Joel"
click at [504, 162] on textarea "| 07767551236 6c, Freehold Road, Ipswich, IP4 5HN" at bounding box center [541, 187] width 112 height 60
click at [491, 134] on html "Fusion Kitchen hari@fusionpos.uk Toggle Sidebar Deliveries Providers Nash AI An…" at bounding box center [305, 143] width 611 height 287
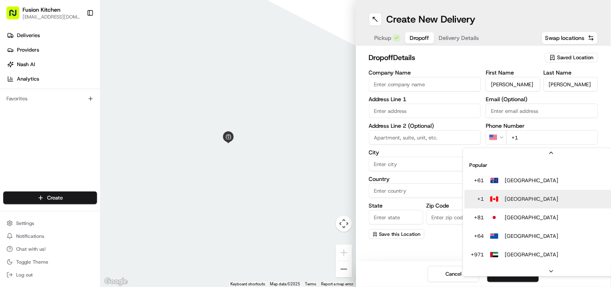
scroll to position [25, 0]
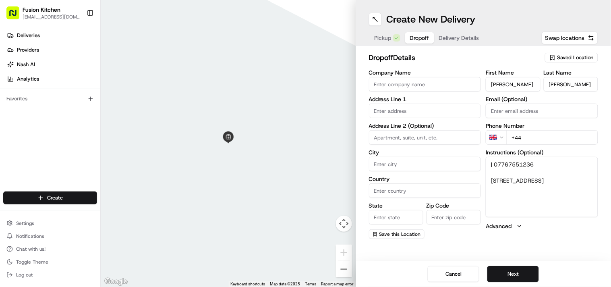
click at [535, 131] on input "+44" at bounding box center [552, 137] width 92 height 14
paste input "07767 551236"
type input "+44 07767 551236"
click at [490, 179] on textarea "| 07767551236 6c, Freehold Road, Ipswich, IP4 5HN" at bounding box center [541, 187] width 112 height 60
drag, startPoint x: 490, startPoint y: 179, endPoint x: 550, endPoint y: 194, distance: 62.1
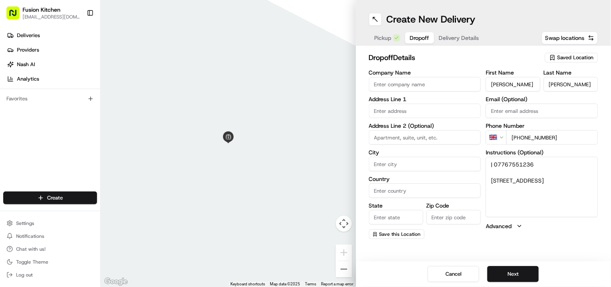
click at [549, 194] on textarea "| 07767551236 6c, Freehold Road, Ipswich, IP4 5HN" at bounding box center [541, 187] width 112 height 60
click at [440, 113] on input "text" at bounding box center [425, 110] width 112 height 14
paste input "6c, Freehold Road, Ipswich, IP4 5HN"
click at [412, 132] on div "6c Freehold Road, Ipswich IP4 5HN, UK" at bounding box center [425, 128] width 108 height 12
type input "6A Freehold Rd, Ipswich IP4 5HN, UK"
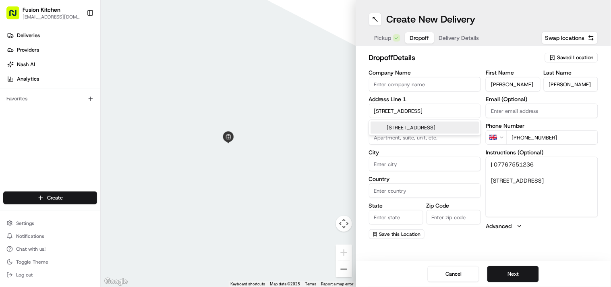
type input "Ipswich"
type input "United Kingdom"
type input "England"
type input "IP4 5HN"
type input "6A Freehold Road"
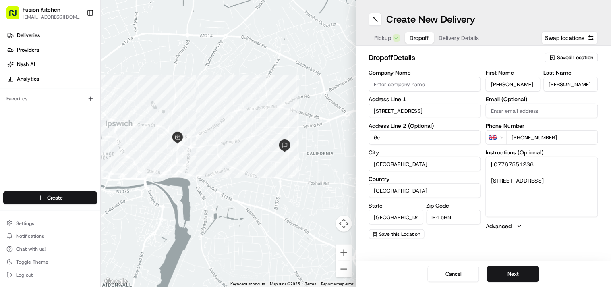
type input "6c"
click at [536, 231] on div "First Name Joel Last Name George Email (Optional) Phone Number GB +44 07767 551…" at bounding box center [541, 154] width 112 height 169
click at [521, 258] on button "Next" at bounding box center [513, 274] width 52 height 16
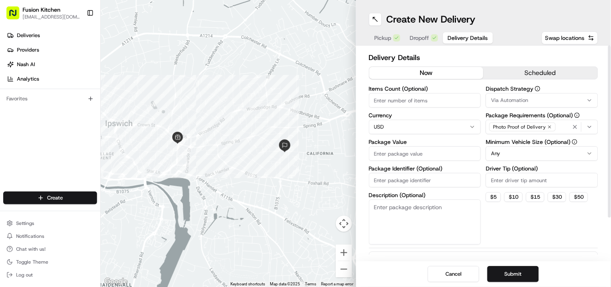
click at [403, 127] on html "Fusion Kitchen hari@fusionpos.uk Toggle Sidebar Deliveries Providers Nash AI An…" at bounding box center [305, 143] width 611 height 287
click at [423, 160] on input "Package Value" at bounding box center [425, 153] width 112 height 14
paste input "31.56"
type input "31.56"
click at [39, 35] on link "Deliveries" at bounding box center [51, 35] width 97 height 13
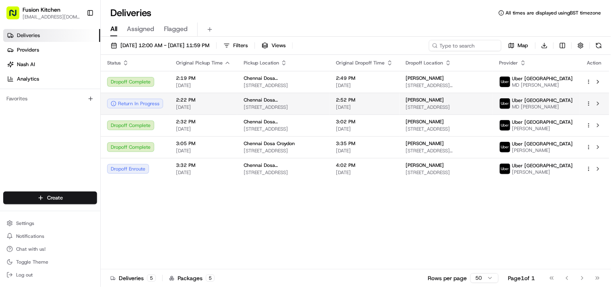
click at [268, 105] on span "[STREET_ADDRESS]" at bounding box center [284, 107] width 80 height 6
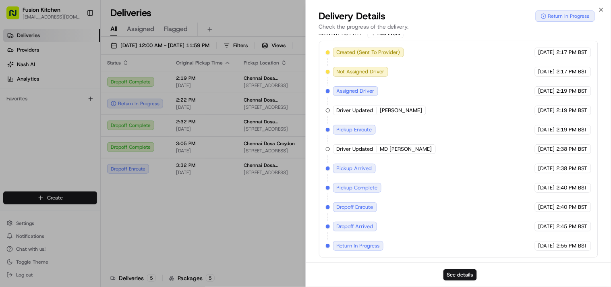
scroll to position [102, 0]
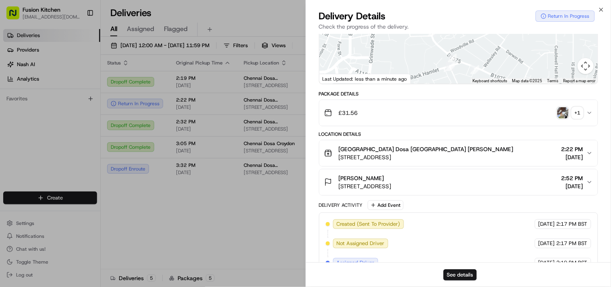
click at [565, 118] on img "button" at bounding box center [562, 112] width 11 height 11
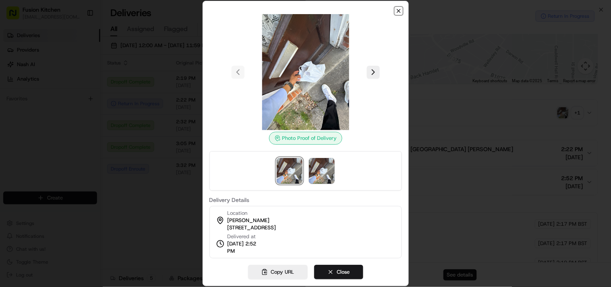
click at [399, 11] on icon "button" at bounding box center [398, 11] width 6 height 6
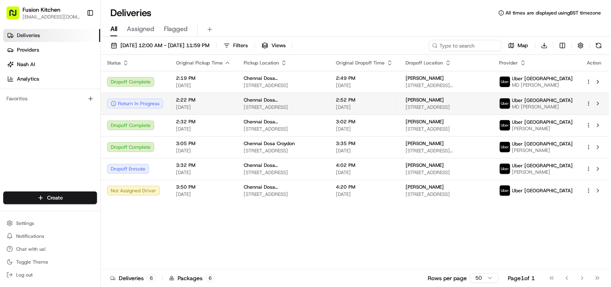
click at [287, 104] on span "[STREET_ADDRESS]" at bounding box center [284, 107] width 80 height 6
click at [251, 105] on span "[STREET_ADDRESS]" at bounding box center [284, 107] width 80 height 6
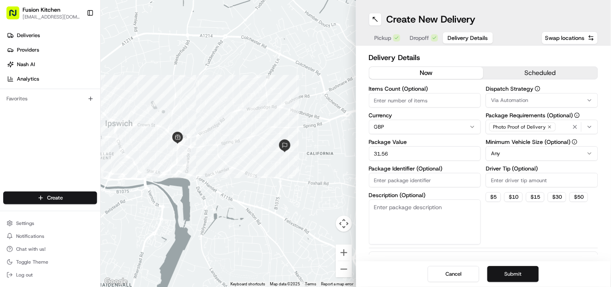
click at [502, 277] on button "Submit" at bounding box center [513, 274] width 52 height 16
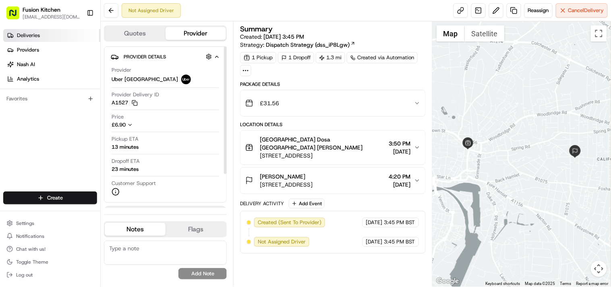
click at [31, 32] on span "Deliveries" at bounding box center [28, 35] width 23 height 7
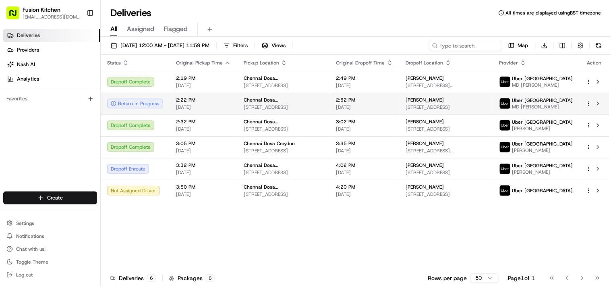
click at [277, 103] on span "Chennai Dosa [GEOGRAPHIC_DATA]" at bounding box center [284, 100] width 80 height 6
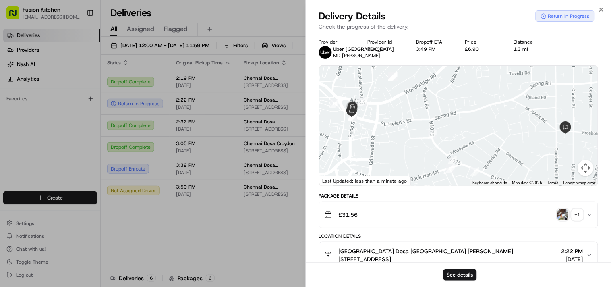
click at [349, 199] on div "Package Details" at bounding box center [458, 195] width 279 height 6
drag, startPoint x: 349, startPoint y: 204, endPoint x: 332, endPoint y: 200, distance: 17.7
click at [332, 199] on div "Package Details" at bounding box center [458, 195] width 279 height 6
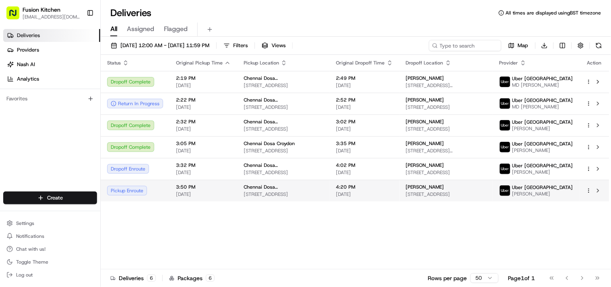
click at [260, 190] on span "Chennai Dosa [GEOGRAPHIC_DATA]" at bounding box center [284, 187] width 80 height 6
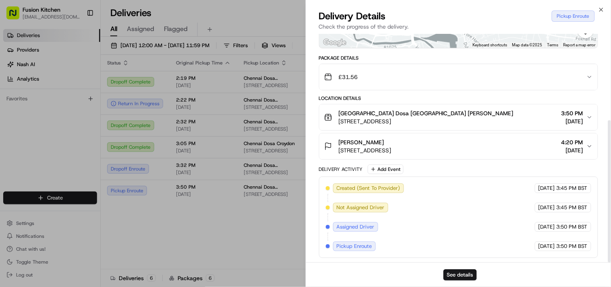
scroll to position [138, 0]
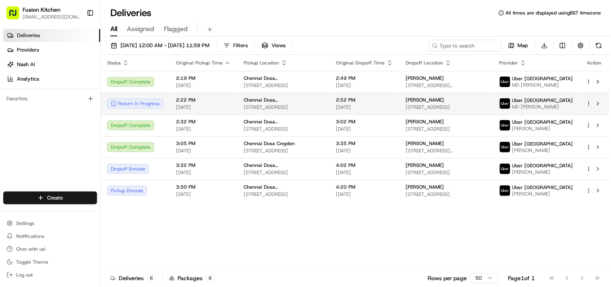
click at [290, 99] on div "Chennai Dosa [GEOGRAPHIC_DATA]" at bounding box center [284, 100] width 80 height 6
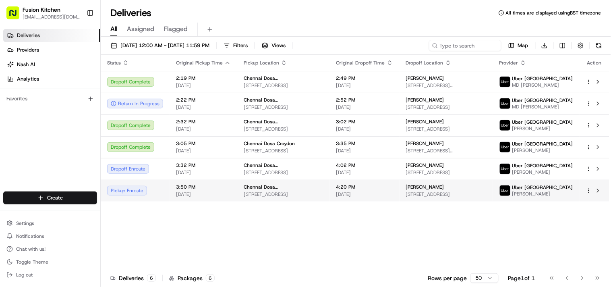
click at [267, 197] on span "[STREET_ADDRESS]" at bounding box center [284, 194] width 80 height 6
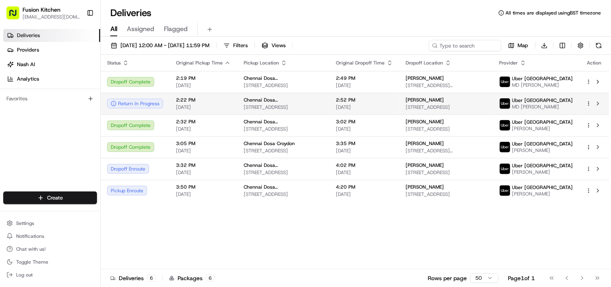
click at [291, 105] on span "[STREET_ADDRESS]" at bounding box center [284, 107] width 80 height 6
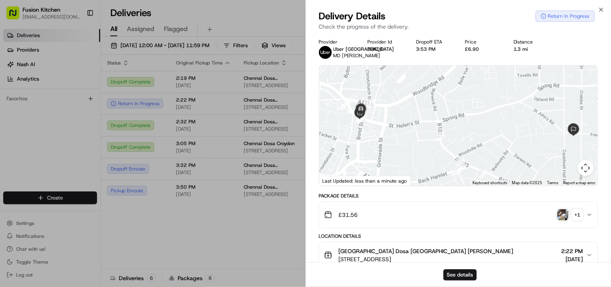
click at [355, 199] on div "Package Details" at bounding box center [458, 195] width 279 height 6
drag, startPoint x: 355, startPoint y: 203, endPoint x: 323, endPoint y: 200, distance: 32.3
click at [323, 199] on div "Package Details" at bounding box center [458, 195] width 279 height 6
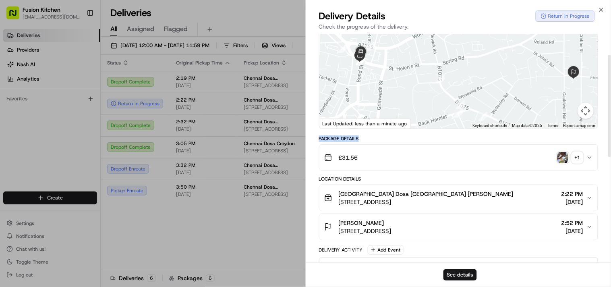
scroll to position [0, 0]
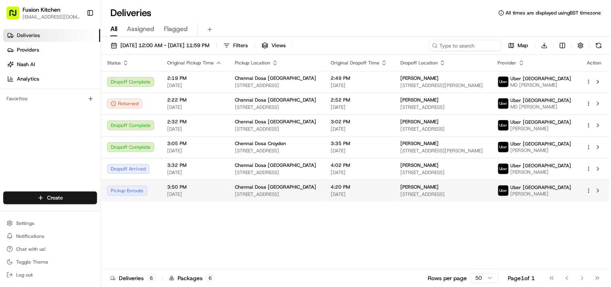
click at [266, 190] on span "Chennai Dosa [GEOGRAPHIC_DATA]" at bounding box center [275, 187] width 81 height 6
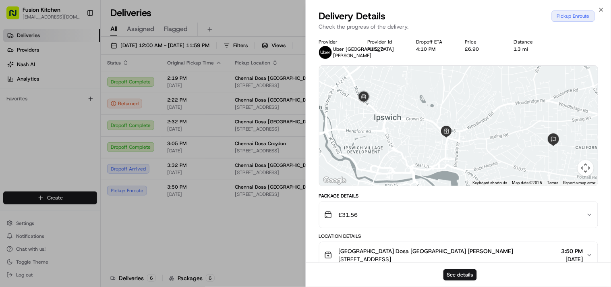
scroll to position [138, 0]
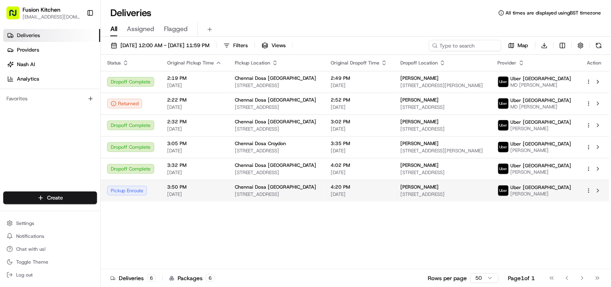
click at [252, 197] on span "[STREET_ADDRESS]" at bounding box center [276, 194] width 83 height 6
click at [256, 186] on td "Chennai Dosa [GEOGRAPHIC_DATA] [STREET_ADDRESS]" at bounding box center [276, 191] width 96 height 22
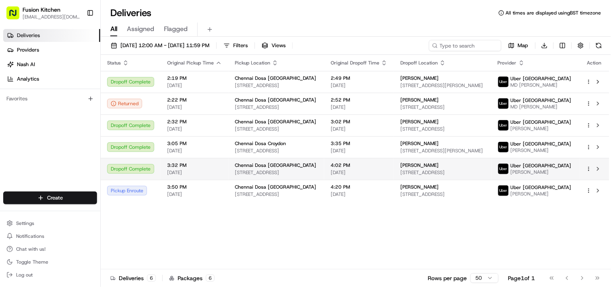
click at [248, 166] on span "Chennai Dosa [GEOGRAPHIC_DATA]" at bounding box center [275, 165] width 81 height 6
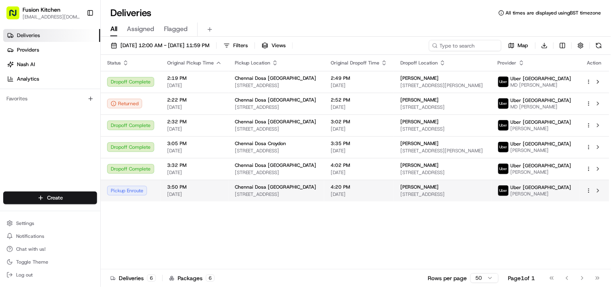
click at [254, 196] on span "[STREET_ADDRESS]" at bounding box center [276, 194] width 83 height 6
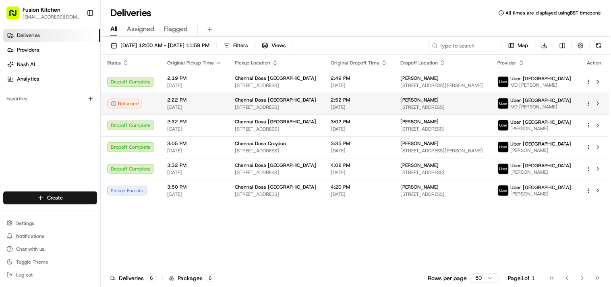
click at [242, 101] on span "Chennai Dosa [GEOGRAPHIC_DATA]" at bounding box center [275, 100] width 81 height 6
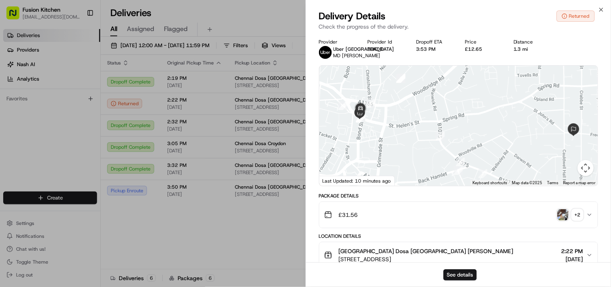
click at [578, 220] on div "+ 2" at bounding box center [577, 214] width 11 height 11
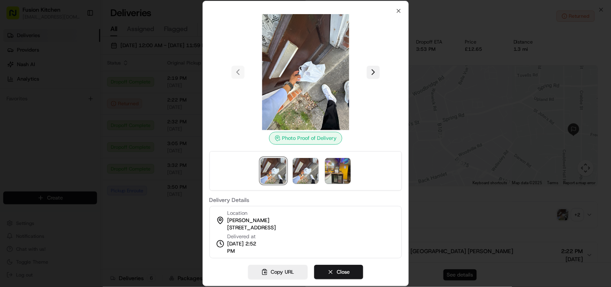
click at [369, 75] on button at bounding box center [373, 72] width 13 height 13
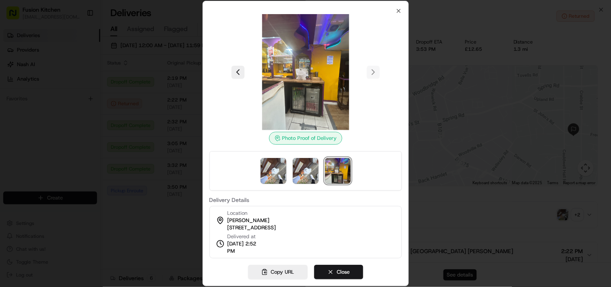
click at [307, 69] on img at bounding box center [306, 72] width 116 height 116
click at [396, 10] on icon "button" at bounding box center [398, 11] width 6 height 6
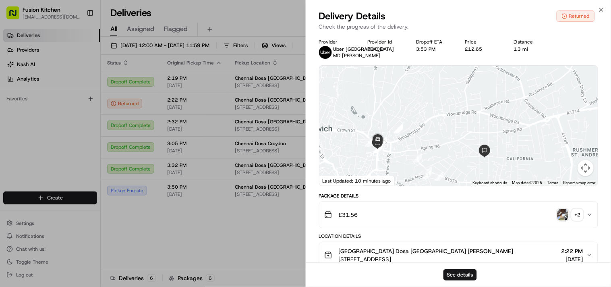
scroll to position [300, 0]
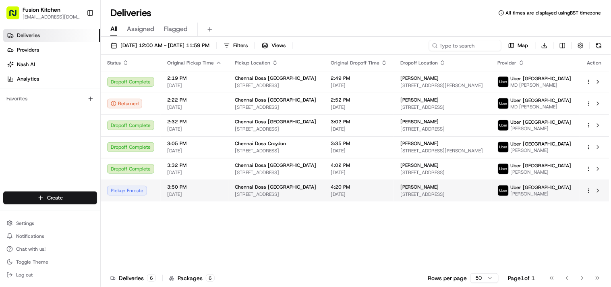
click at [231, 190] on td "Chennai Dosa [GEOGRAPHIC_DATA] [STREET_ADDRESS]" at bounding box center [276, 191] width 96 height 22
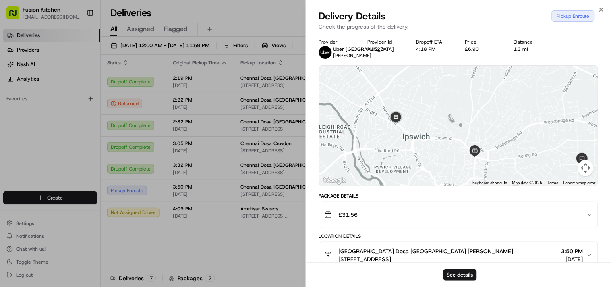
drag, startPoint x: 463, startPoint y: 160, endPoint x: 399, endPoint y: 160, distance: 64.0
click at [399, 160] on div at bounding box center [458, 126] width 279 height 120
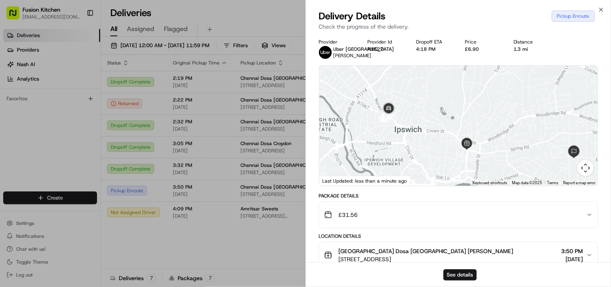
drag, startPoint x: 452, startPoint y: 156, endPoint x: 382, endPoint y: 147, distance: 70.7
click at [382, 147] on div at bounding box center [458, 126] width 279 height 120
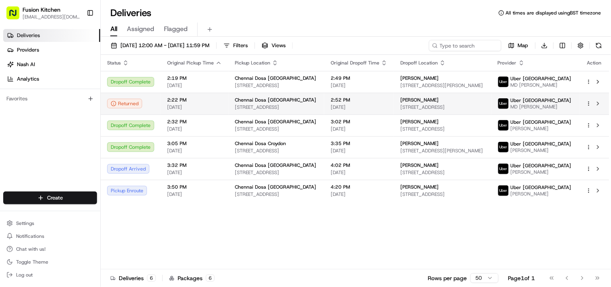
click at [286, 104] on span "[STREET_ADDRESS]" at bounding box center [276, 107] width 83 height 6
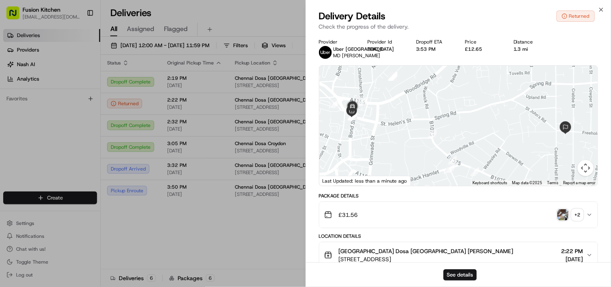
click at [562, 220] on img "button" at bounding box center [562, 214] width 11 height 11
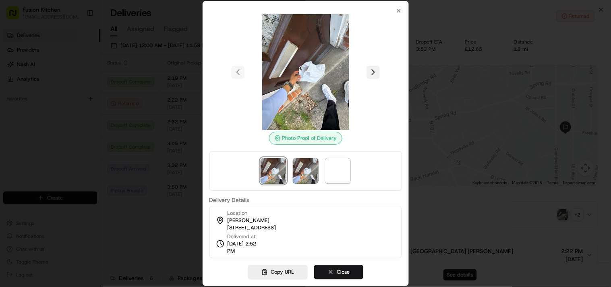
click at [374, 70] on button at bounding box center [373, 72] width 13 height 13
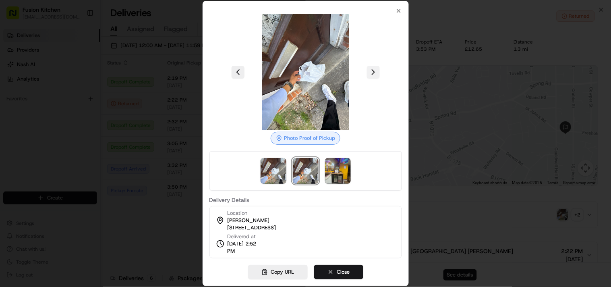
click at [372, 69] on button at bounding box center [373, 72] width 13 height 13
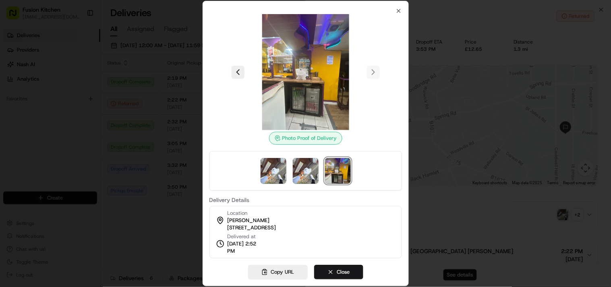
click at [302, 71] on img at bounding box center [306, 72] width 116 height 116
click at [280, 266] on button "Copy URL" at bounding box center [278, 271] width 60 height 14
click at [399, 12] on icon "button" at bounding box center [398, 11] width 6 height 6
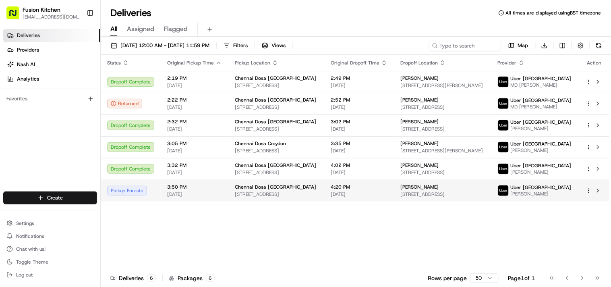
click at [245, 190] on span "Chennai Dosa [GEOGRAPHIC_DATA]" at bounding box center [275, 187] width 81 height 6
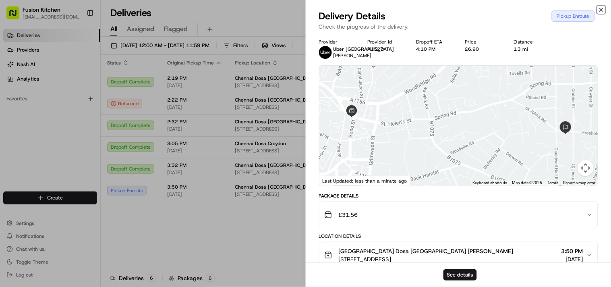
click at [601, 9] on icon "button" at bounding box center [600, 9] width 3 height 3
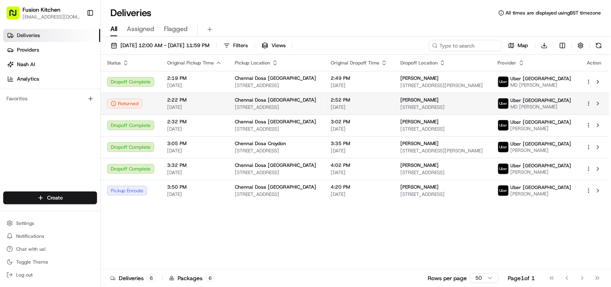
click at [252, 108] on span "[STREET_ADDRESS]" at bounding box center [276, 107] width 83 height 6
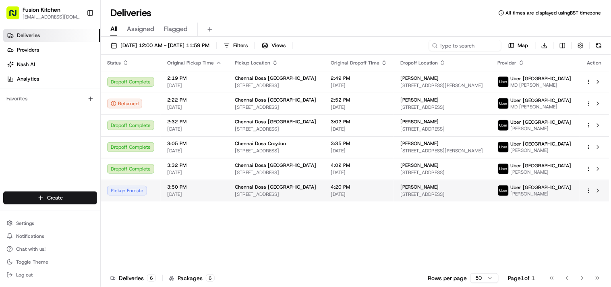
click at [263, 196] on span "[STREET_ADDRESS]" at bounding box center [276, 194] width 83 height 6
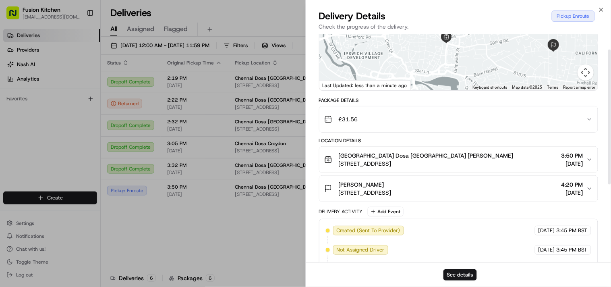
scroll to position [158, 0]
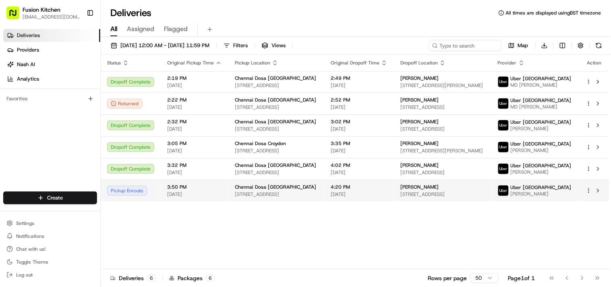
click at [344, 197] on span "[DATE]" at bounding box center [358, 194] width 57 height 6
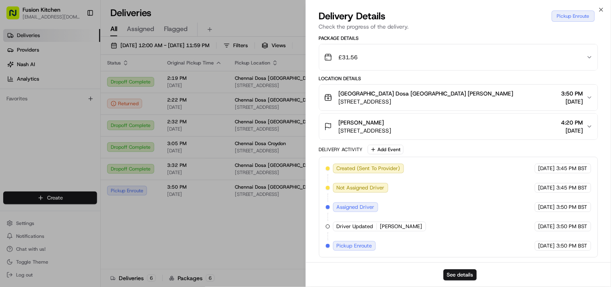
click at [389, 227] on span "[PERSON_NAME]" at bounding box center [401, 226] width 42 height 7
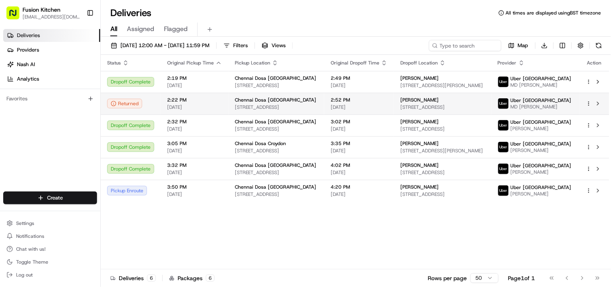
click at [267, 107] on span "[STREET_ADDRESS]" at bounding box center [276, 107] width 83 height 6
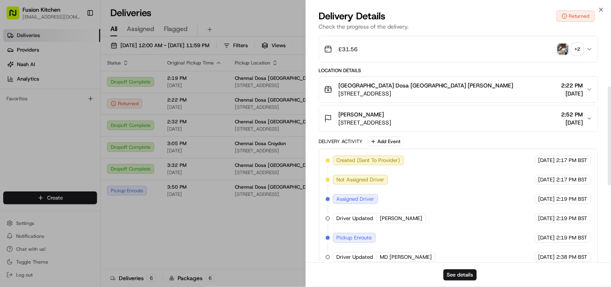
scroll to position [122, 0]
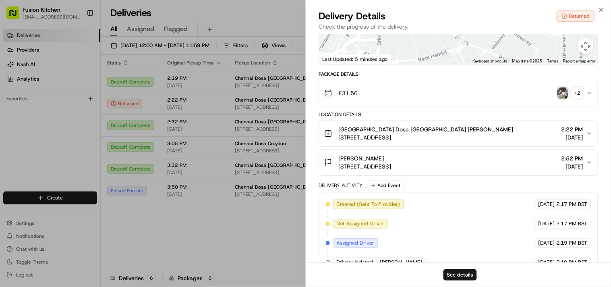
click at [566, 99] on img "button" at bounding box center [562, 92] width 11 height 11
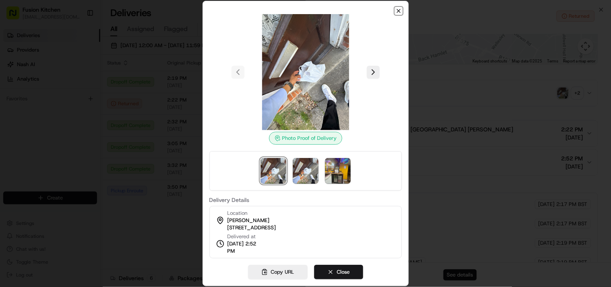
click at [399, 11] on icon "button" at bounding box center [398, 11] width 6 height 6
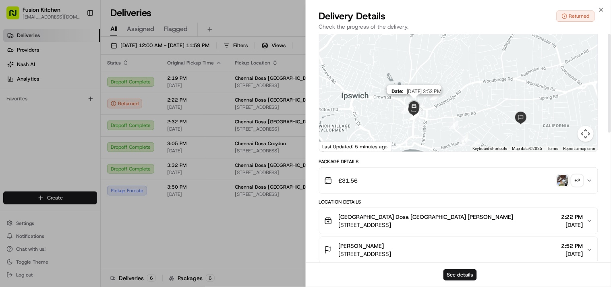
scroll to position [0, 0]
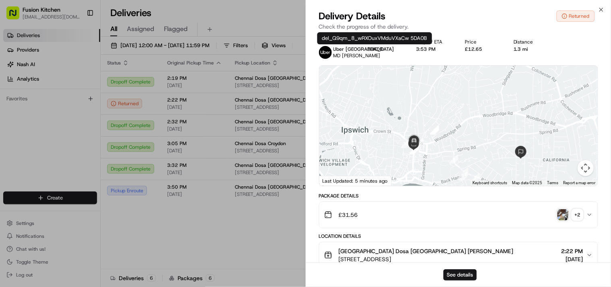
click at [364, 45] on div "Provider Uber UK MD SELIM A. Provider Id 5DA0B Dropoff ETA 3:53 PM Price £12.65…" at bounding box center [458, 49] width 279 height 20
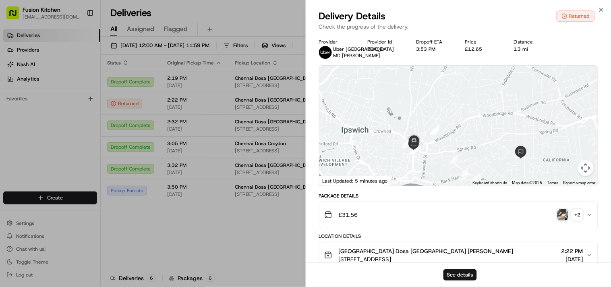
click at [562, 220] on img "button" at bounding box center [562, 214] width 11 height 11
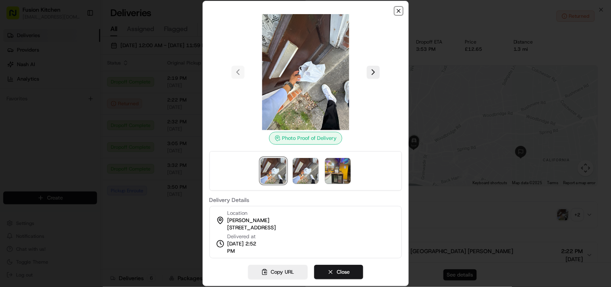
click at [399, 10] on icon "button" at bounding box center [398, 11] width 6 height 6
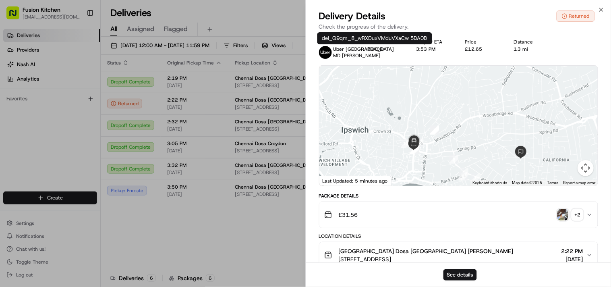
click at [376, 51] on button "5DA0B" at bounding box center [374, 49] width 15 height 6
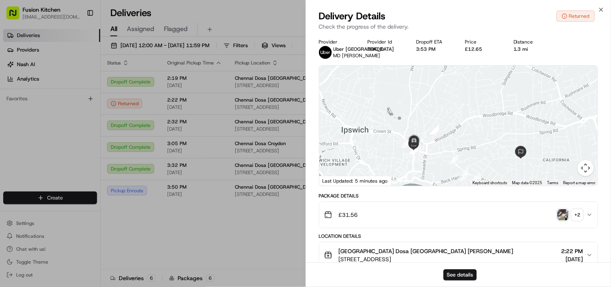
click at [378, 46] on button "5DA0B" at bounding box center [374, 49] width 15 height 6
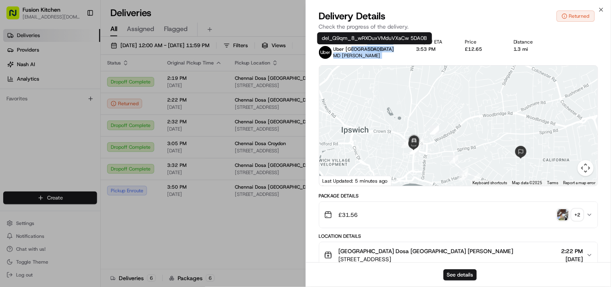
drag, startPoint x: 387, startPoint y: 50, endPoint x: 360, endPoint y: 50, distance: 26.6
click at [360, 50] on div "Provider Uber UK MD SELIM A. Provider Id 5DA0B Dropoff ETA 3:53 PM Price £12.65…" at bounding box center [458, 49] width 279 height 20
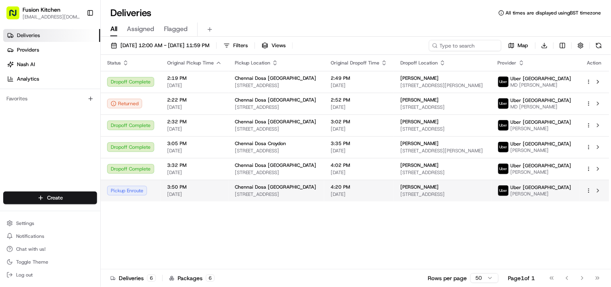
click at [269, 196] on span "[STREET_ADDRESS]" at bounding box center [276, 194] width 83 height 6
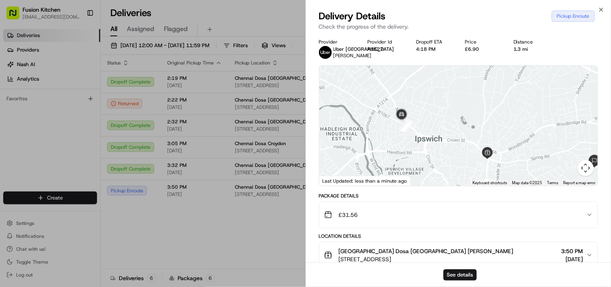
drag, startPoint x: 469, startPoint y: 136, endPoint x: 412, endPoint y: 132, distance: 57.3
click at [412, 132] on div at bounding box center [458, 126] width 279 height 120
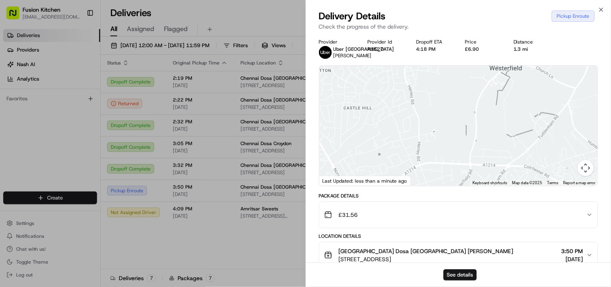
drag, startPoint x: 427, startPoint y: 148, endPoint x: 399, endPoint y: 64, distance: 89.0
click at [399, 64] on div "Provider Uber UK VASILE P. Provider Id A1527 Dropoff ETA 4:18 PM Price £6.90 Di…" at bounding box center [458, 227] width 279 height 376
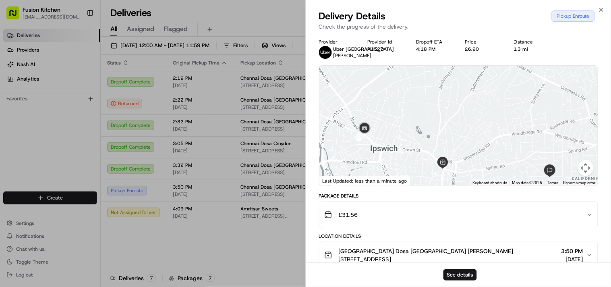
drag, startPoint x: 430, startPoint y: 132, endPoint x: 428, endPoint y: 98, distance: 33.5
click at [428, 98] on div at bounding box center [458, 126] width 279 height 120
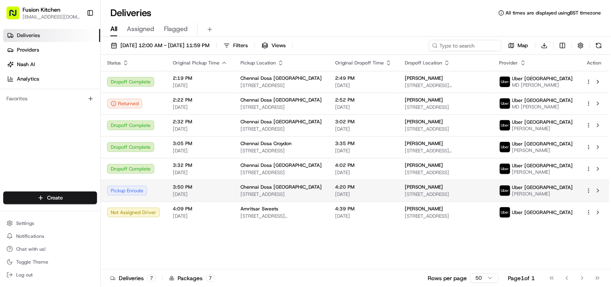
click at [264, 201] on td "Chennai Dosa [GEOGRAPHIC_DATA] [STREET_ADDRESS]" at bounding box center [281, 191] width 95 height 22
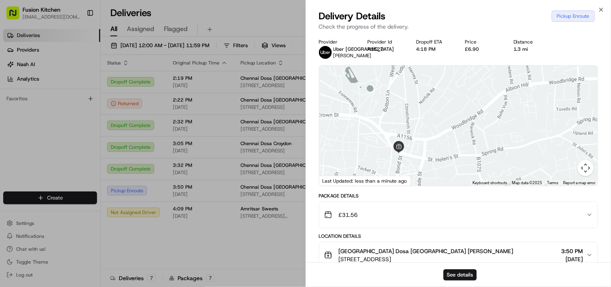
drag, startPoint x: 354, startPoint y: 120, endPoint x: 411, endPoint y: 155, distance: 66.7
click at [425, 159] on div at bounding box center [458, 126] width 279 height 120
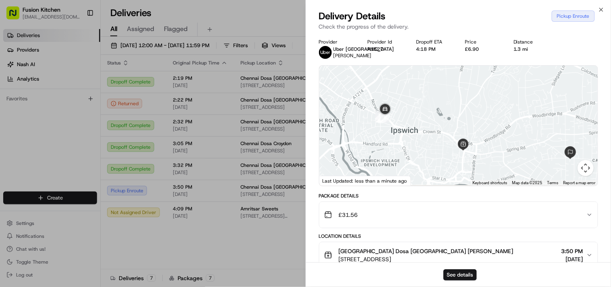
drag, startPoint x: 390, startPoint y: 136, endPoint x: 395, endPoint y: 135, distance: 4.2
click at [395, 135] on div at bounding box center [458, 126] width 279 height 120
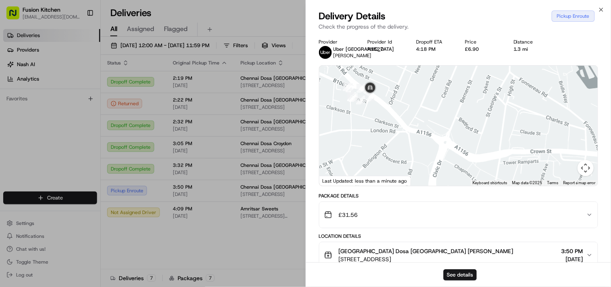
drag, startPoint x: 417, startPoint y: 124, endPoint x: 439, endPoint y: 178, distance: 58.9
click at [439, 178] on div at bounding box center [458, 126] width 279 height 120
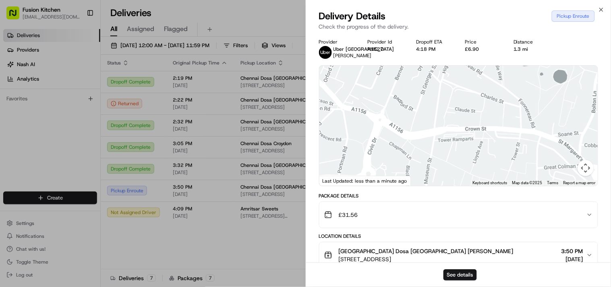
drag, startPoint x: 449, startPoint y: 145, endPoint x: 383, endPoint y: 122, distance: 69.6
click at [383, 122] on div at bounding box center [458, 126] width 279 height 120
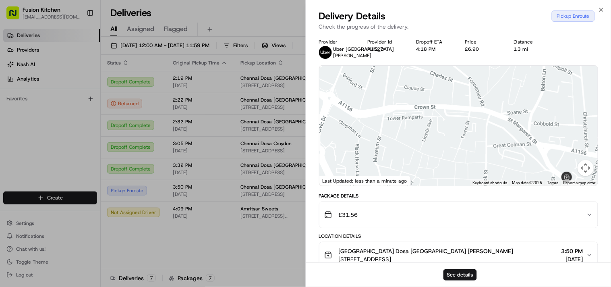
drag, startPoint x: 476, startPoint y: 162, endPoint x: 452, endPoint y: 137, distance: 33.9
click at [423, 138] on div at bounding box center [458, 126] width 279 height 120
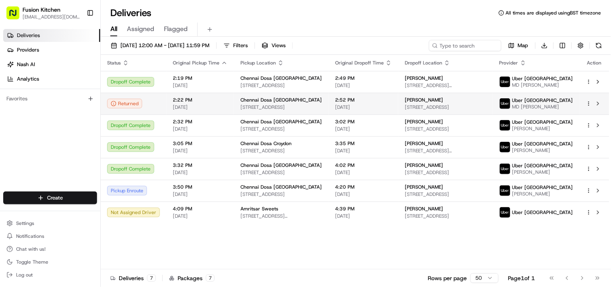
click at [276, 101] on span "Chennai Dosa [GEOGRAPHIC_DATA]" at bounding box center [280, 100] width 81 height 6
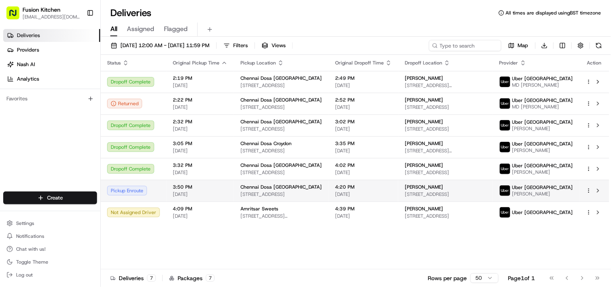
click at [267, 196] on span "[STREET_ADDRESS]" at bounding box center [281, 194] width 82 height 6
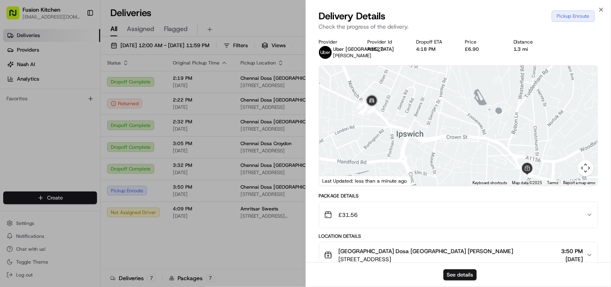
drag, startPoint x: 401, startPoint y: 139, endPoint x: 407, endPoint y: 149, distance: 11.7
click at [407, 149] on div at bounding box center [458, 126] width 279 height 120
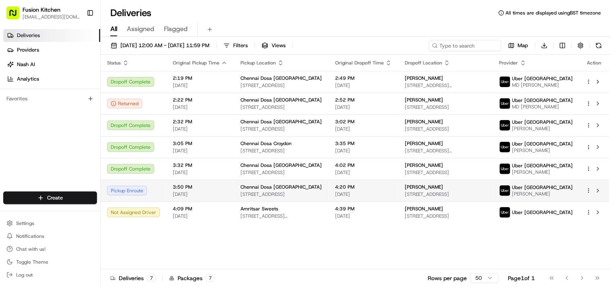
click at [276, 190] on span "Chennai Dosa [GEOGRAPHIC_DATA]" at bounding box center [280, 187] width 81 height 6
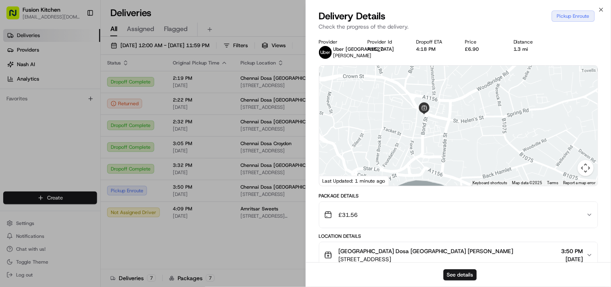
drag, startPoint x: 395, startPoint y: 150, endPoint x: 496, endPoint y: 148, distance: 101.1
click at [496, 148] on div at bounding box center [458, 126] width 279 height 120
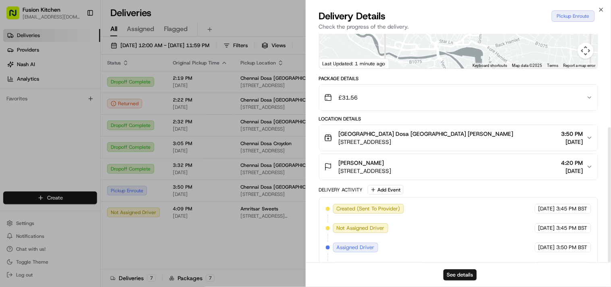
scroll to position [158, 0]
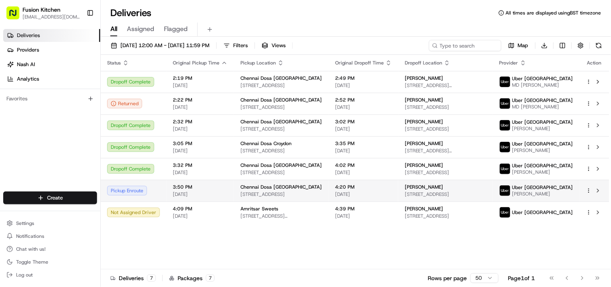
click at [259, 194] on div "Chennai Dosa [GEOGRAPHIC_DATA] [STREET_ADDRESS]" at bounding box center [281, 191] width 82 height 14
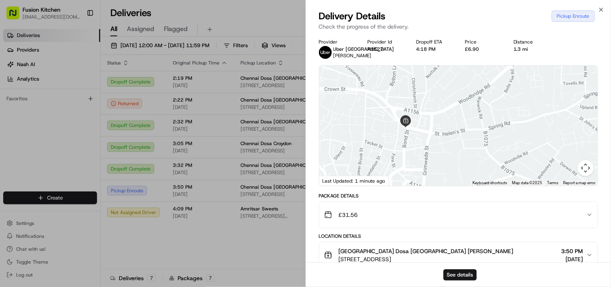
drag, startPoint x: 431, startPoint y: 155, endPoint x: 478, endPoint y: 167, distance: 48.9
click at [478, 167] on div at bounding box center [458, 126] width 279 height 120
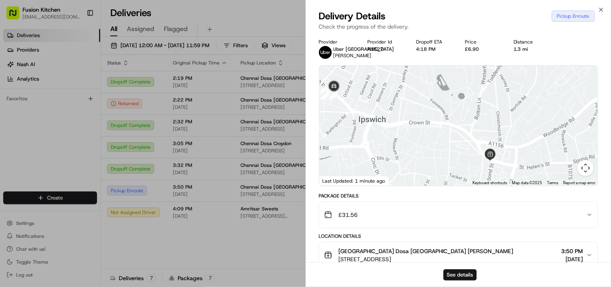
click at [408, 159] on div at bounding box center [458, 126] width 279 height 120
drag, startPoint x: 384, startPoint y: 143, endPoint x: 428, endPoint y: 143, distance: 43.1
click at [428, 143] on div at bounding box center [458, 126] width 279 height 120
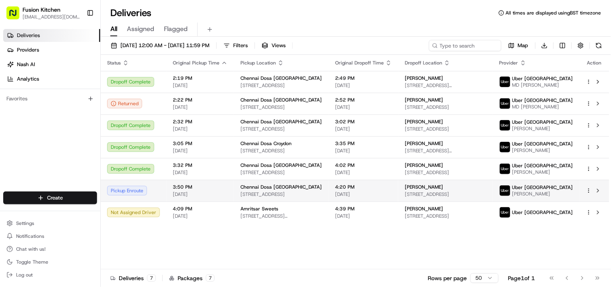
click at [279, 194] on div "Chennai Dosa [GEOGRAPHIC_DATA] [STREET_ADDRESS]" at bounding box center [281, 191] width 82 height 14
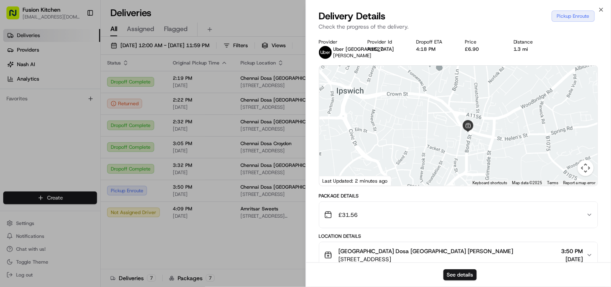
drag, startPoint x: 505, startPoint y: 146, endPoint x: 530, endPoint y: 150, distance: 25.7
click at [530, 150] on div at bounding box center [458, 126] width 279 height 120
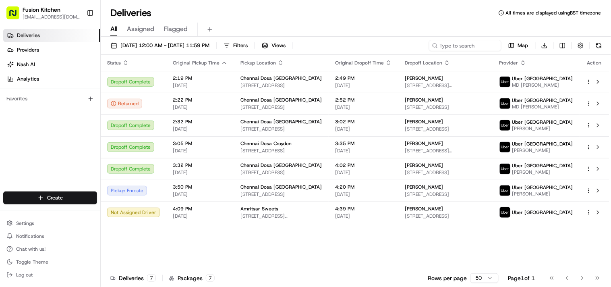
click at [254, 102] on span "Chennai Dosa [GEOGRAPHIC_DATA]" at bounding box center [280, 100] width 81 height 6
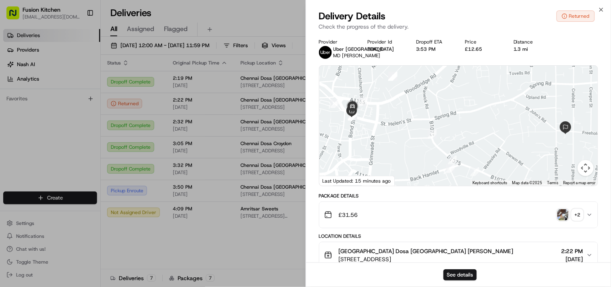
click at [568, 219] on img "button" at bounding box center [562, 214] width 11 height 11
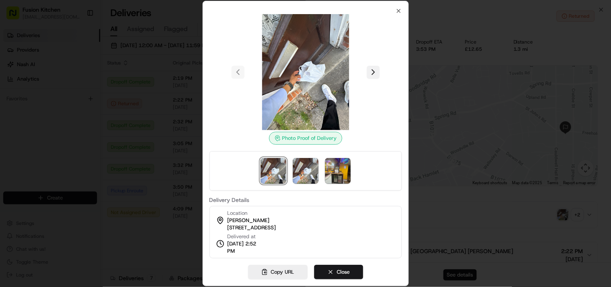
click at [375, 69] on button at bounding box center [373, 72] width 13 height 13
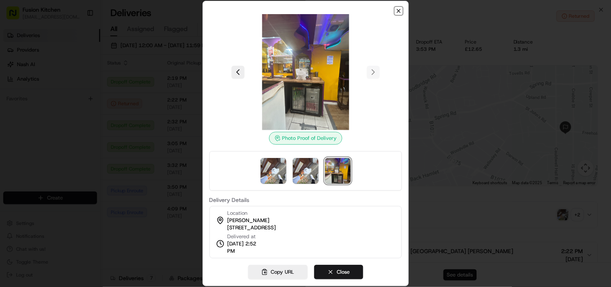
click at [400, 11] on icon "button" at bounding box center [398, 11] width 6 height 6
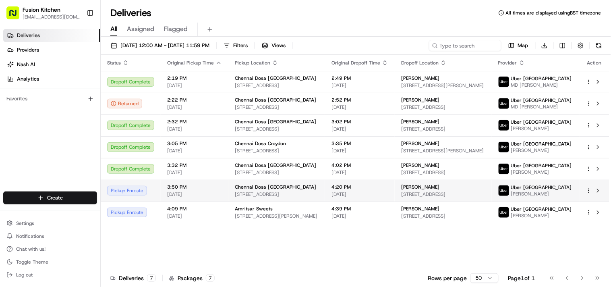
click at [260, 189] on span "Chennai Dosa [GEOGRAPHIC_DATA]" at bounding box center [275, 187] width 81 height 6
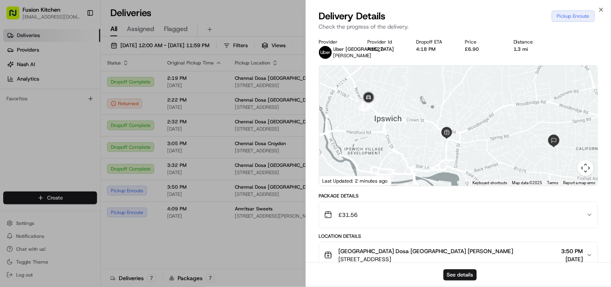
scroll to position [158, 0]
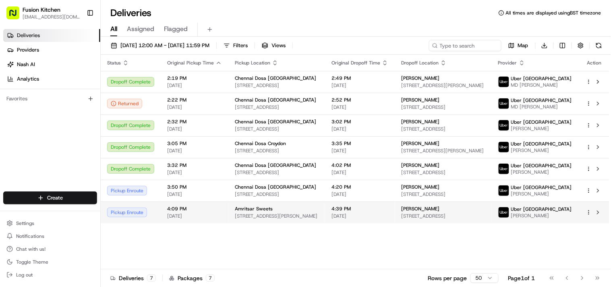
click at [255, 215] on span "[STREET_ADDRESS][PERSON_NAME]" at bounding box center [277, 216] width 84 height 6
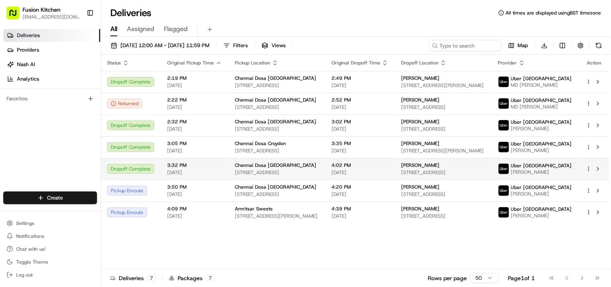
click at [244, 174] on span "[STREET_ADDRESS]" at bounding box center [277, 172] width 84 height 6
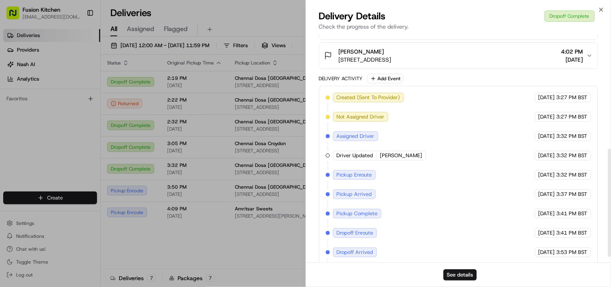
scroll to position [255, 0]
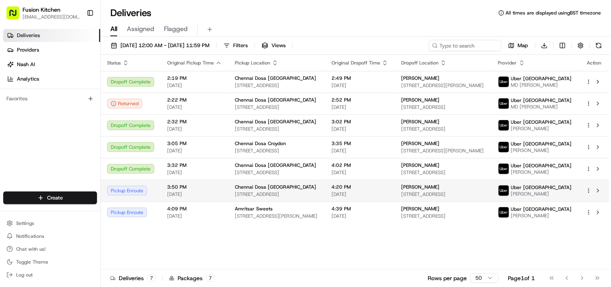
click at [258, 190] on div "Chennai Dosa [GEOGRAPHIC_DATA] [STREET_ADDRESS]" at bounding box center [277, 191] width 84 height 14
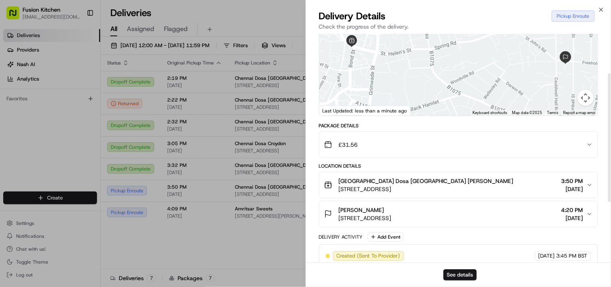
scroll to position [0, 0]
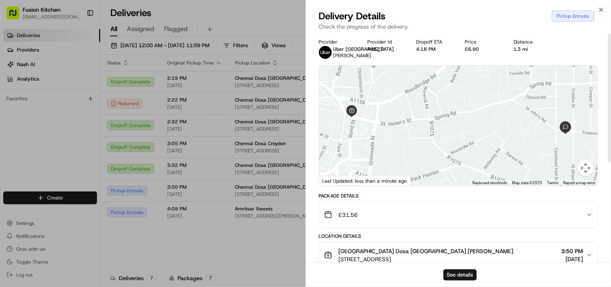
drag, startPoint x: 417, startPoint y: 131, endPoint x: 484, endPoint y: 159, distance: 72.7
click at [484, 159] on div at bounding box center [458, 126] width 279 height 120
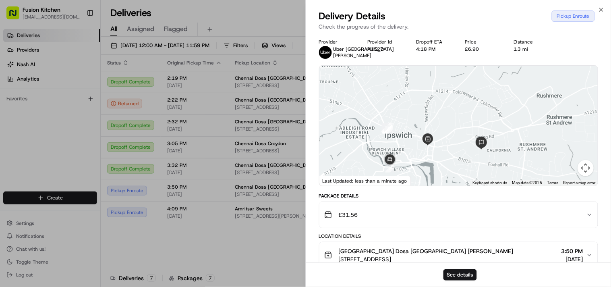
drag, startPoint x: 415, startPoint y: 159, endPoint x: 415, endPoint y: 141, distance: 18.5
click at [415, 141] on div at bounding box center [458, 126] width 279 height 120
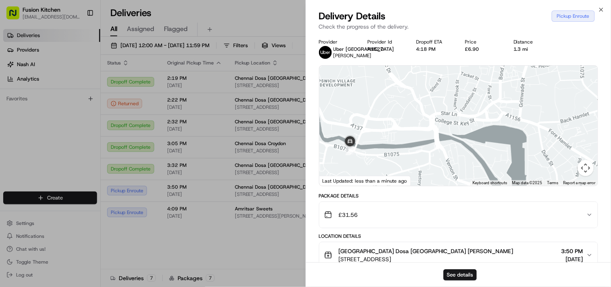
drag, startPoint x: 395, startPoint y: 138, endPoint x: 428, endPoint y: 162, distance: 41.3
click at [428, 162] on div at bounding box center [458, 126] width 279 height 120
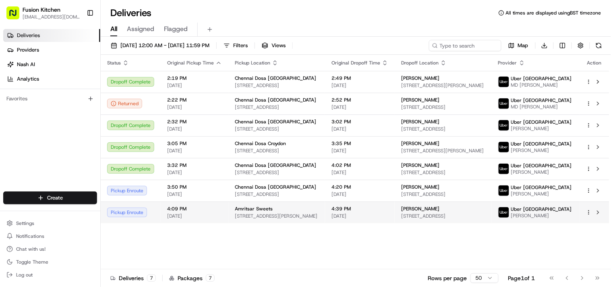
click at [259, 211] on span "Amritsar Sweets" at bounding box center [254, 208] width 38 height 6
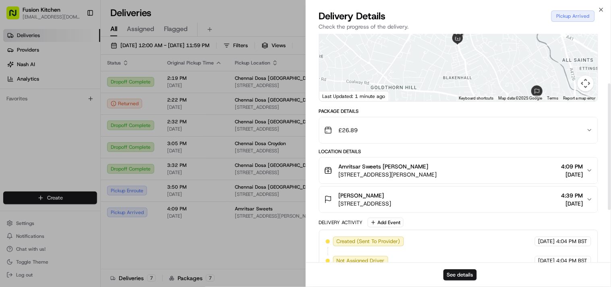
scroll to position [89, 0]
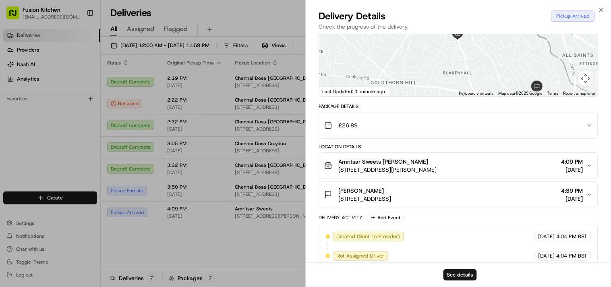
click at [316, 194] on div "Provider Uber UK [PERSON_NAME] Provider Id 197FC Dropoff ETA 4:23 PM Price £6.9…" at bounding box center [458, 146] width 305 height 405
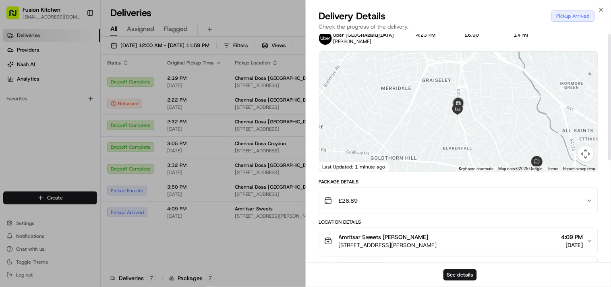
scroll to position [0, 0]
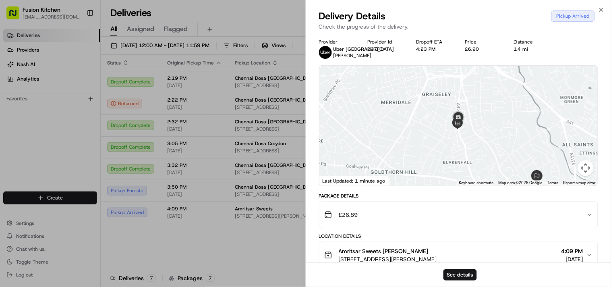
click at [323, 199] on div "Package Details" at bounding box center [458, 195] width 279 height 6
drag, startPoint x: 324, startPoint y: 201, endPoint x: 341, endPoint y: 201, distance: 16.9
click at [341, 199] on div "Package Details" at bounding box center [458, 195] width 279 height 6
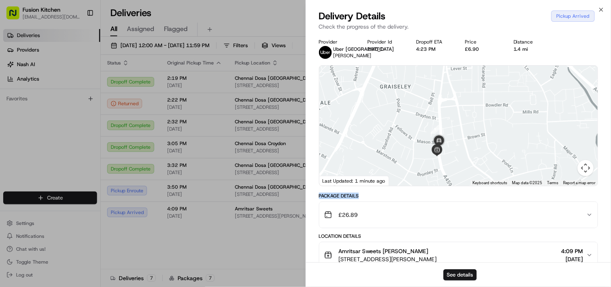
drag, startPoint x: 470, startPoint y: 130, endPoint x: 451, endPoint y: 159, distance: 35.2
click at [451, 159] on div at bounding box center [458, 126] width 279 height 120
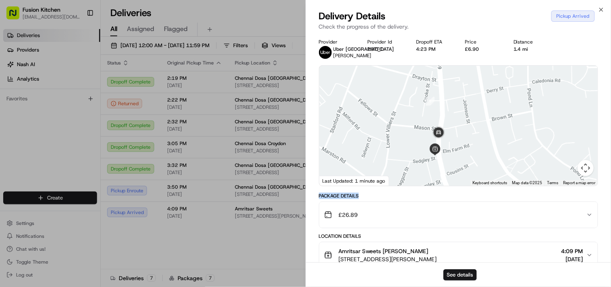
drag, startPoint x: 436, startPoint y: 167, endPoint x: 448, endPoint y: 161, distance: 13.7
click at [448, 161] on div at bounding box center [458, 126] width 279 height 120
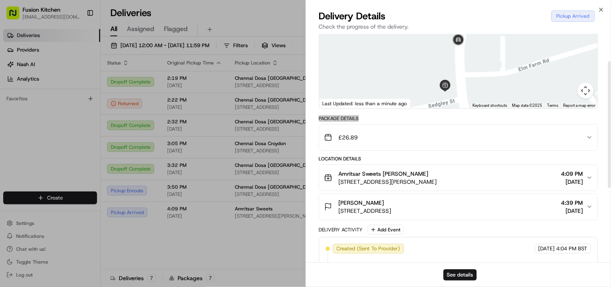
scroll to position [50, 0]
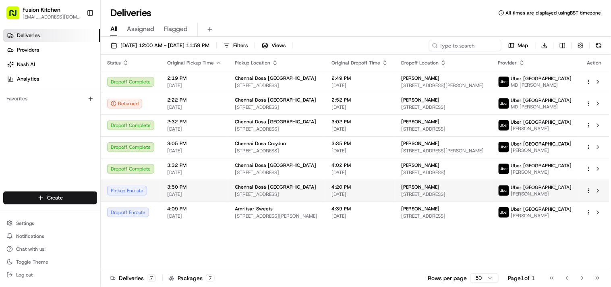
click at [258, 186] on span "Chennai Dosa [GEOGRAPHIC_DATA]" at bounding box center [275, 187] width 81 height 6
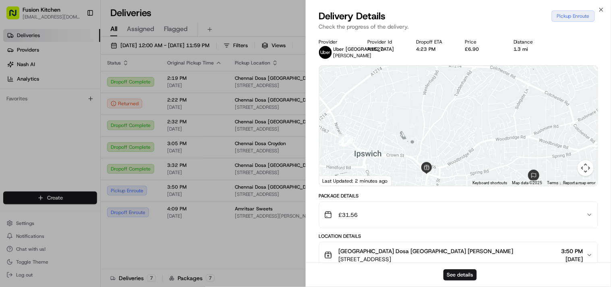
drag, startPoint x: 413, startPoint y: 147, endPoint x: 403, endPoint y: 85, distance: 62.5
click at [403, 86] on div at bounding box center [458, 126] width 279 height 120
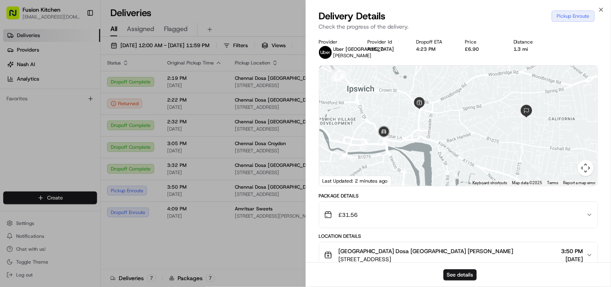
drag, startPoint x: 405, startPoint y: 138, endPoint x: 403, endPoint y: 126, distance: 12.8
click at [403, 126] on div at bounding box center [458, 126] width 279 height 120
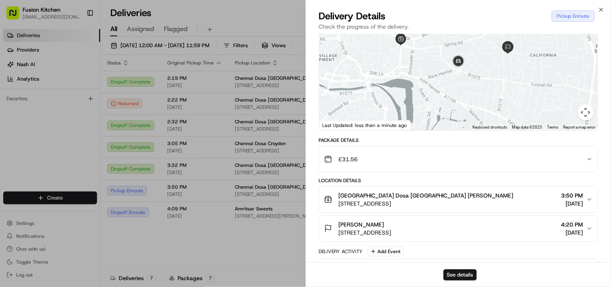
scroll to position [203, 0]
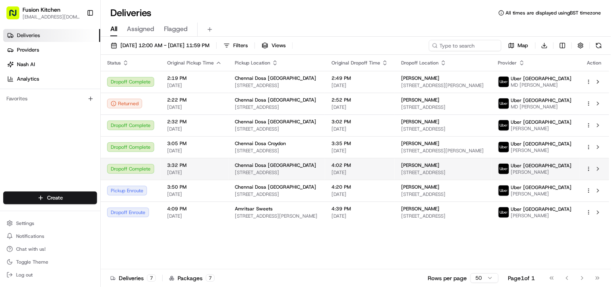
click at [276, 178] on td "Chennai Dosa [GEOGRAPHIC_DATA] [STREET_ADDRESS]" at bounding box center [276, 169] width 97 height 22
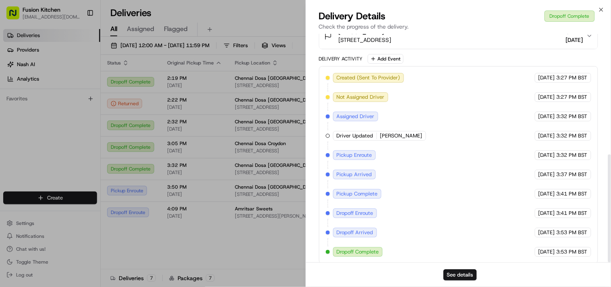
scroll to position [255, 0]
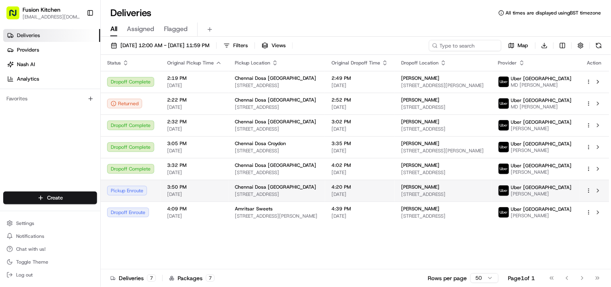
click at [246, 194] on span "[STREET_ADDRESS]" at bounding box center [277, 194] width 84 height 6
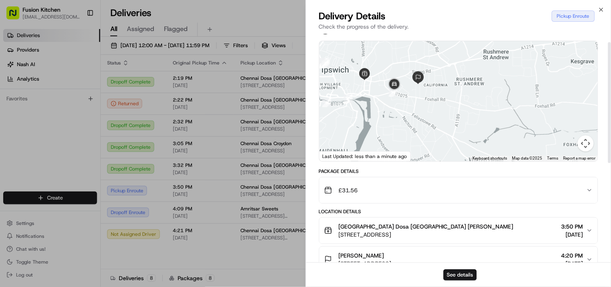
scroll to position [0, 0]
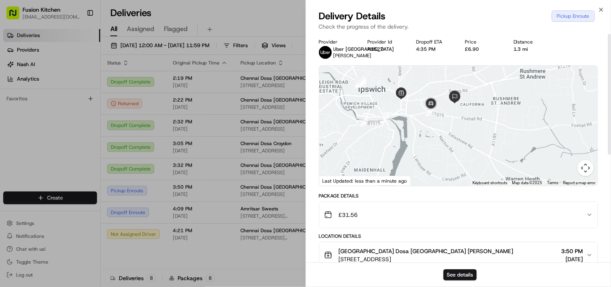
drag, startPoint x: 425, startPoint y: 144, endPoint x: 464, endPoint y: 137, distance: 39.6
click at [464, 137] on div at bounding box center [458, 126] width 279 height 120
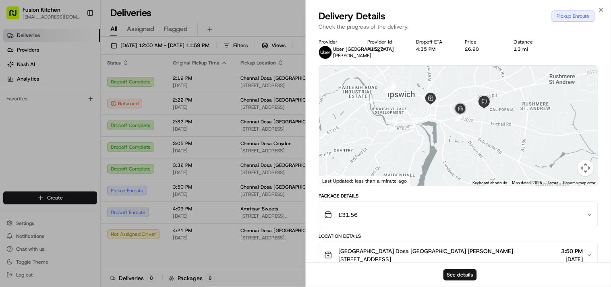
drag, startPoint x: 436, startPoint y: 137, endPoint x: 469, endPoint y: 147, distance: 34.1
click at [469, 147] on div at bounding box center [458, 126] width 279 height 120
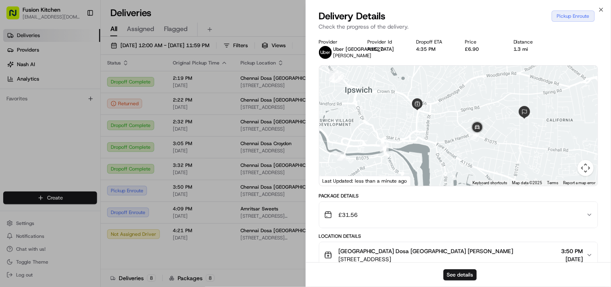
drag, startPoint x: 453, startPoint y: 142, endPoint x: 403, endPoint y: 157, distance: 52.6
click at [403, 157] on div at bounding box center [458, 126] width 279 height 120
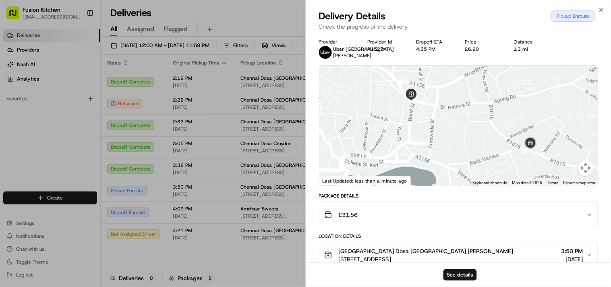
click at [483, 153] on div at bounding box center [458, 126] width 279 height 120
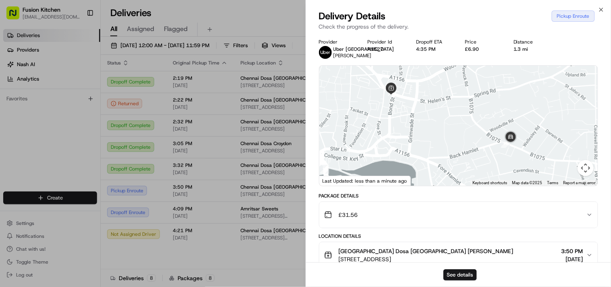
drag, startPoint x: 390, startPoint y: 134, endPoint x: 448, endPoint y: 154, distance: 60.5
click at [448, 154] on div at bounding box center [458, 126] width 279 height 120
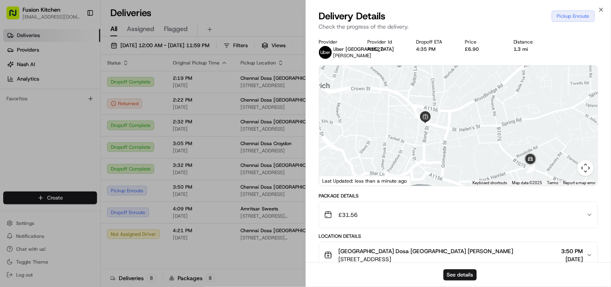
drag, startPoint x: 458, startPoint y: 169, endPoint x: 439, endPoint y: 138, distance: 36.2
click at [439, 138] on div at bounding box center [458, 126] width 279 height 120
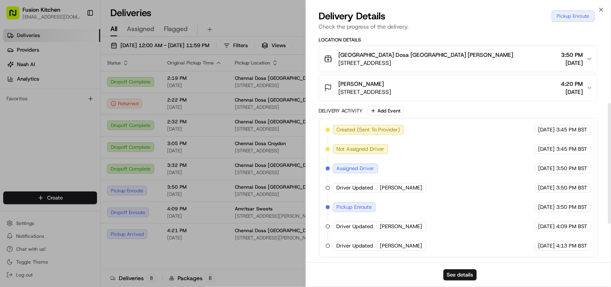
scroll to position [25, 0]
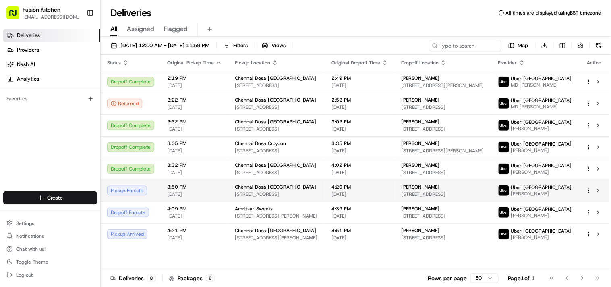
click at [235, 190] on span "Chennai Dosa [GEOGRAPHIC_DATA]" at bounding box center [275, 187] width 81 height 6
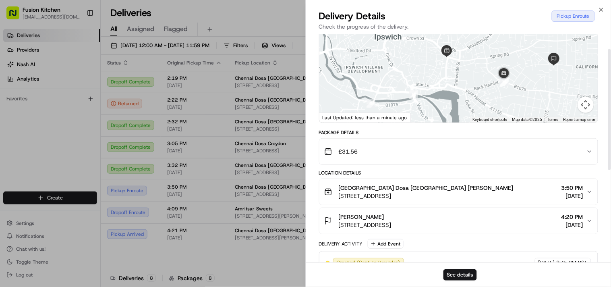
scroll to position [0, 0]
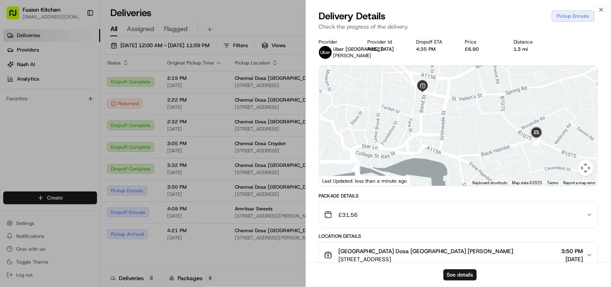
drag, startPoint x: 475, startPoint y: 120, endPoint x: 510, endPoint y: 150, distance: 46.5
click at [510, 150] on div at bounding box center [458, 126] width 279 height 120
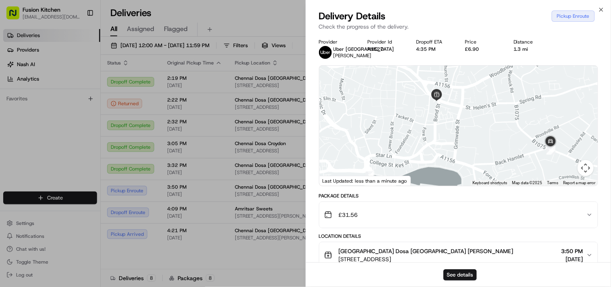
drag, startPoint x: 440, startPoint y: 110, endPoint x: 454, endPoint y: 136, distance: 29.7
click at [454, 136] on div at bounding box center [458, 126] width 279 height 120
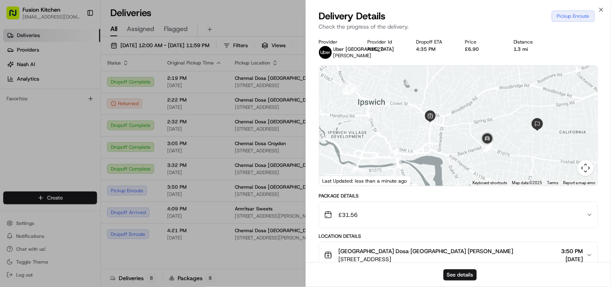
drag, startPoint x: 449, startPoint y: 156, endPoint x: 452, endPoint y: 139, distance: 17.1
click at [452, 139] on div at bounding box center [458, 126] width 279 height 120
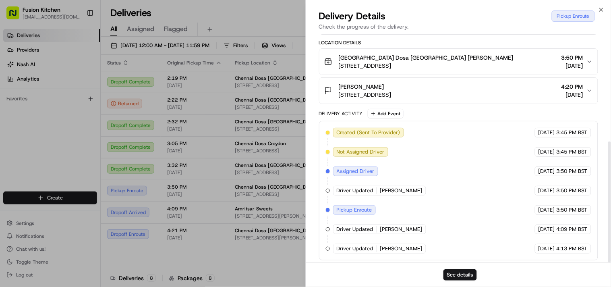
scroll to position [203, 0]
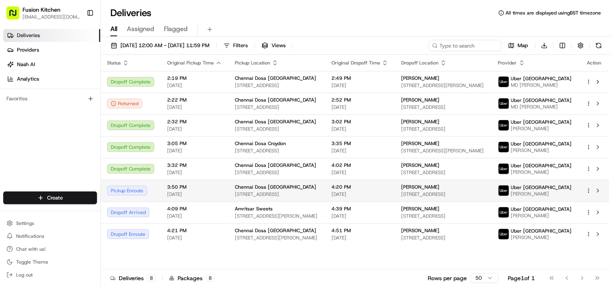
click at [266, 190] on span "Chennai Dosa [GEOGRAPHIC_DATA]" at bounding box center [275, 187] width 81 height 6
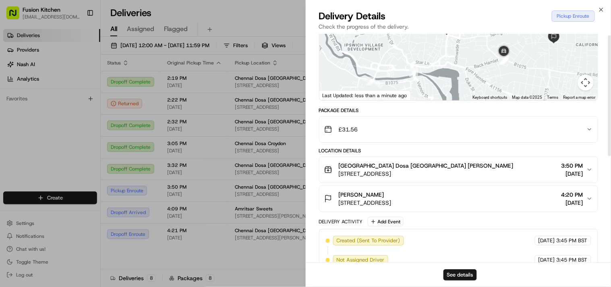
scroll to position [0, 0]
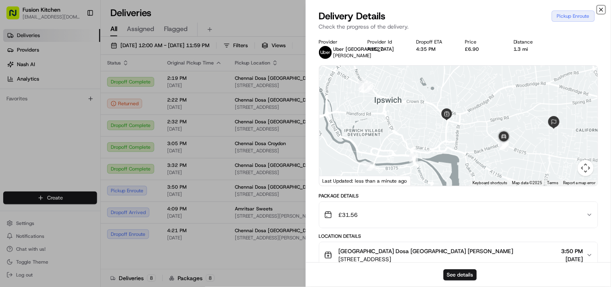
click at [600, 12] on icon "button" at bounding box center [601, 9] width 6 height 6
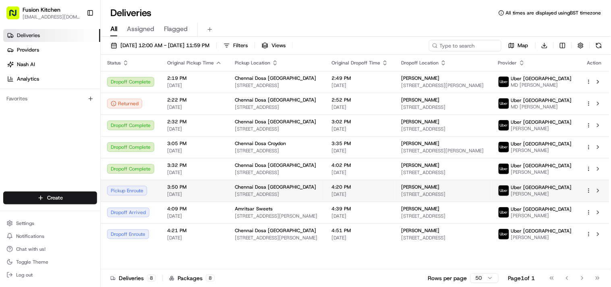
click at [286, 184] on div "Chennai Dosa [GEOGRAPHIC_DATA]" at bounding box center [277, 187] width 84 height 6
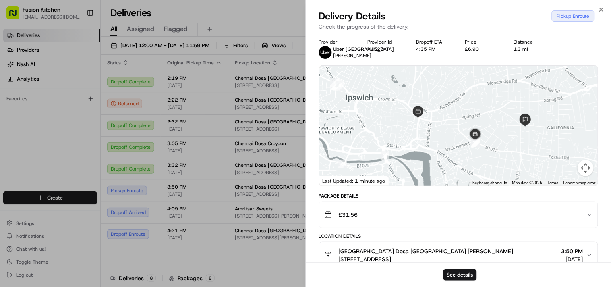
drag, startPoint x: 479, startPoint y: 153, endPoint x: 450, endPoint y: 151, distance: 29.5
click at [450, 151] on div at bounding box center [458, 126] width 279 height 120
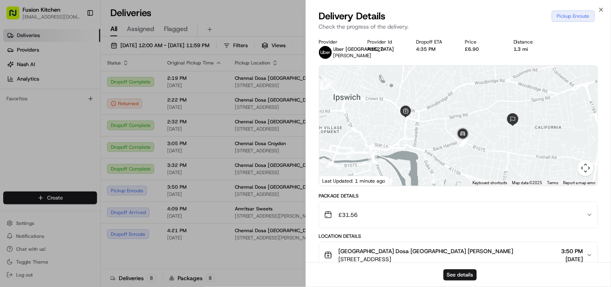
drag, startPoint x: 438, startPoint y: 142, endPoint x: 440, endPoint y: 133, distance: 9.1
click at [440, 133] on div at bounding box center [458, 126] width 279 height 120
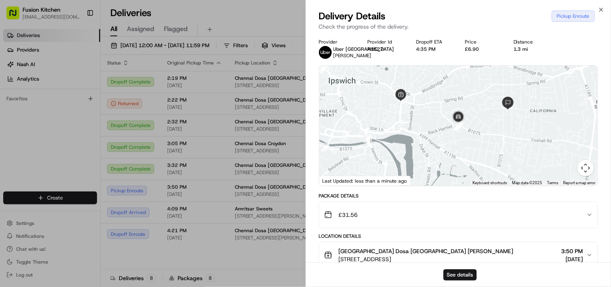
click at [342, 199] on div "Package Details" at bounding box center [458, 195] width 279 height 6
drag, startPoint x: 342, startPoint y: 199, endPoint x: 324, endPoint y: 200, distance: 18.1
click at [324, 199] on div "Package Details" at bounding box center [458, 195] width 279 height 6
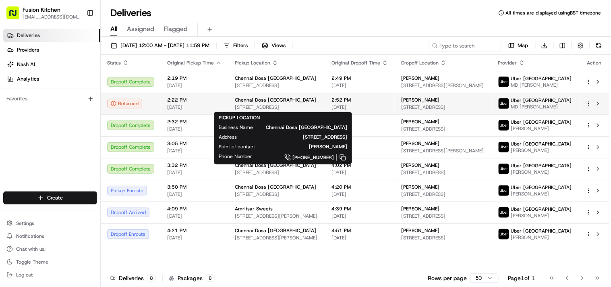
click at [247, 102] on span "Chennai Dosa [GEOGRAPHIC_DATA]" at bounding box center [275, 100] width 81 height 6
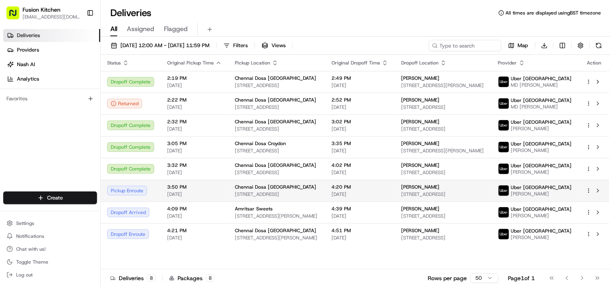
click at [257, 186] on span "Chennai Dosa [GEOGRAPHIC_DATA]" at bounding box center [275, 187] width 81 height 6
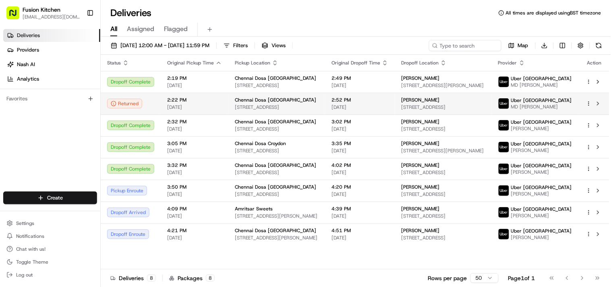
click at [270, 107] on span "[STREET_ADDRESS]" at bounding box center [277, 107] width 84 height 6
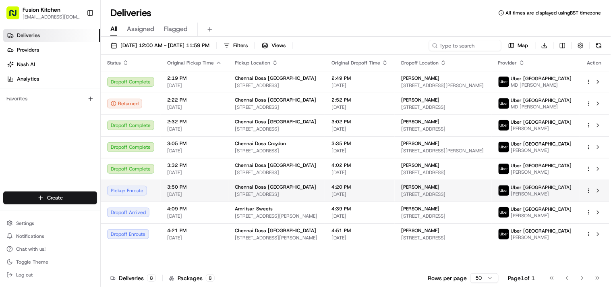
click at [270, 195] on span "[STREET_ADDRESS]" at bounding box center [277, 194] width 84 height 6
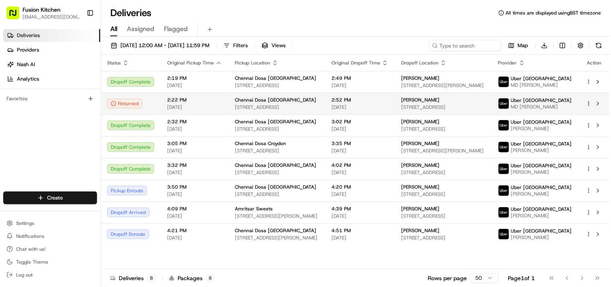
click at [274, 98] on span "Chennai Dosa [GEOGRAPHIC_DATA]" at bounding box center [275, 100] width 81 height 6
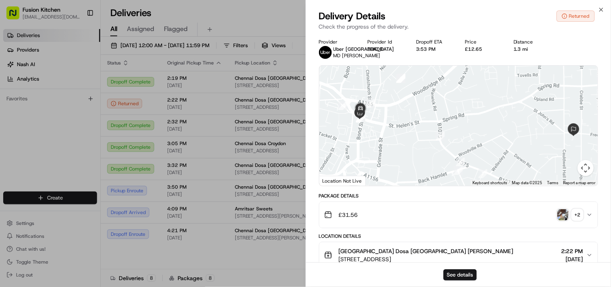
click at [322, 199] on div "Package Details" at bounding box center [458, 195] width 279 height 6
drag, startPoint x: 322, startPoint y: 200, endPoint x: 355, endPoint y: 202, distance: 33.5
click at [355, 199] on div "Package Details" at bounding box center [458, 195] width 279 height 6
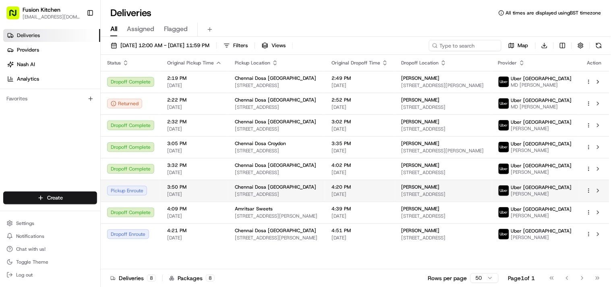
click at [274, 191] on span "[STREET_ADDRESS]" at bounding box center [277, 194] width 84 height 6
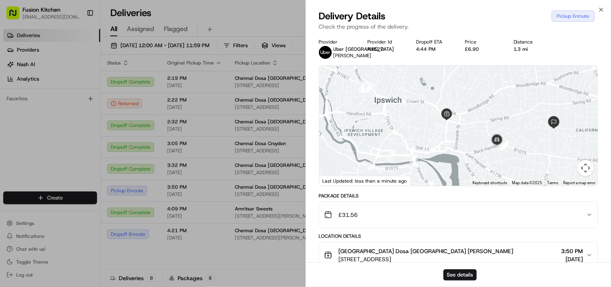
click at [325, 199] on div "Package Details" at bounding box center [458, 195] width 279 height 6
drag, startPoint x: 325, startPoint y: 200, endPoint x: 345, endPoint y: 203, distance: 20.3
click at [345, 199] on div "Package Details" at bounding box center [458, 195] width 279 height 6
click at [347, 199] on div "Package Details" at bounding box center [458, 195] width 279 height 6
drag, startPoint x: 347, startPoint y: 202, endPoint x: 320, endPoint y: 200, distance: 27.0
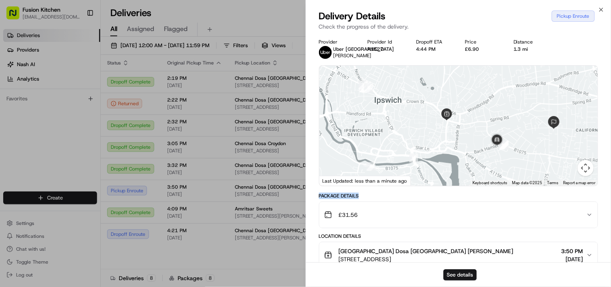
click at [320, 199] on div "Package Details" at bounding box center [458, 195] width 279 height 6
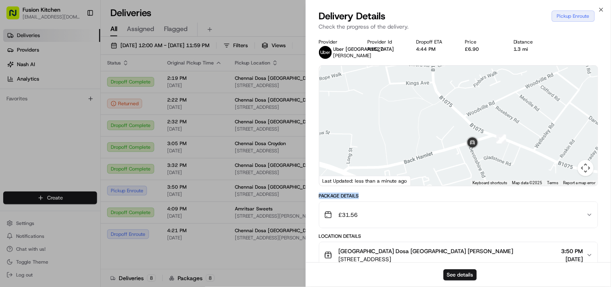
drag, startPoint x: 497, startPoint y: 163, endPoint x: 492, endPoint y: 174, distance: 11.9
click at [492, 174] on div at bounding box center [458, 126] width 279 height 120
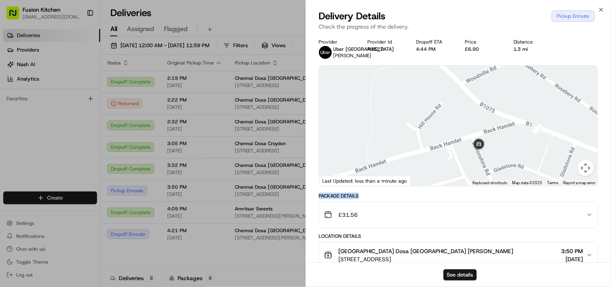
drag, startPoint x: 425, startPoint y: 152, endPoint x: 401, endPoint y: 148, distance: 24.4
click at [401, 148] on div at bounding box center [458, 126] width 279 height 120
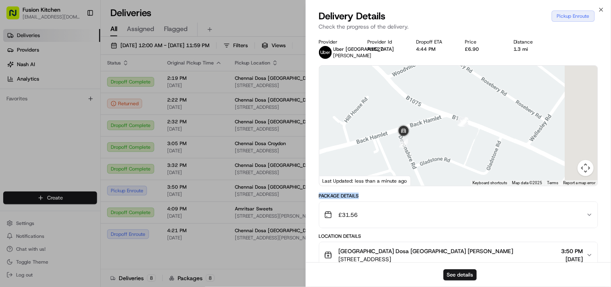
drag, startPoint x: 442, startPoint y: 155, endPoint x: 387, endPoint y: 167, distance: 55.6
click at [383, 169] on div at bounding box center [458, 126] width 279 height 120
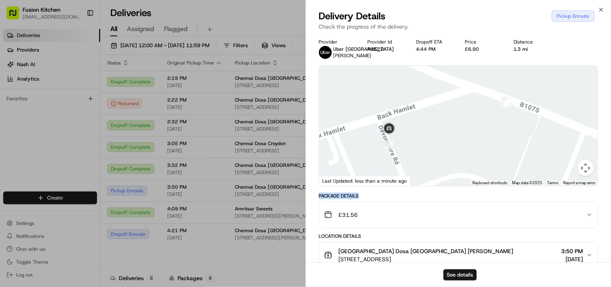
drag, startPoint x: 401, startPoint y: 130, endPoint x: 405, endPoint y: 137, distance: 7.7
click at [405, 137] on div at bounding box center [458, 126] width 279 height 120
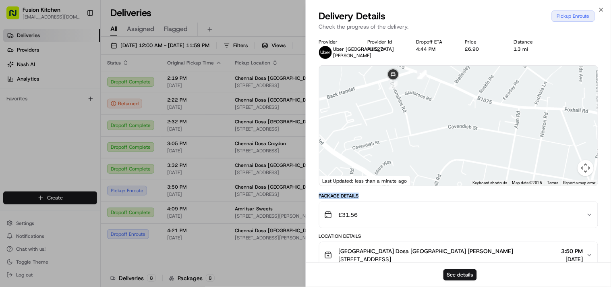
drag, startPoint x: 439, startPoint y: 126, endPoint x: 436, endPoint y: 169, distance: 43.5
click at [440, 172] on div at bounding box center [458, 126] width 279 height 120
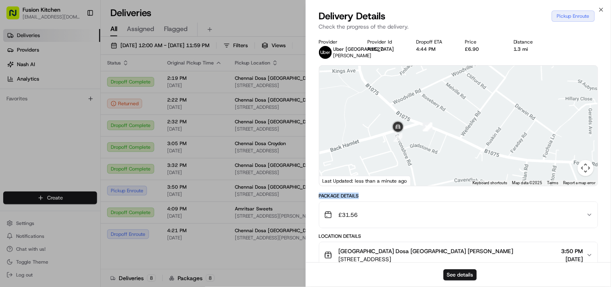
drag, startPoint x: 410, startPoint y: 115, endPoint x: 417, endPoint y: 169, distance: 54.4
click at [417, 169] on div at bounding box center [458, 126] width 279 height 120
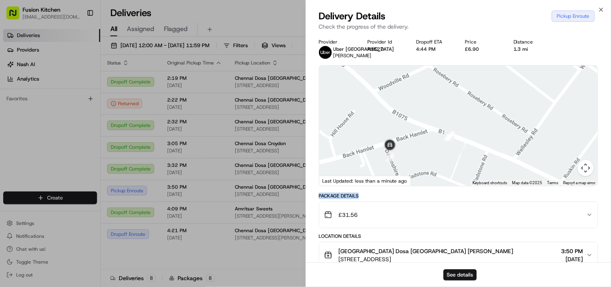
drag, startPoint x: 398, startPoint y: 120, endPoint x: 413, endPoint y: 171, distance: 53.3
click at [413, 171] on div at bounding box center [458, 126] width 279 height 120
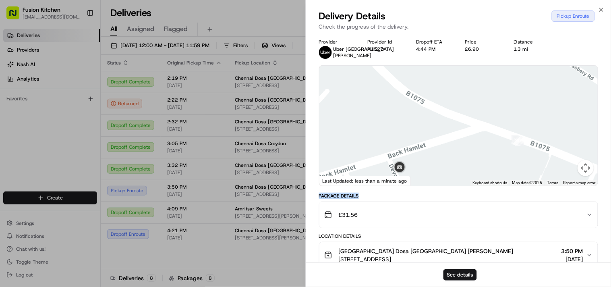
drag, startPoint x: 418, startPoint y: 167, endPoint x: 432, endPoint y: 176, distance: 17.4
click at [432, 176] on div at bounding box center [458, 126] width 279 height 120
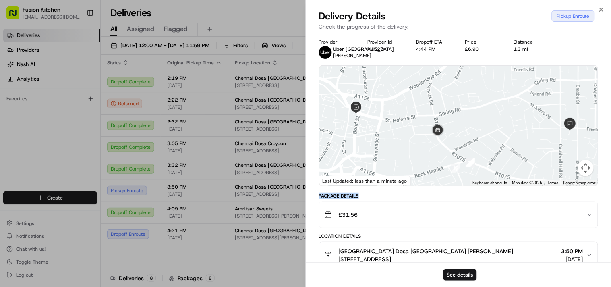
drag, startPoint x: 453, startPoint y: 143, endPoint x: 455, endPoint y: 151, distance: 8.3
click at [455, 151] on div at bounding box center [458, 126] width 279 height 120
click at [600, 10] on icon "button" at bounding box center [601, 9] width 6 height 6
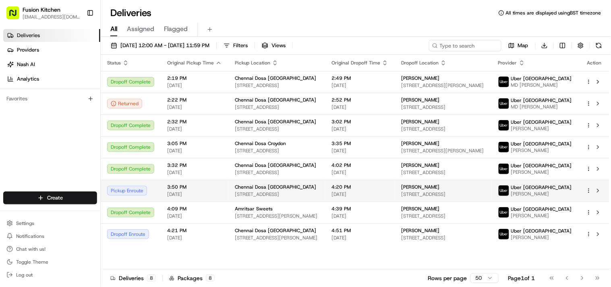
click at [263, 184] on span "Chennai Dosa [GEOGRAPHIC_DATA]" at bounding box center [275, 187] width 81 height 6
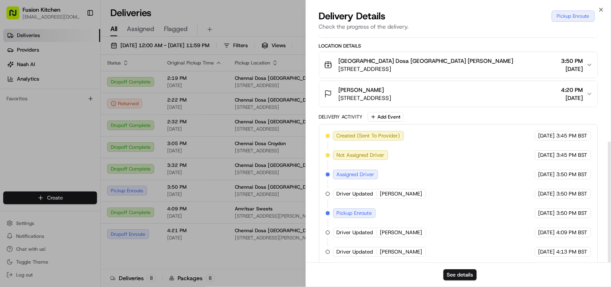
scroll to position [203, 0]
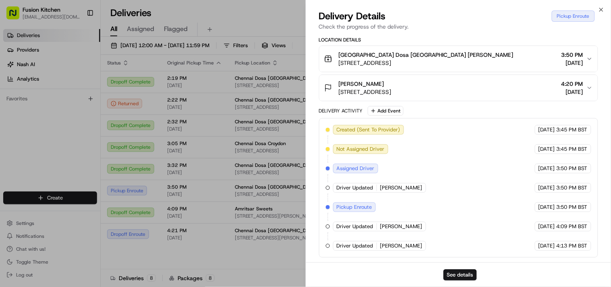
click at [387, 250] on div "Driver Updated SULTAN [PERSON_NAME]" at bounding box center [379, 246] width 93 height 10
